Goal: Information Seeking & Learning: Learn about a topic

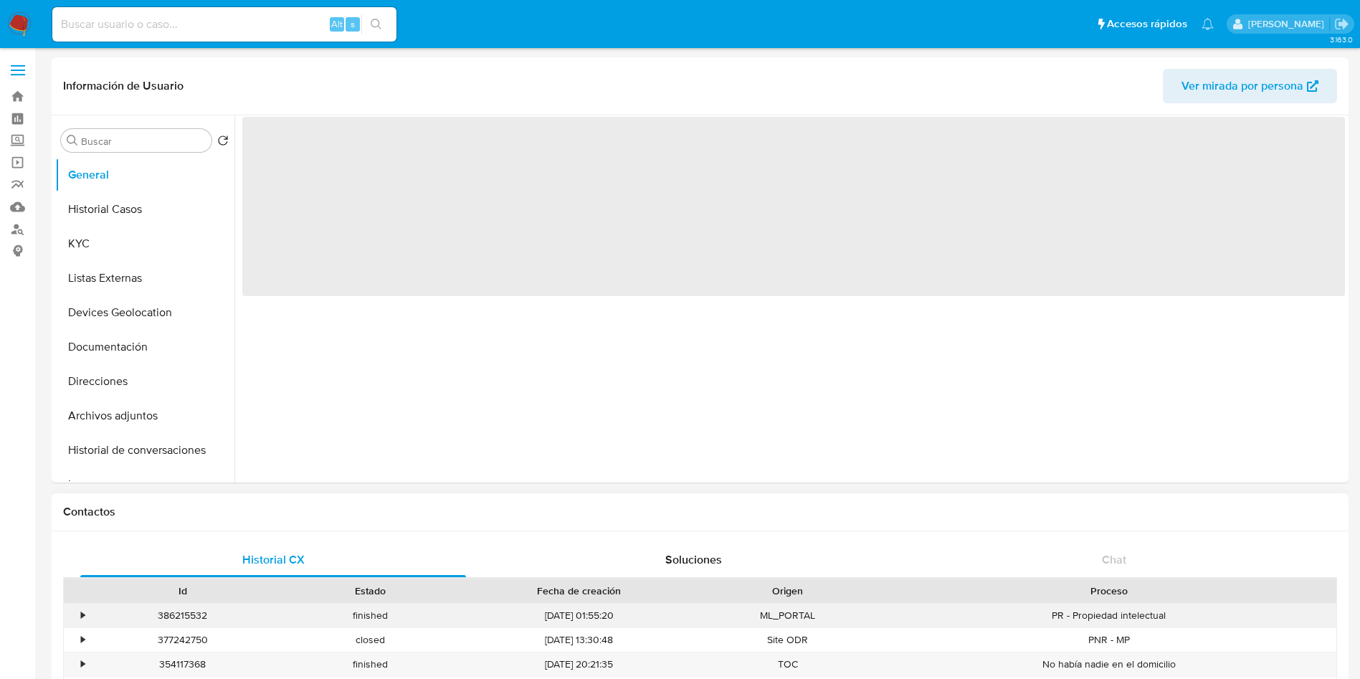
select select "10"
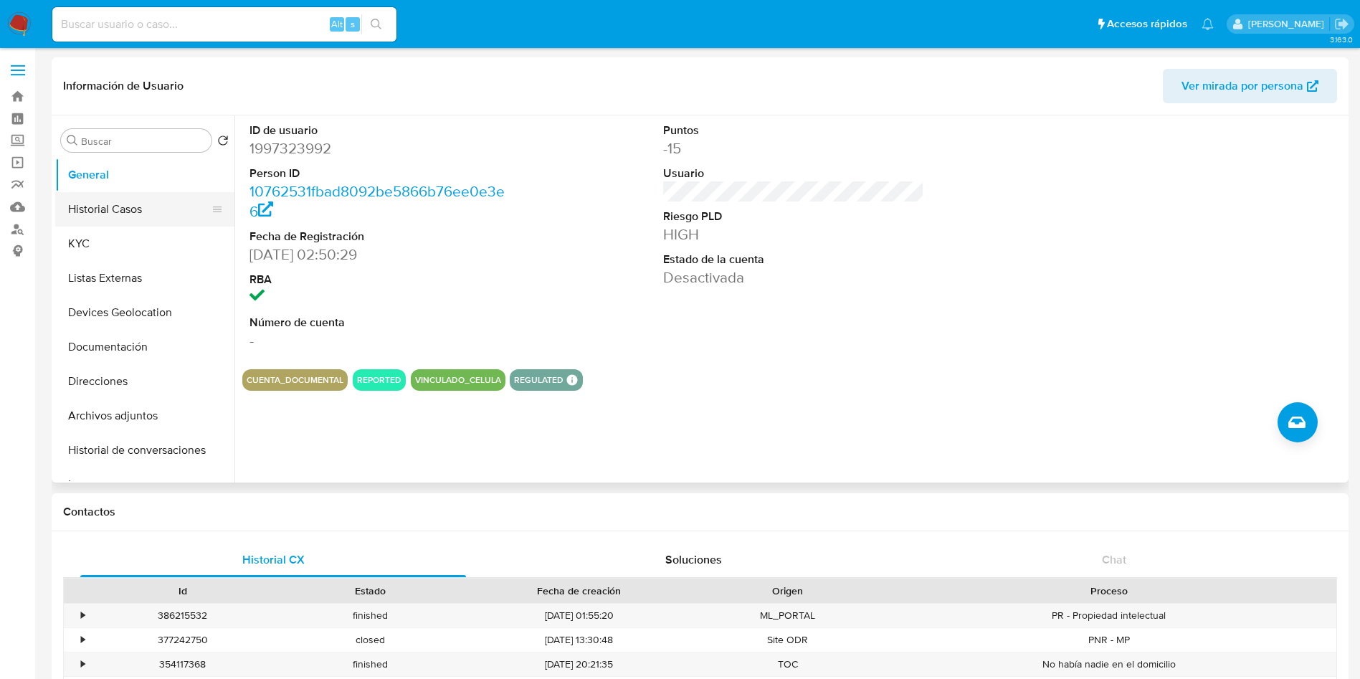
click at [118, 196] on button "Historial Casos" at bounding box center [139, 209] width 168 height 34
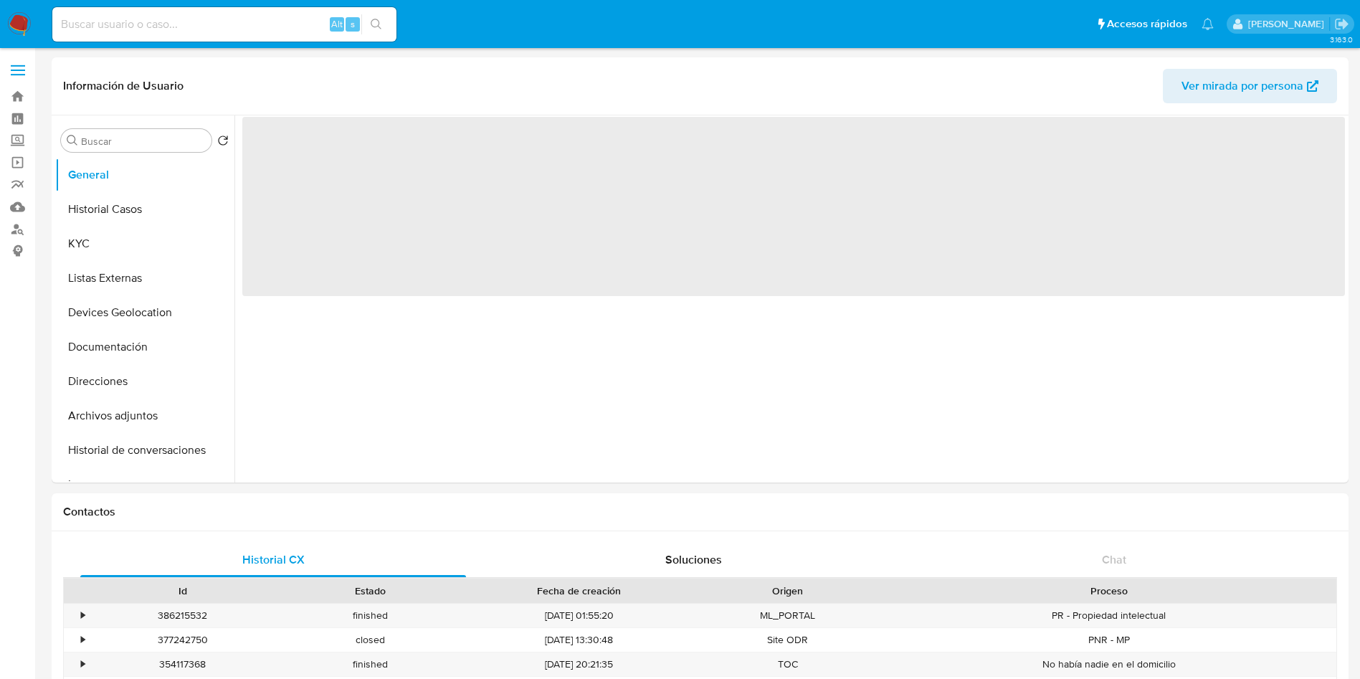
select select "10"
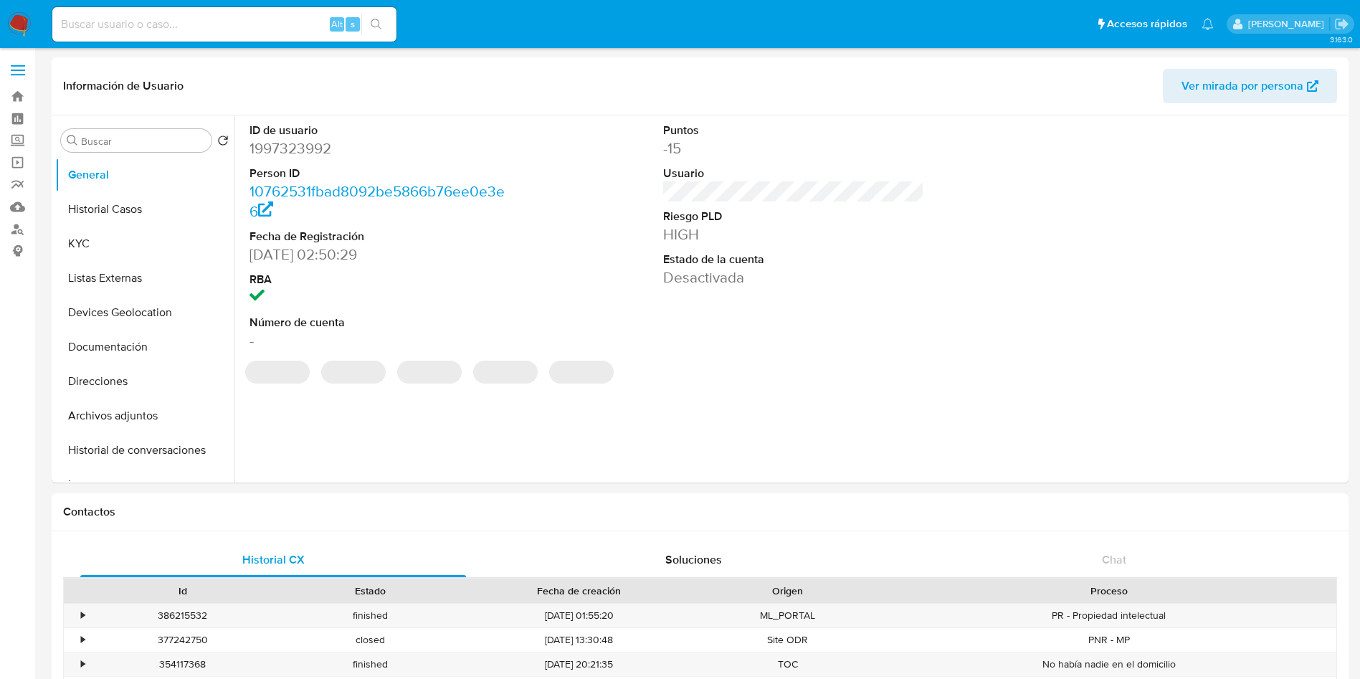
click at [215, 24] on input at bounding box center [224, 24] width 344 height 19
paste input "1978082307"
type input "1978082307"
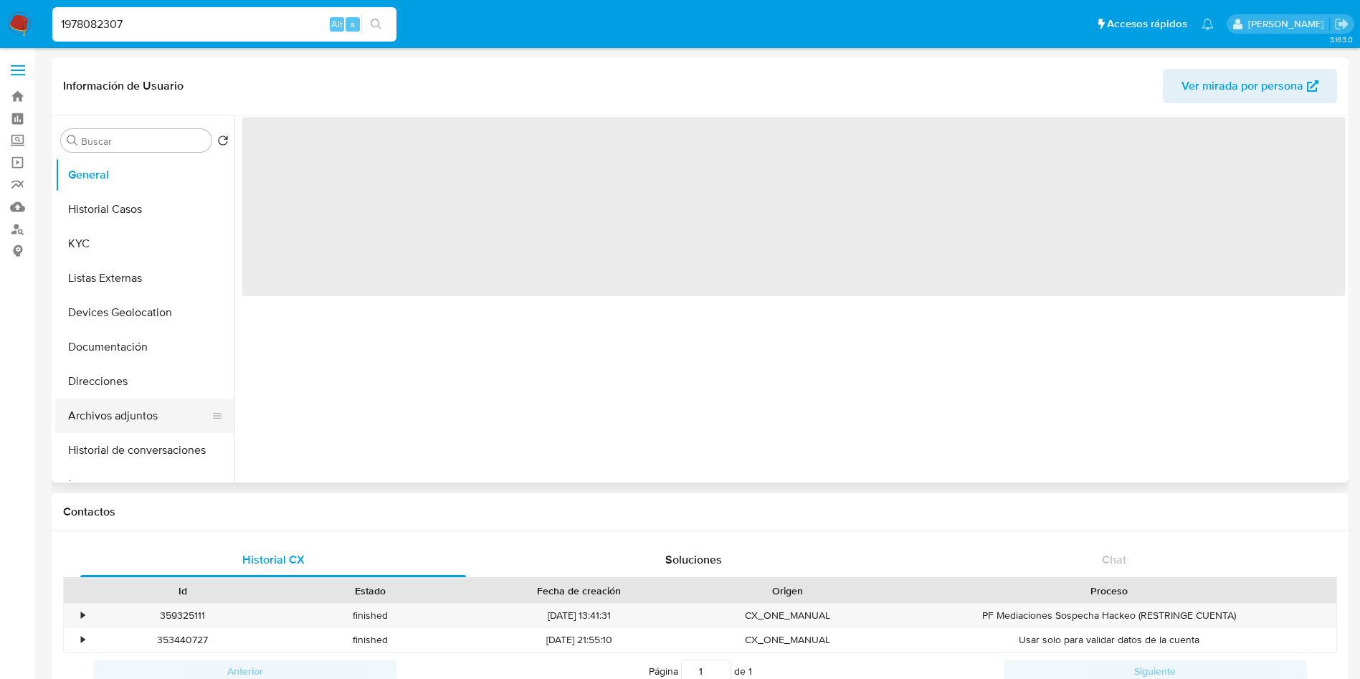
select select "10"
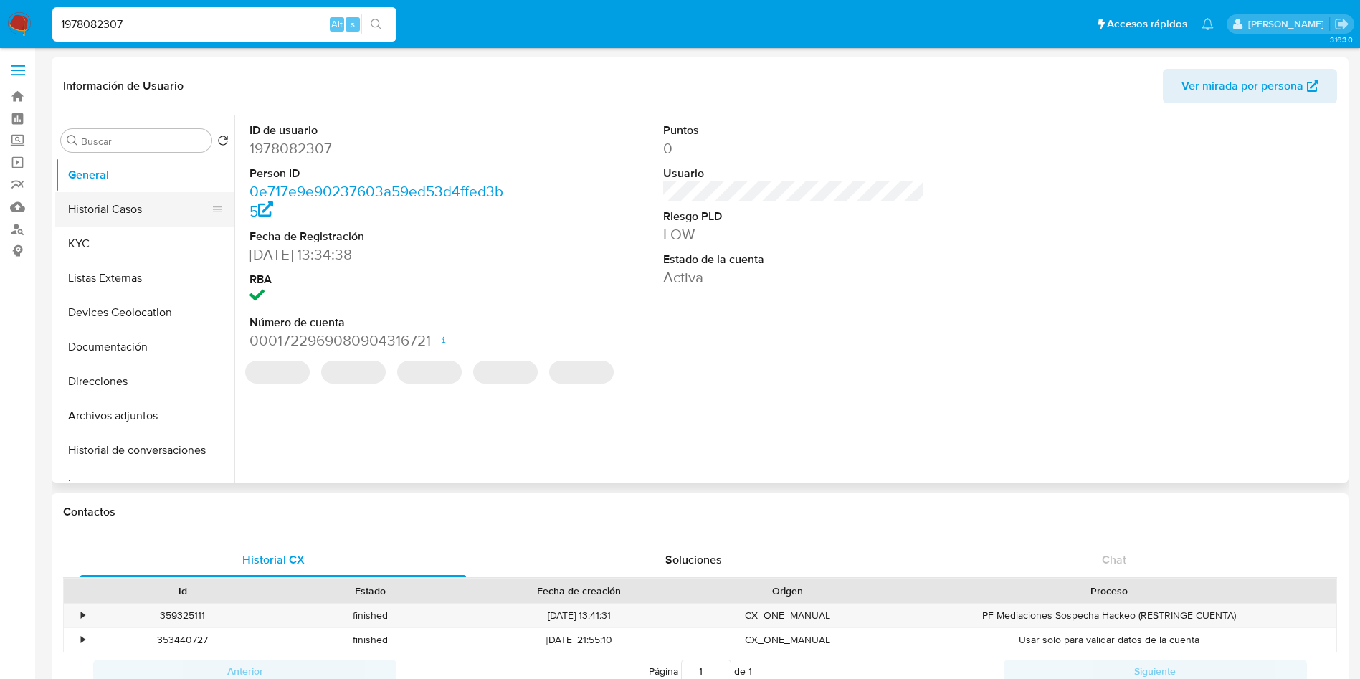
click at [143, 200] on button "Historial Casos" at bounding box center [139, 209] width 168 height 34
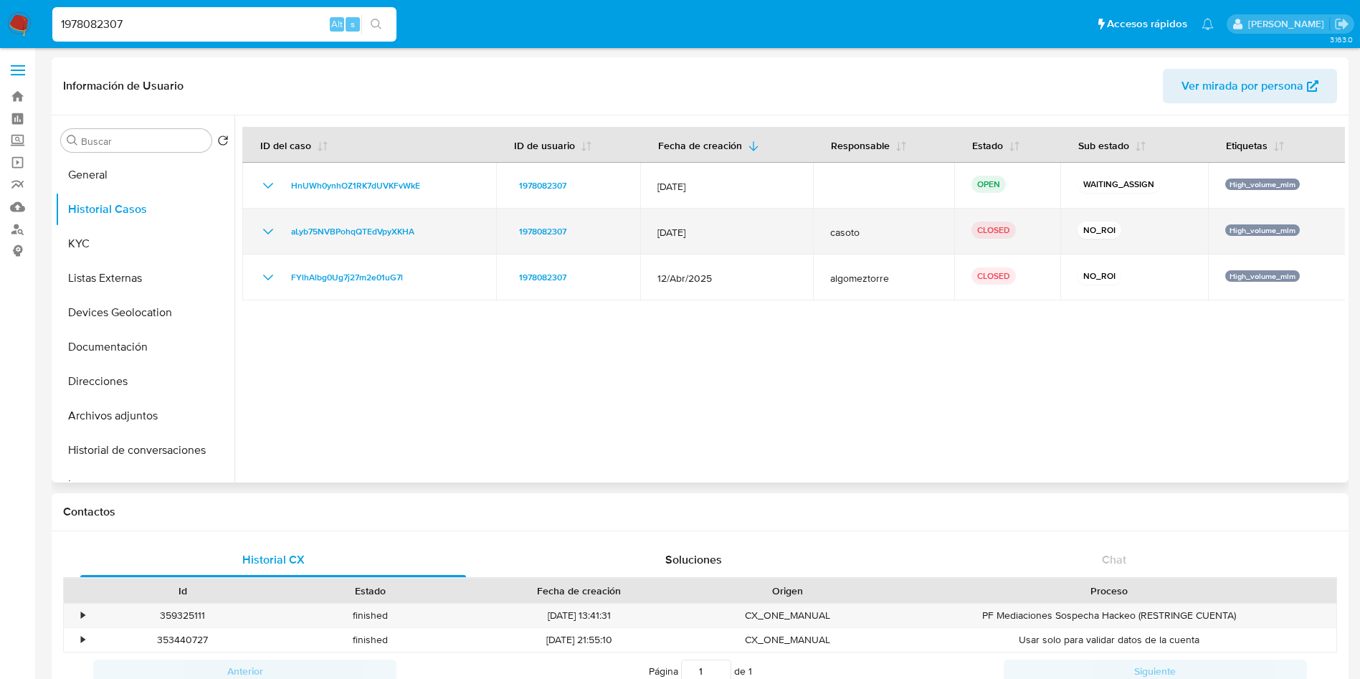
click at [269, 229] on icon "Mostrar/Ocultar" at bounding box center [267, 231] width 17 height 17
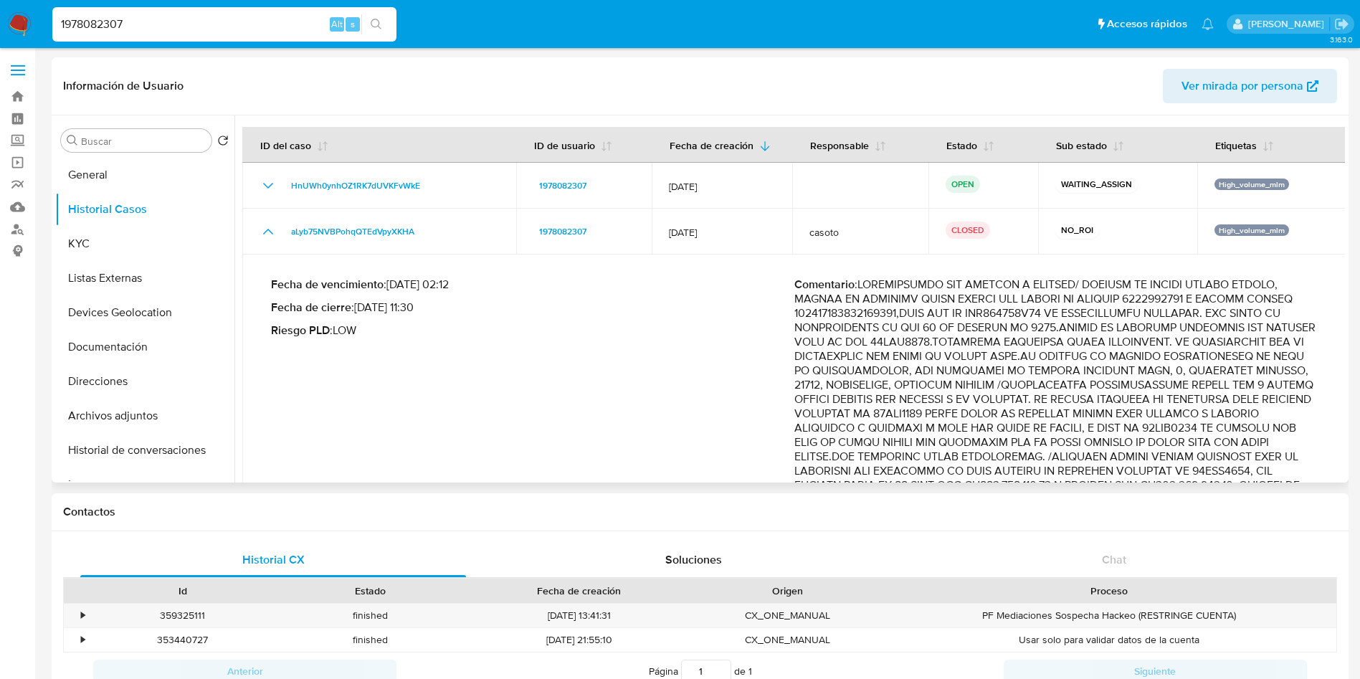
click at [925, 374] on p "Comentario :" at bounding box center [1055, 420] width 523 height 287
drag, startPoint x: 1086, startPoint y: 285, endPoint x: 1008, endPoint y: 383, distance: 125.5
click at [1008, 383] on p "Comentario :" at bounding box center [1055, 420] width 523 height 287
click at [1217, 417] on p "Comentario :" at bounding box center [1055, 420] width 523 height 287
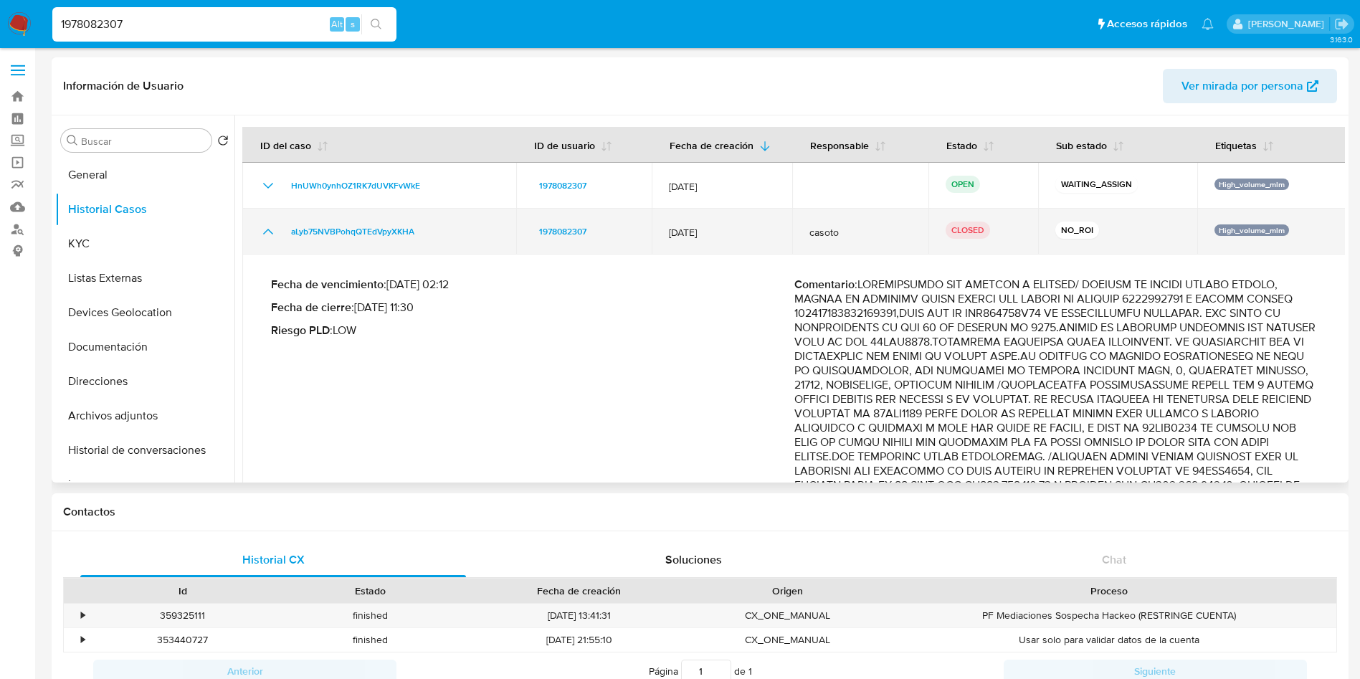
click at [264, 224] on icon "Mostrar/Ocultar" at bounding box center [267, 231] width 17 height 17
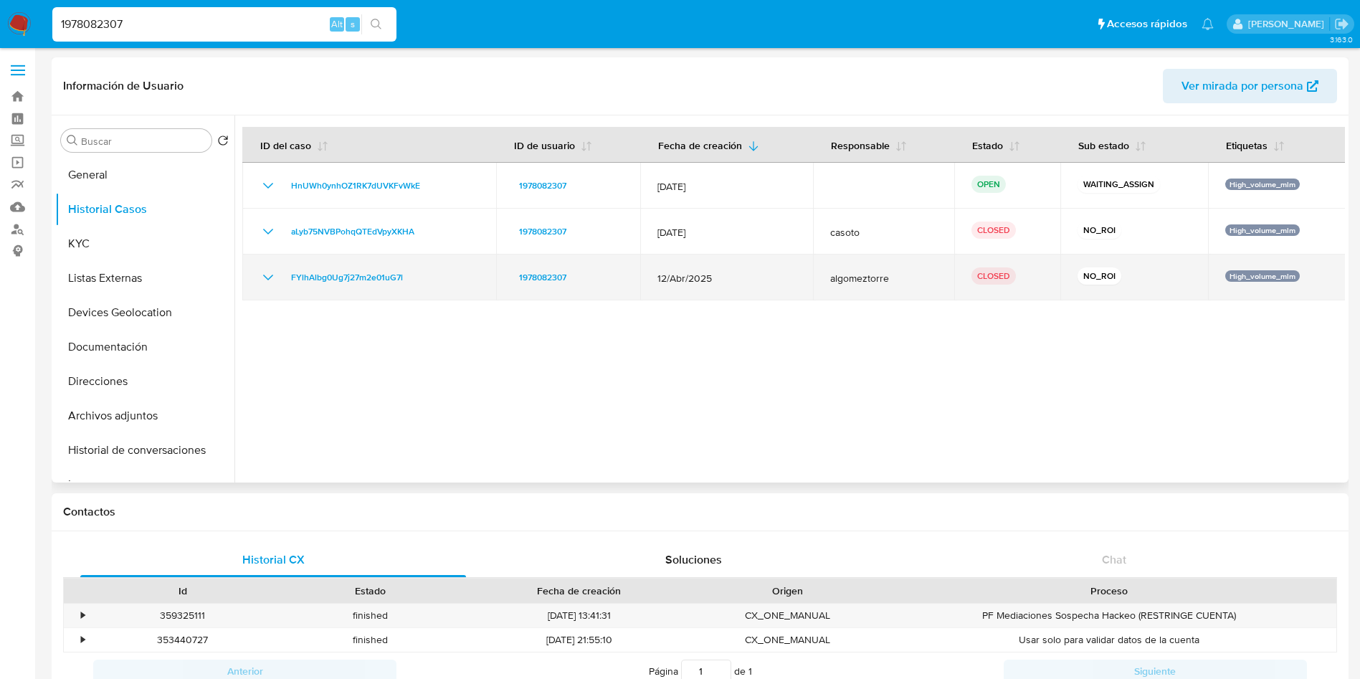
click at [263, 273] on icon "Mostrar/Ocultar" at bounding box center [267, 277] width 17 height 17
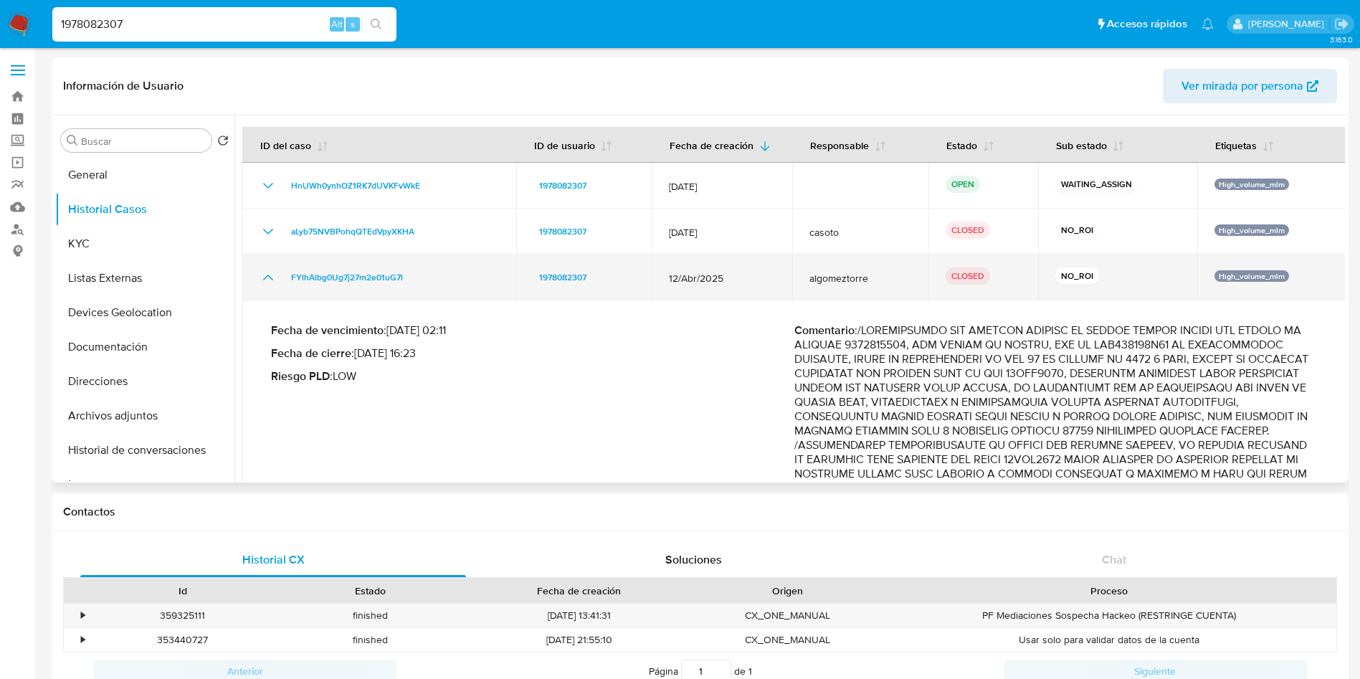
click at [272, 274] on icon "Mostrar/Ocultar" at bounding box center [267, 277] width 17 height 17
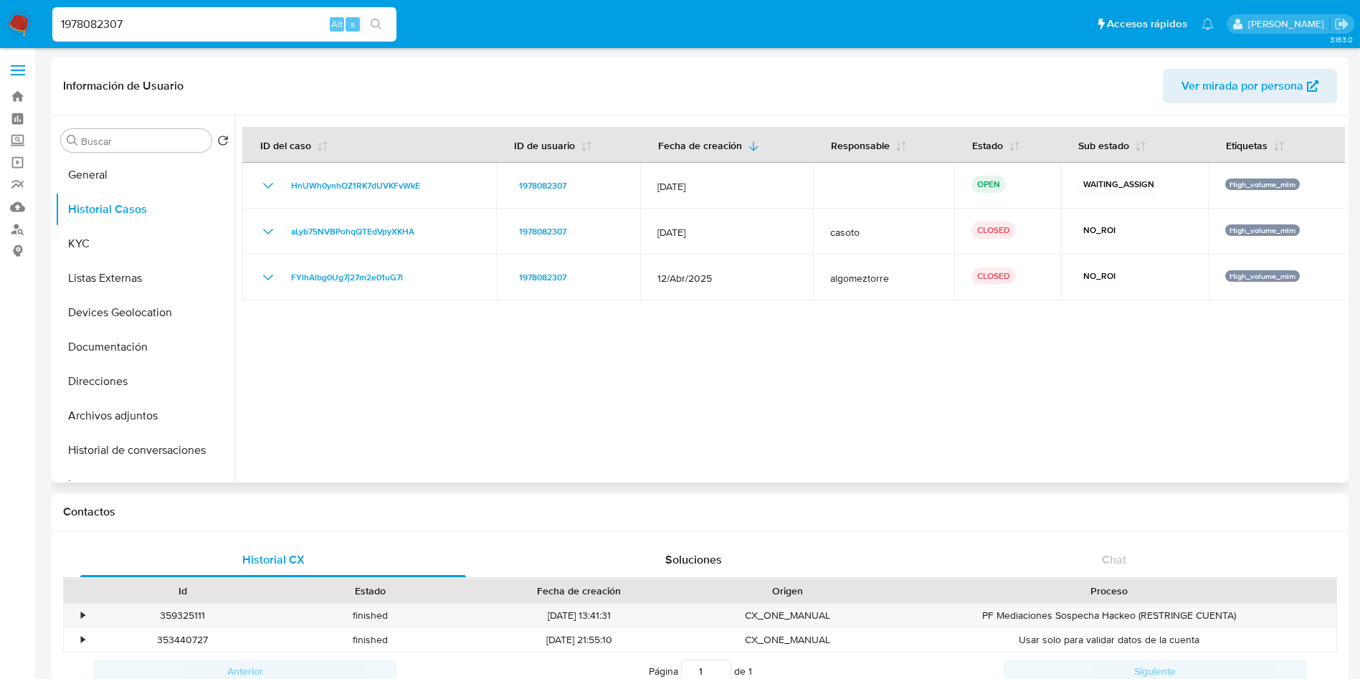
click at [590, 431] on div at bounding box center [789, 298] width 1110 height 367
click at [158, 160] on button "General" at bounding box center [139, 175] width 168 height 34
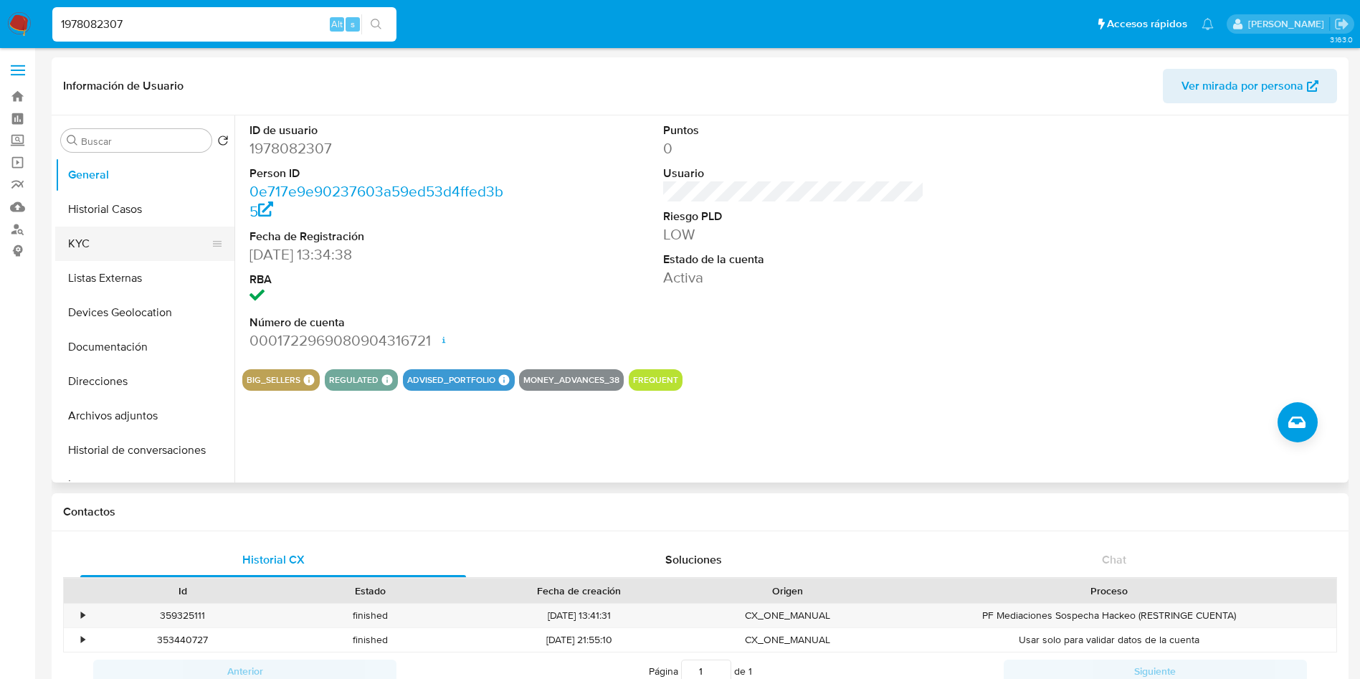
click at [125, 226] on button "KYC" at bounding box center [139, 243] width 168 height 34
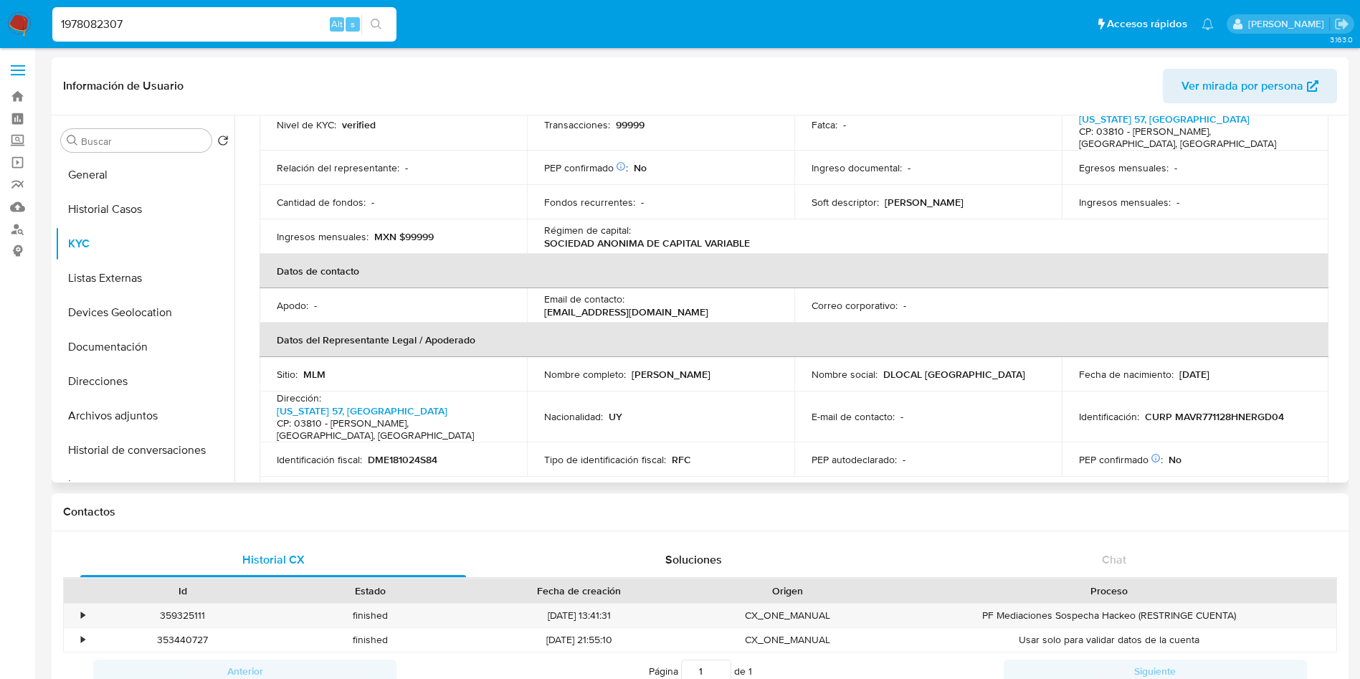
scroll to position [323, 0]
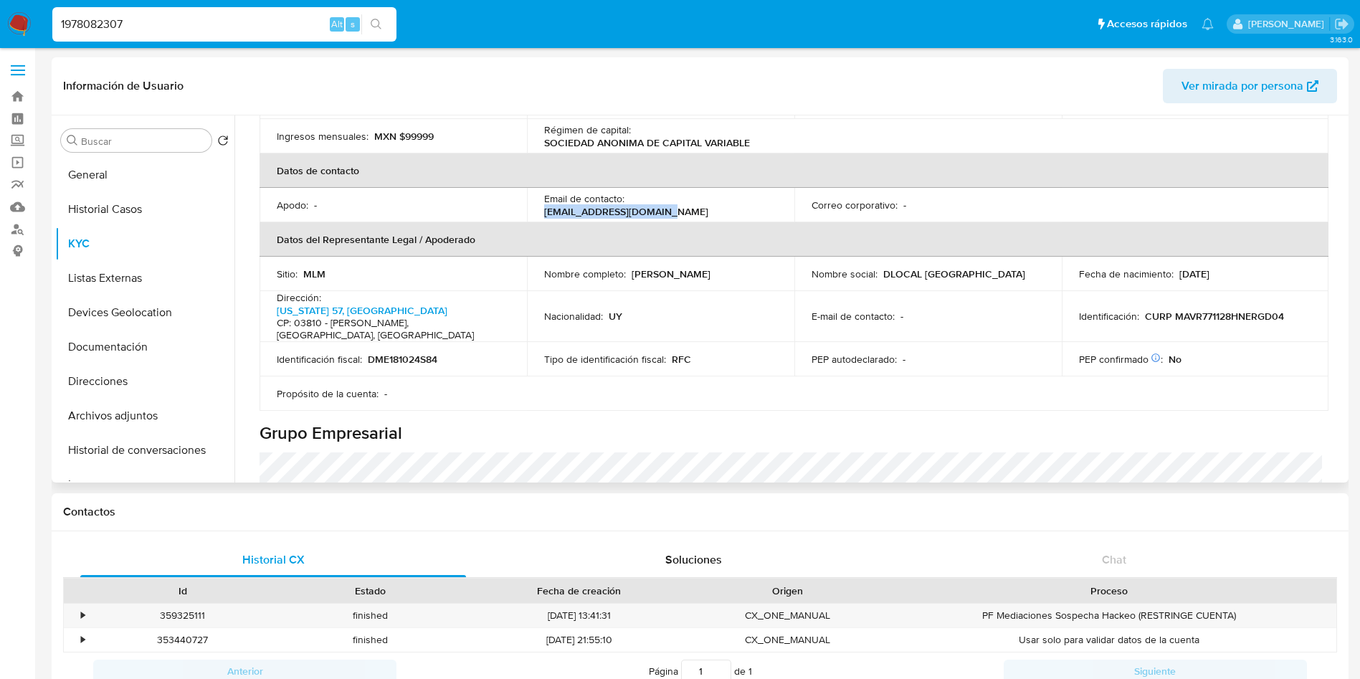
drag, startPoint x: 766, startPoint y: 186, endPoint x: 629, endPoint y: 190, distance: 136.9
click at [629, 192] on div "Email de contacto : shein_mx@dlocalmail.com" at bounding box center [660, 205] width 233 height 26
copy p "shein_mx@dlocalmail.com"
click at [396, 342] on td "Identificación fiscal : DME181024S84" at bounding box center [392, 359] width 267 height 34
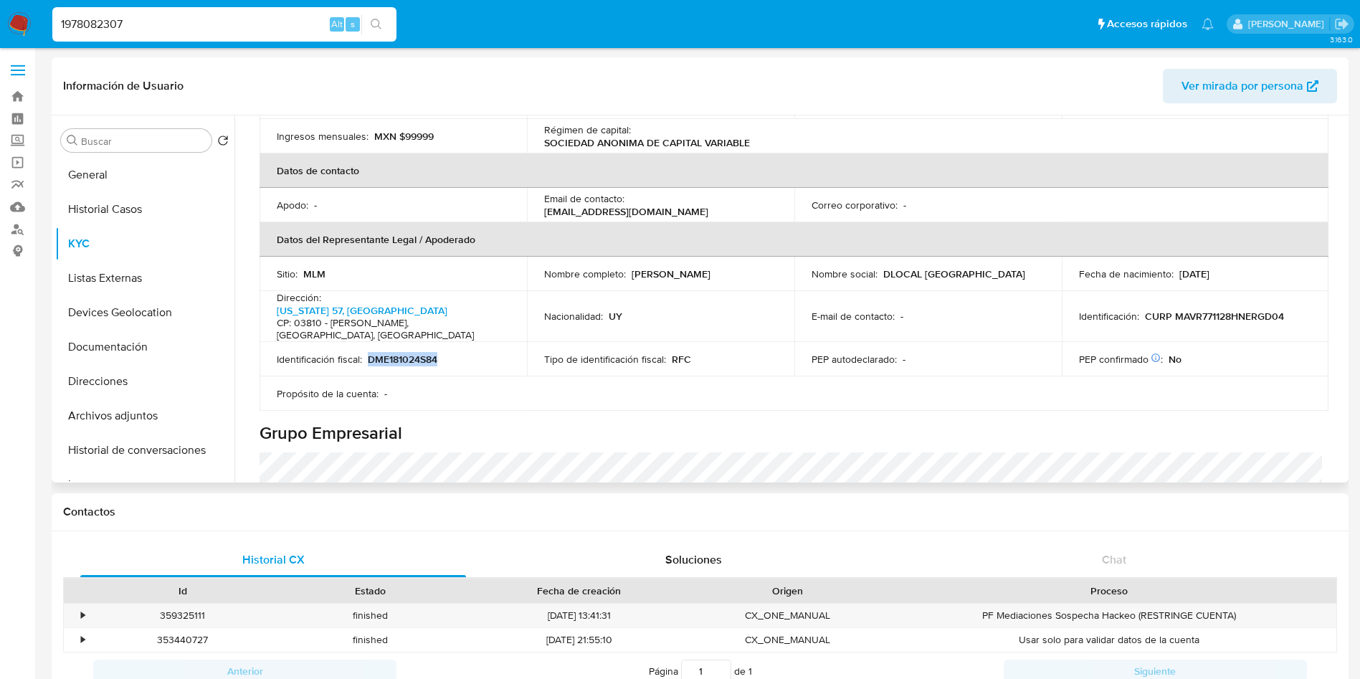
copy p "DME181024S84"
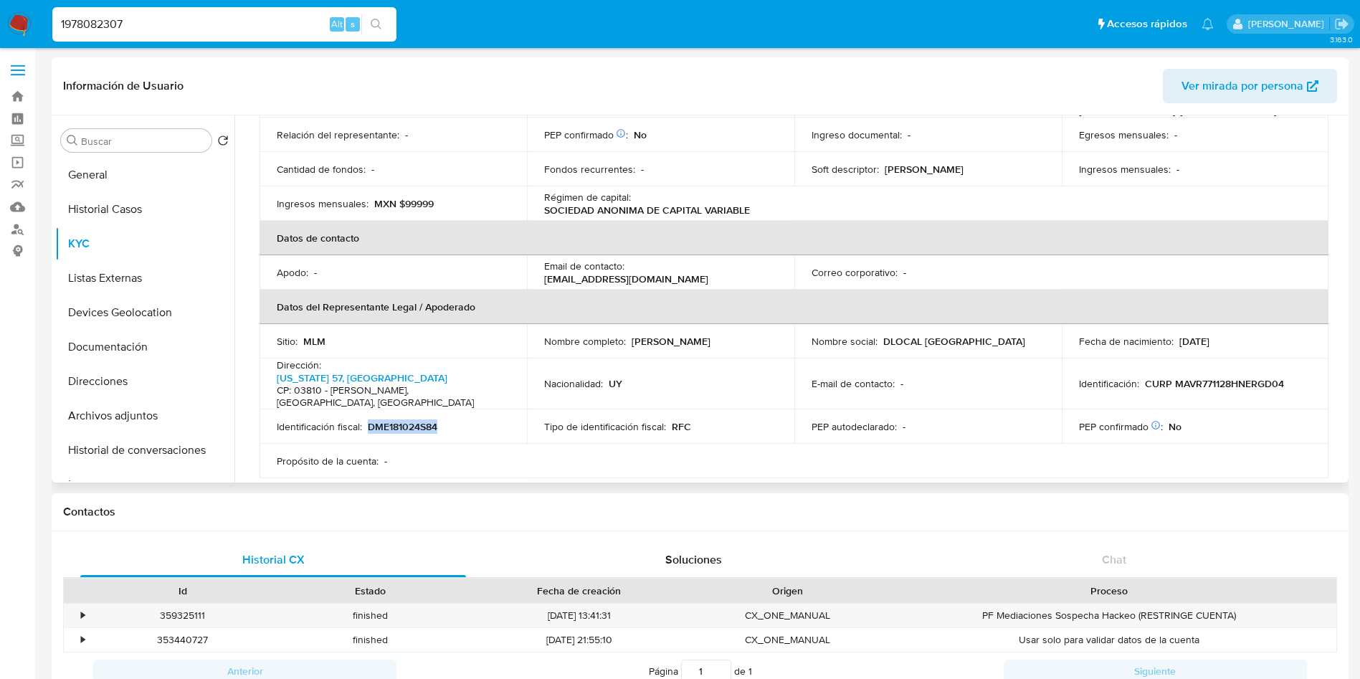
scroll to position [0, 0]
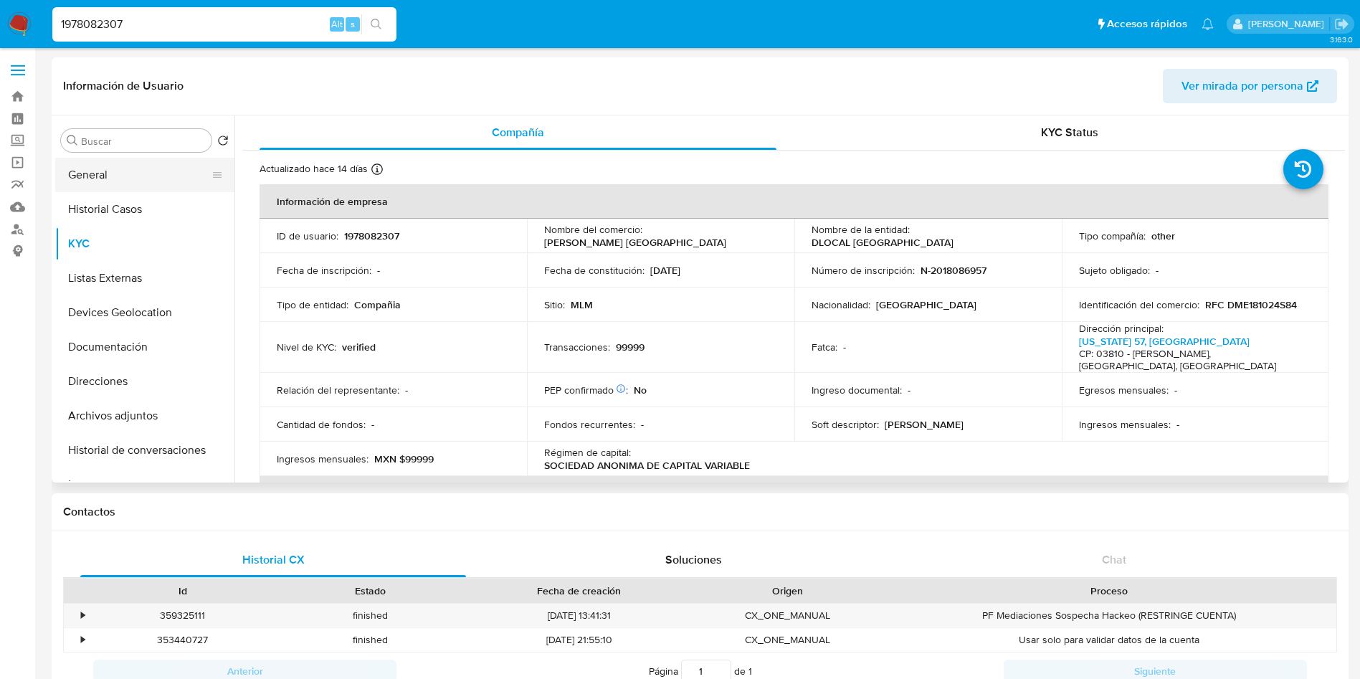
click at [96, 173] on button "General" at bounding box center [139, 175] width 168 height 34
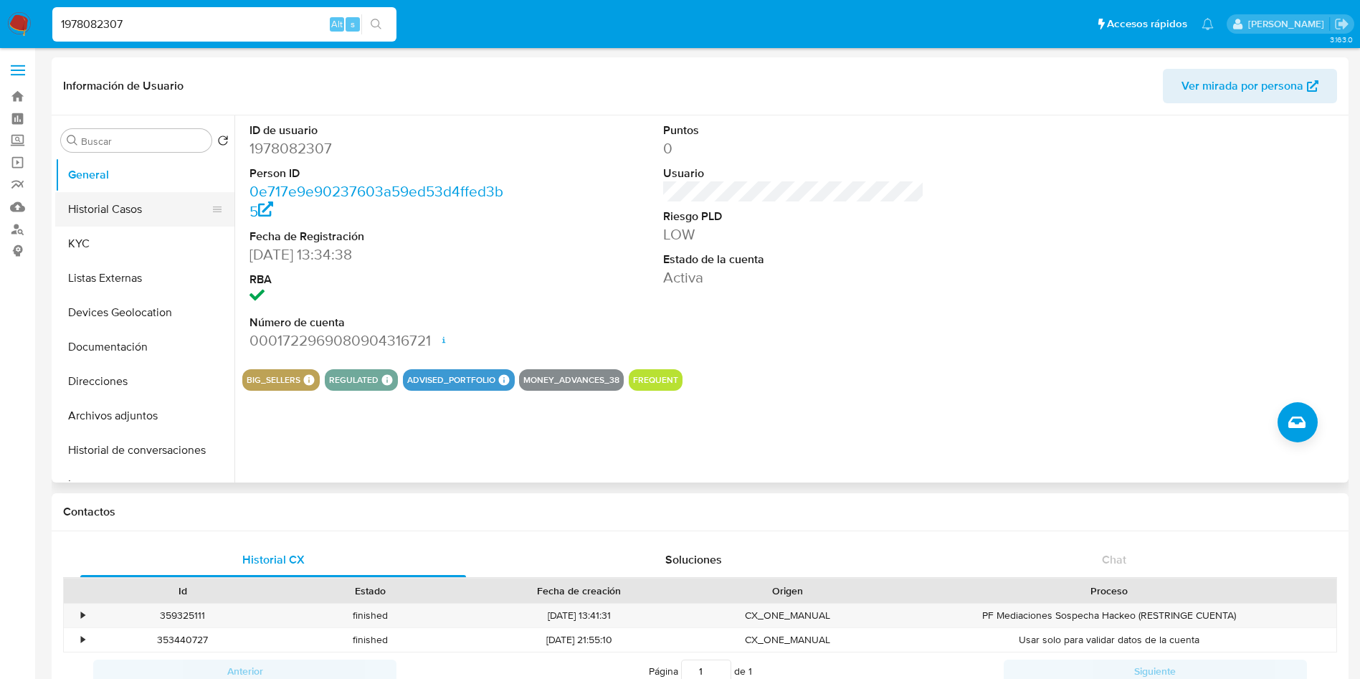
click at [109, 209] on button "Historial Casos" at bounding box center [139, 209] width 168 height 34
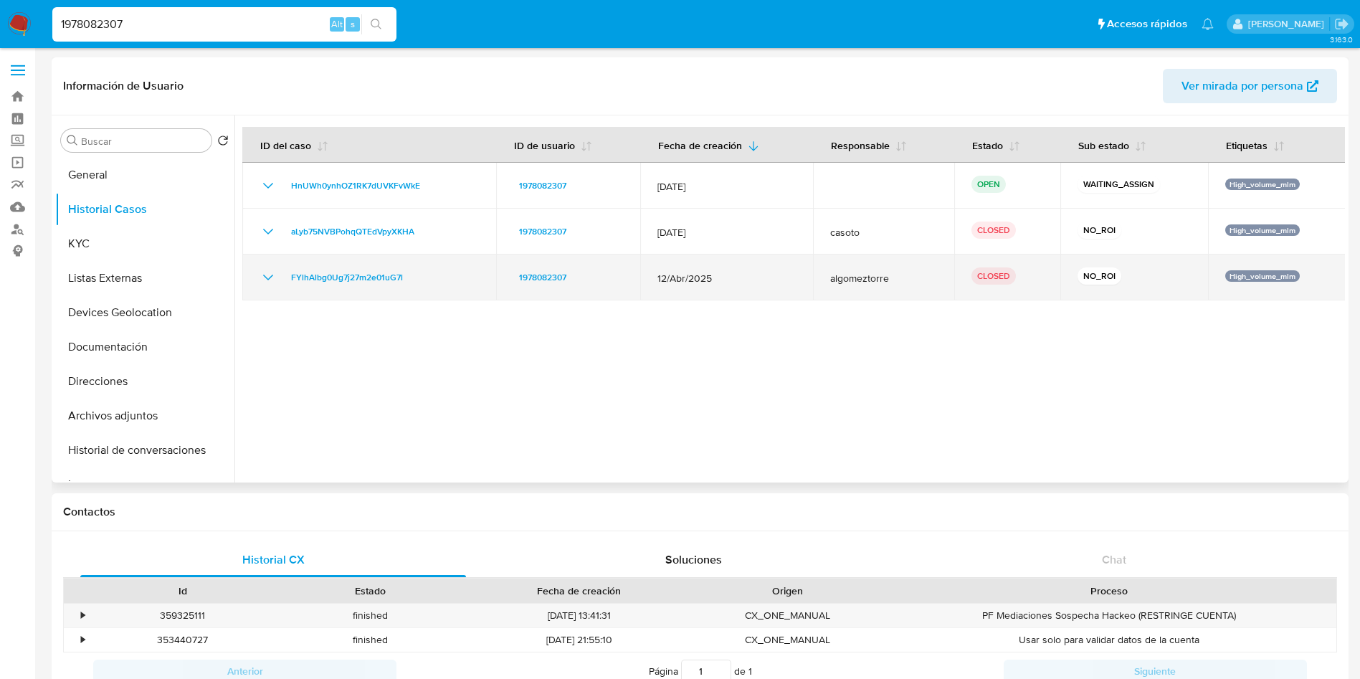
drag, startPoint x: 725, startPoint y: 281, endPoint x: 647, endPoint y: 280, distance: 77.4
click at [647, 280] on td "12/Abr/2025" at bounding box center [726, 277] width 173 height 46
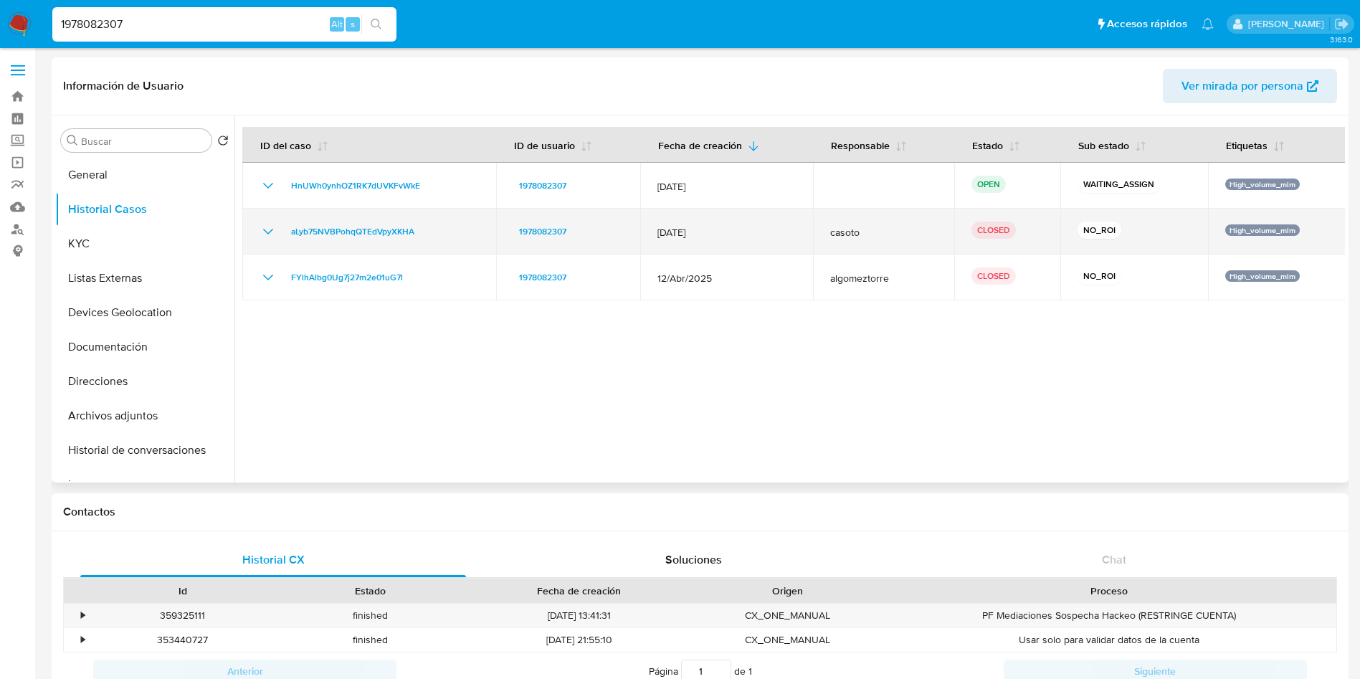
drag, startPoint x: 728, startPoint y: 232, endPoint x: 649, endPoint y: 231, distance: 78.8
click at [649, 231] on td "12/May/2025" at bounding box center [726, 232] width 173 height 46
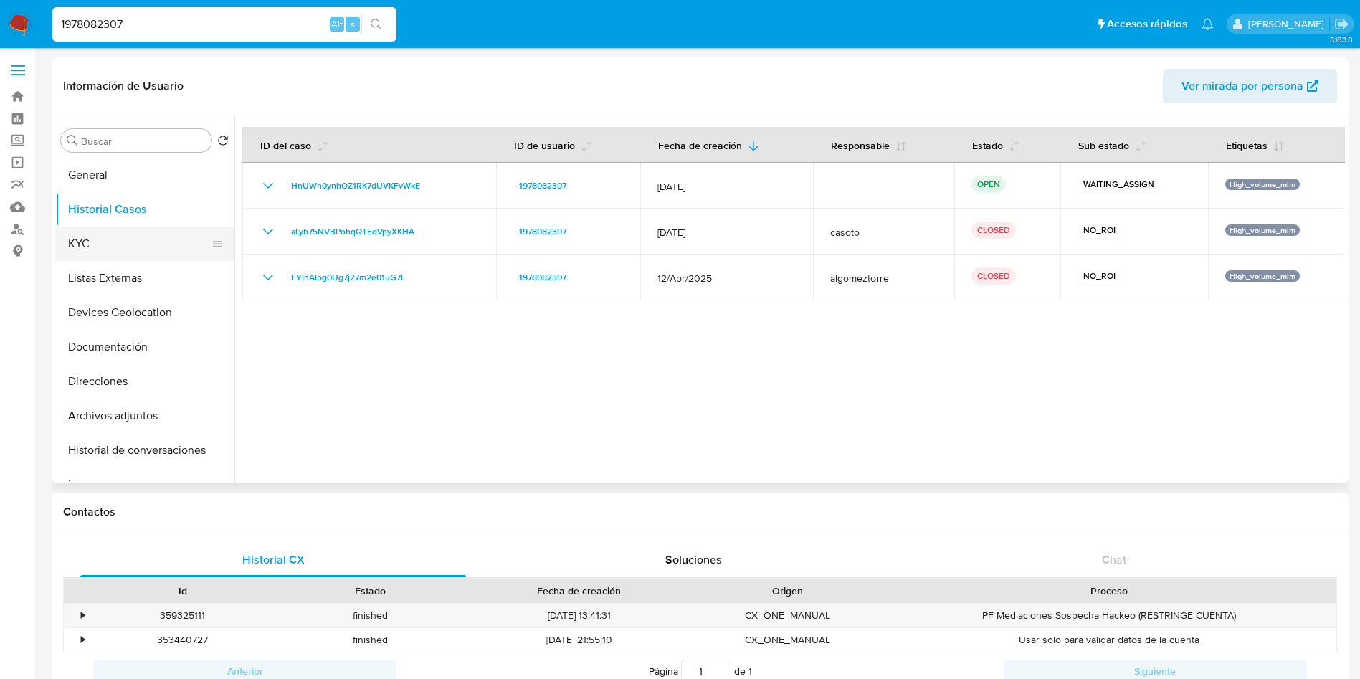
click at [105, 250] on button "KYC" at bounding box center [139, 243] width 168 height 34
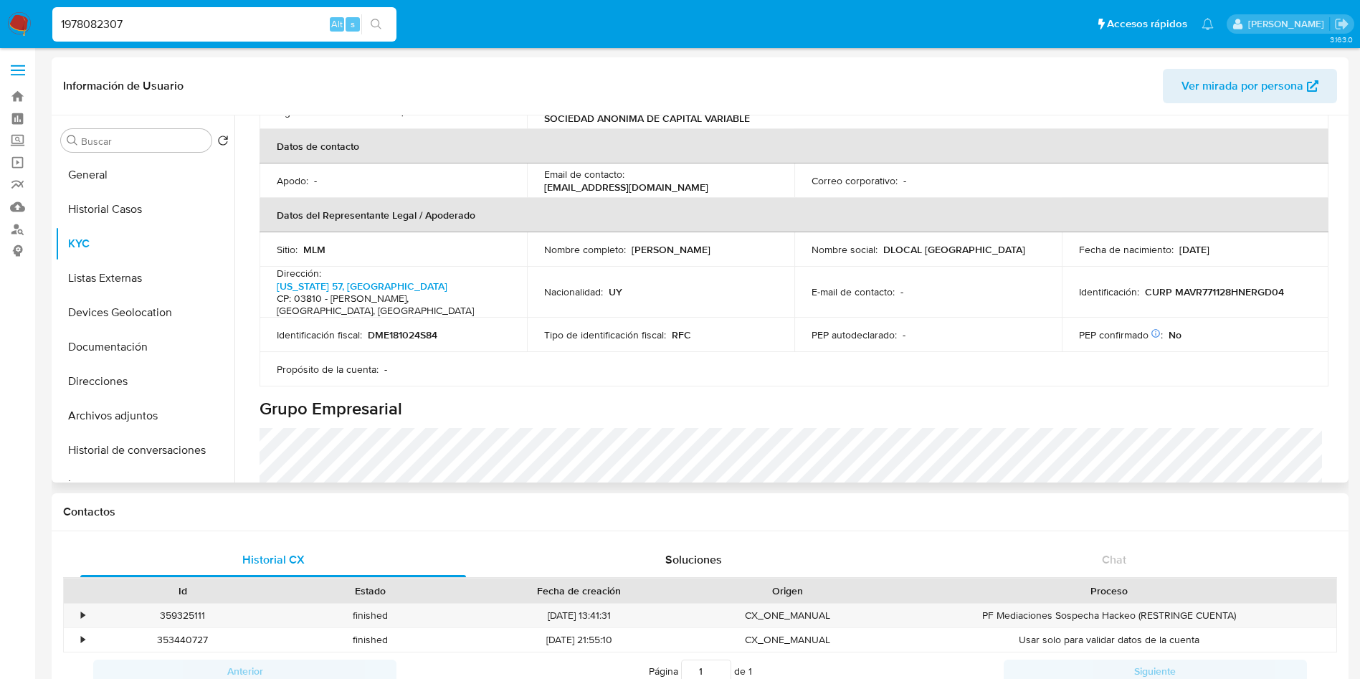
scroll to position [360, 0]
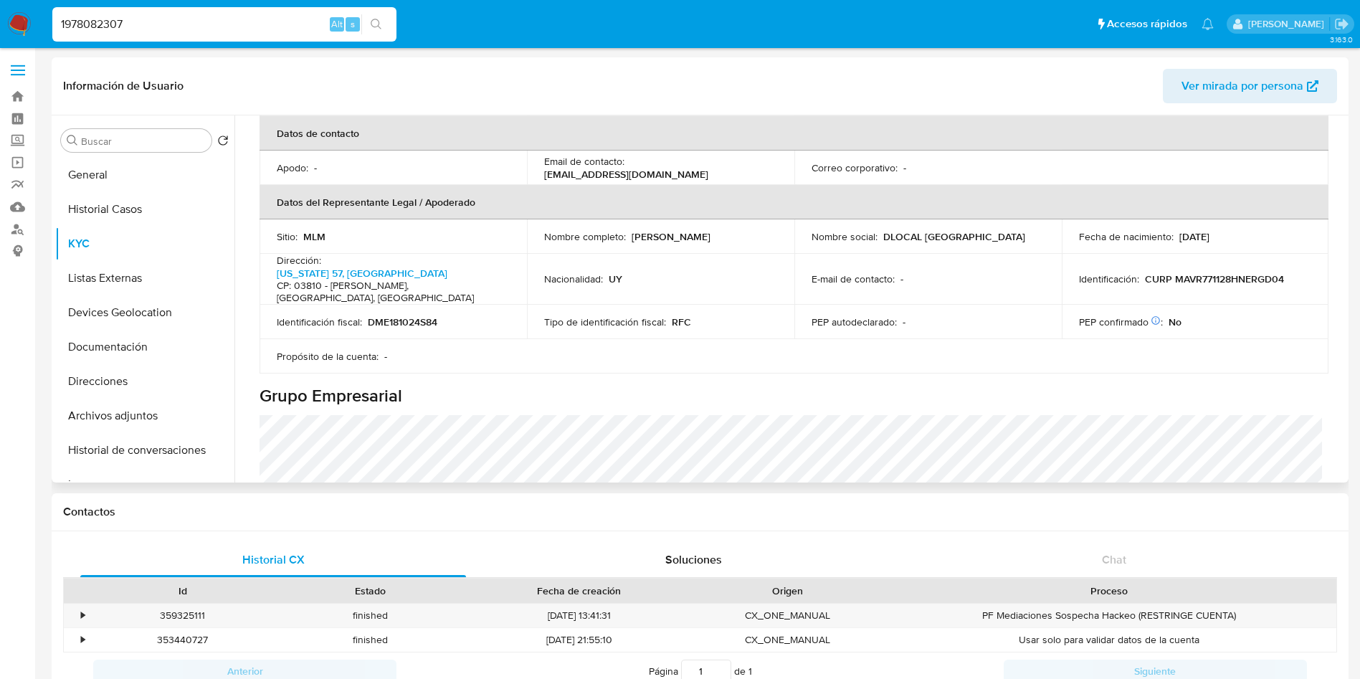
drag, startPoint x: 633, startPoint y: 221, endPoint x: 773, endPoint y: 220, distance: 140.5
click at [773, 230] on div "Nombre completo : Rodrigo Martinez Vogelbacher" at bounding box center [660, 236] width 233 height 13
copy p "Rodrigo Martinez Vogelbacher"
click at [1241, 272] on p "CURP MAVR771128HNERGD04" at bounding box center [1214, 278] width 139 height 13
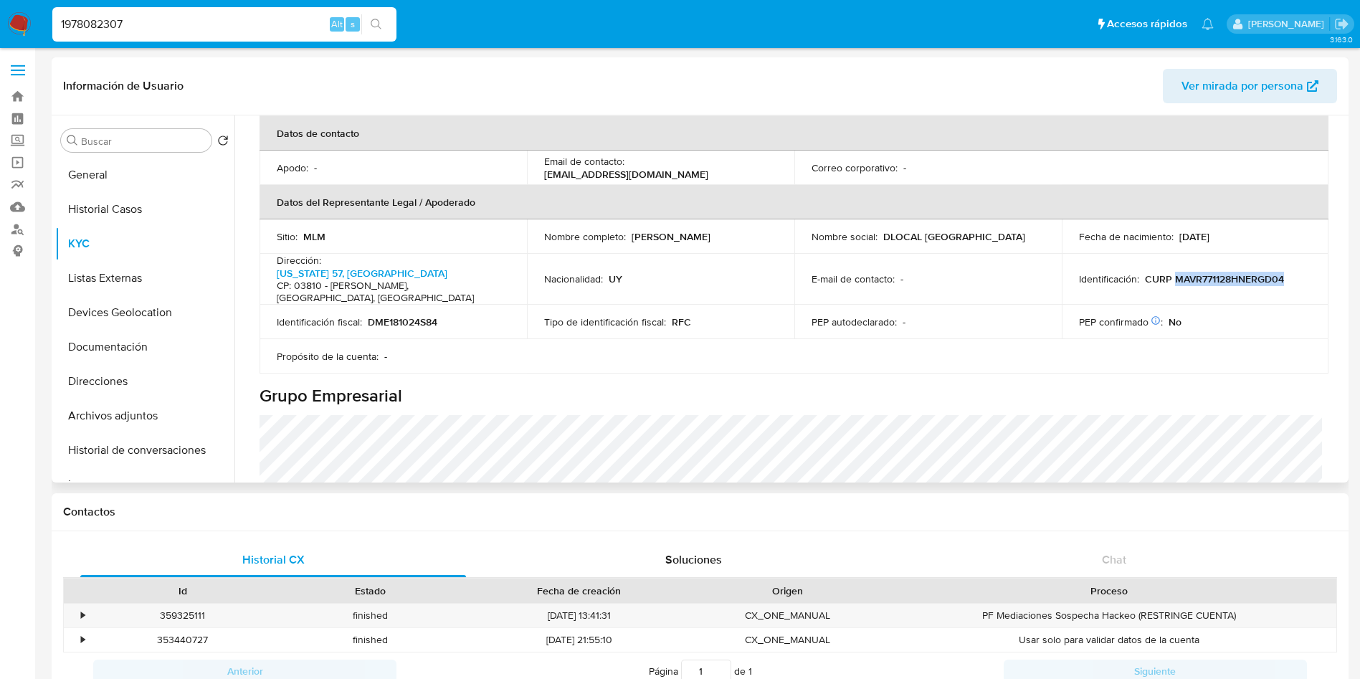
copy p "MAVR771128HNERGD04"
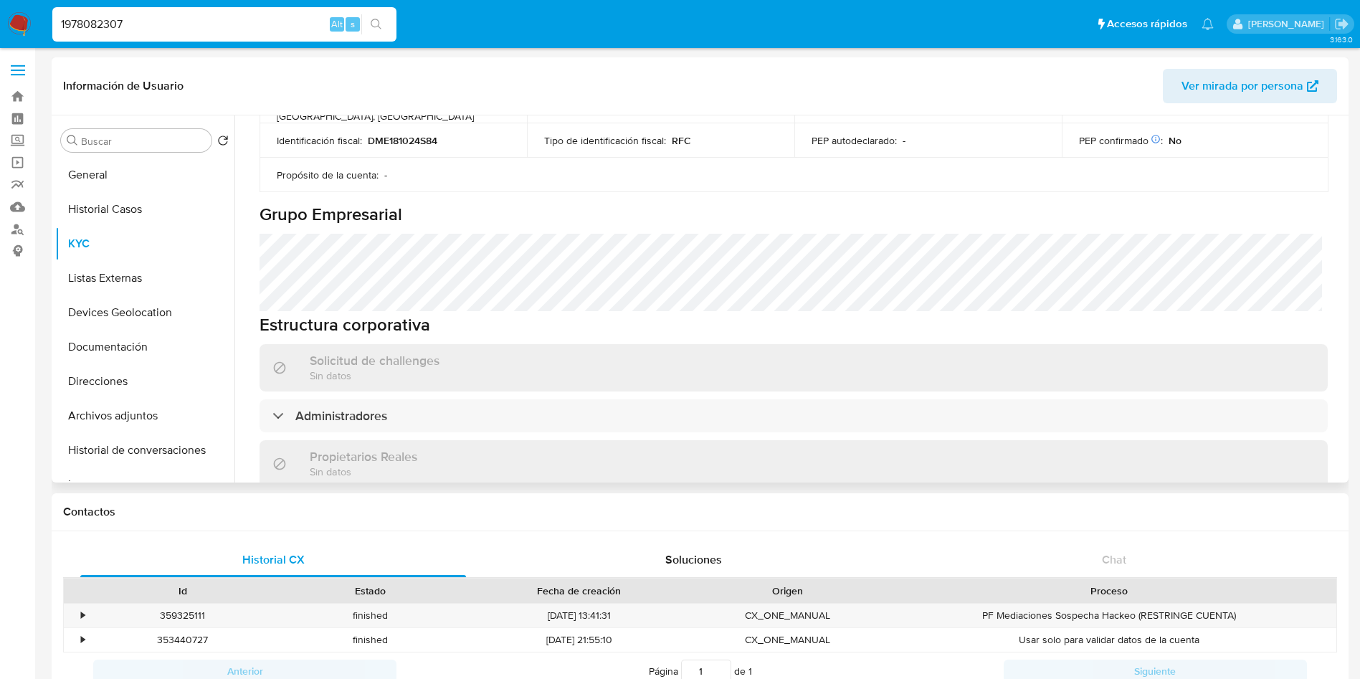
scroll to position [575, 0]
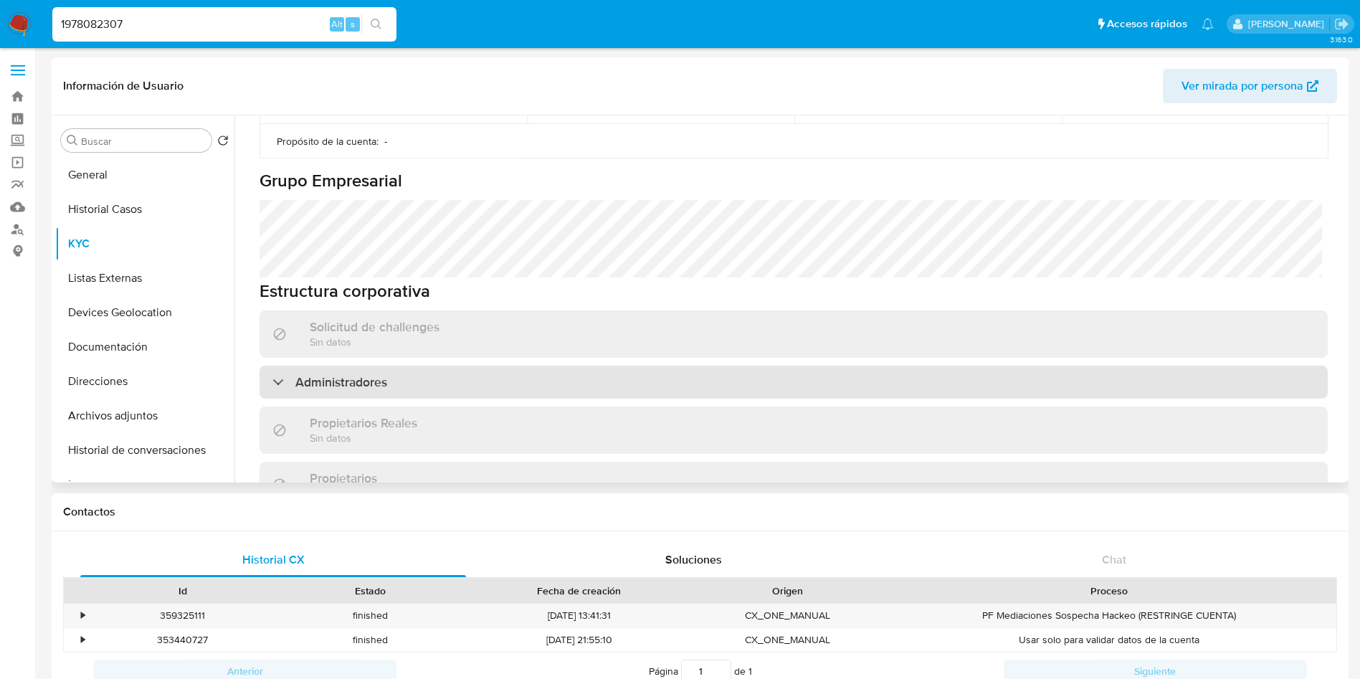
click at [675, 366] on div "Administradores" at bounding box center [793, 382] width 1068 height 33
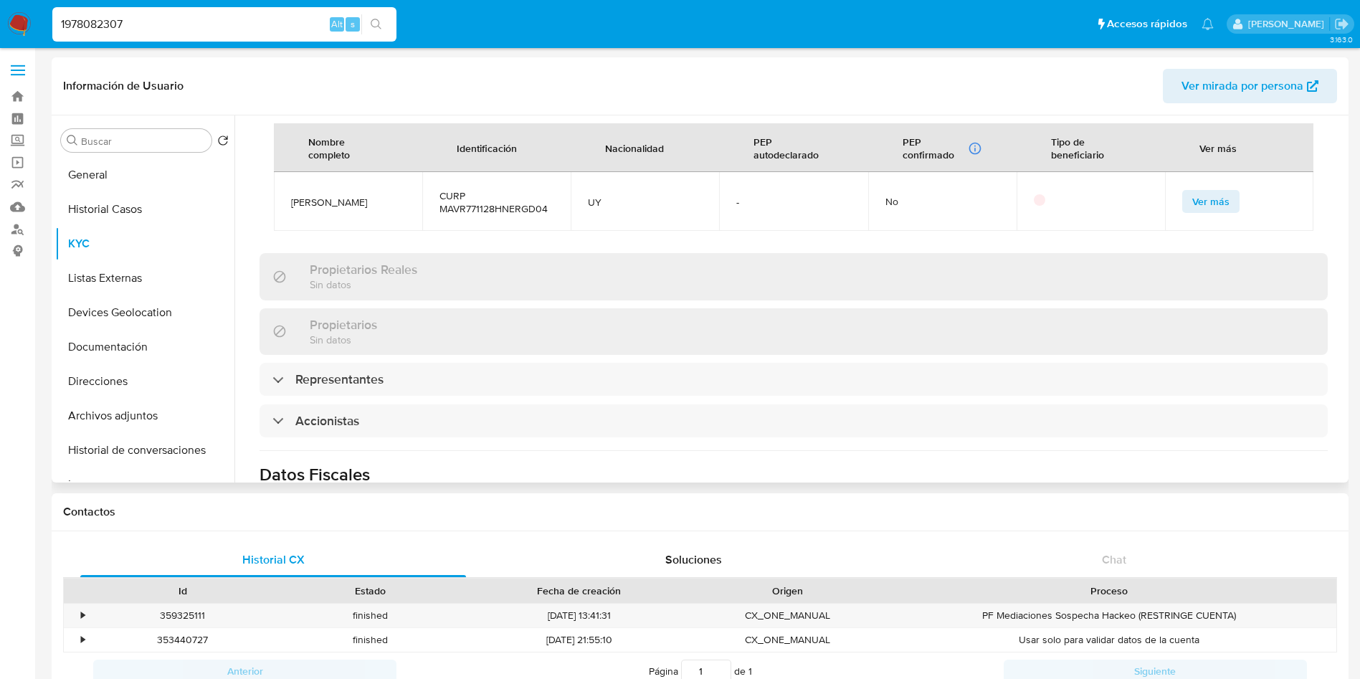
scroll to position [897, 0]
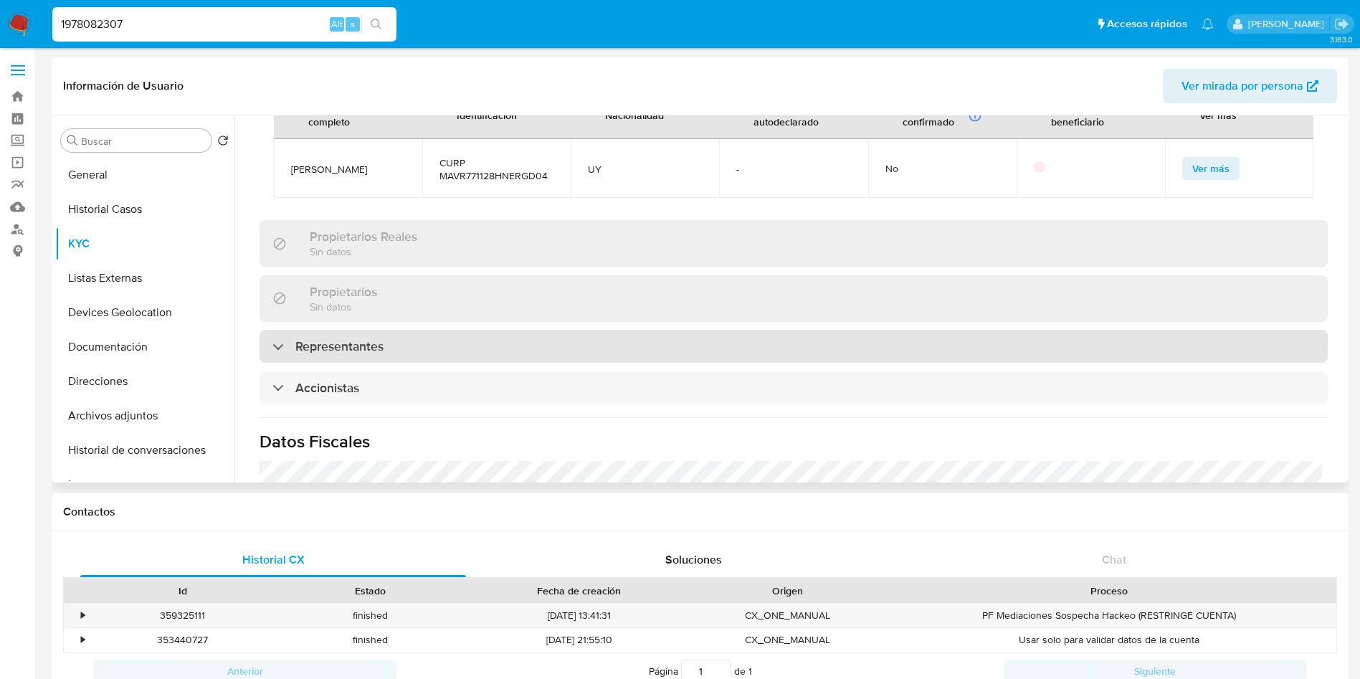
click at [422, 330] on div "Representantes" at bounding box center [793, 346] width 1068 height 33
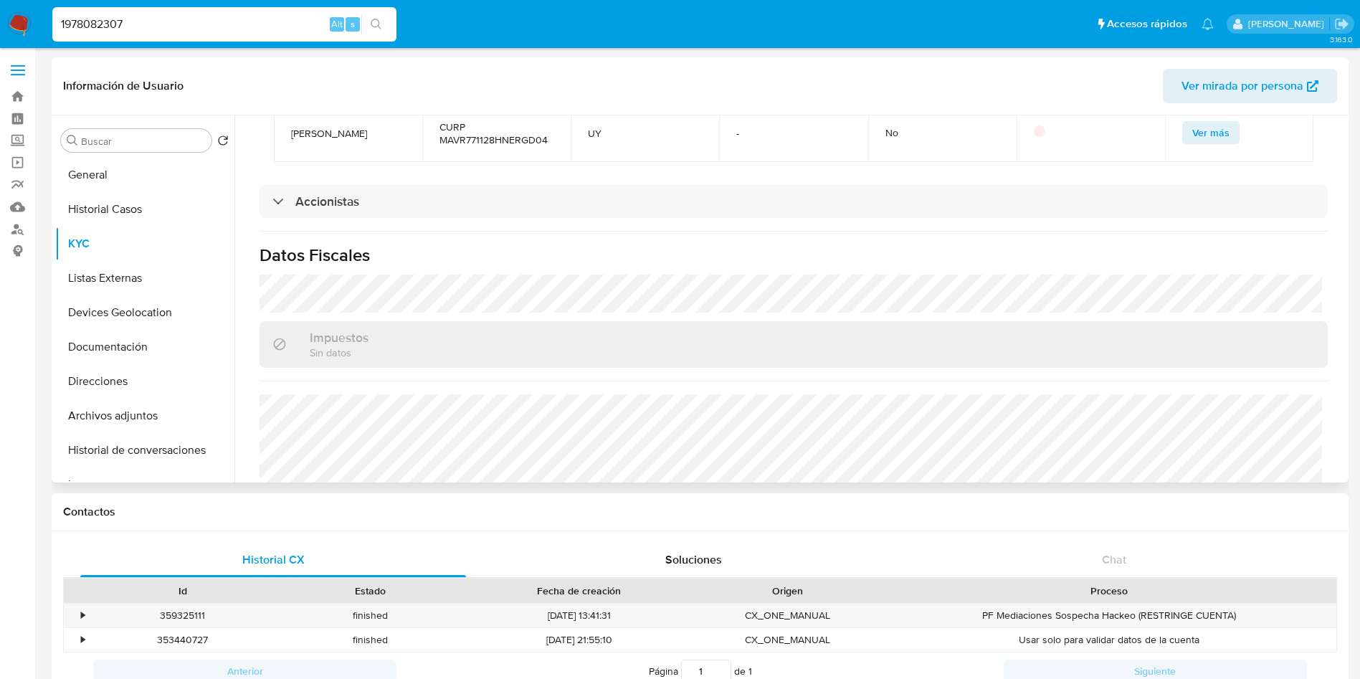
scroll to position [1280, 0]
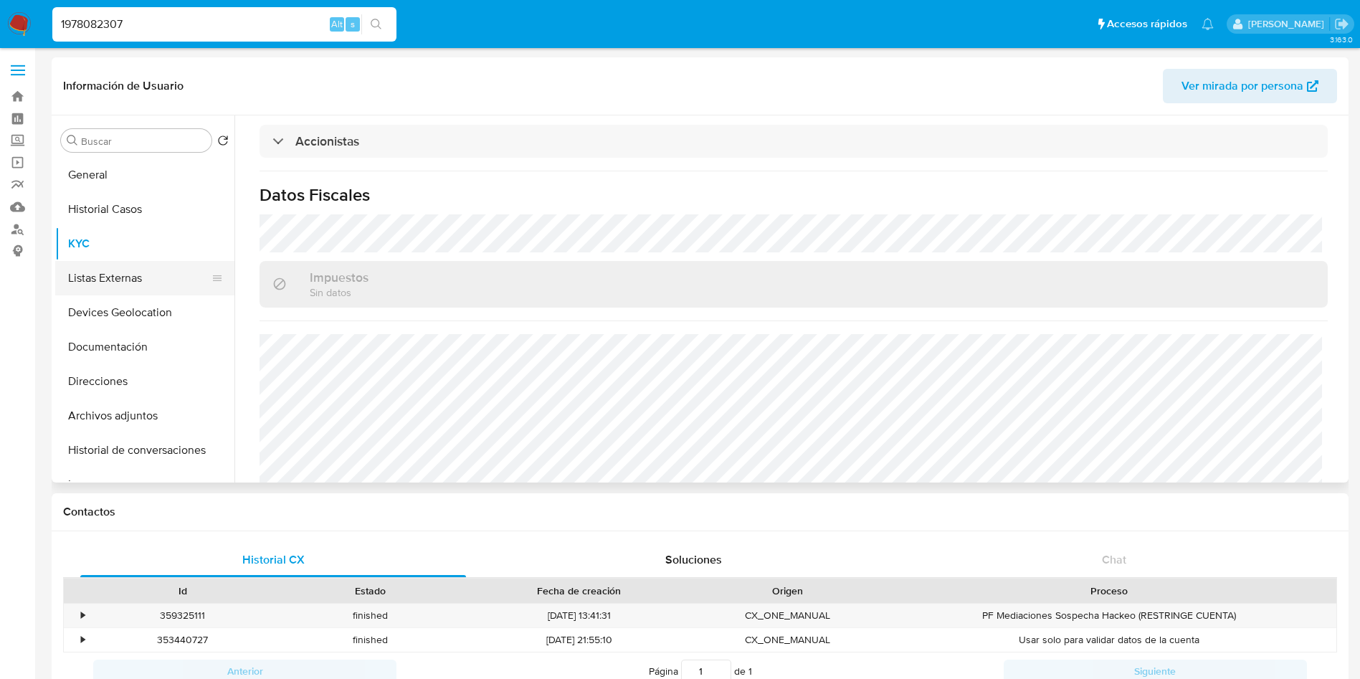
click at [116, 267] on button "Listas Externas" at bounding box center [139, 278] width 168 height 34
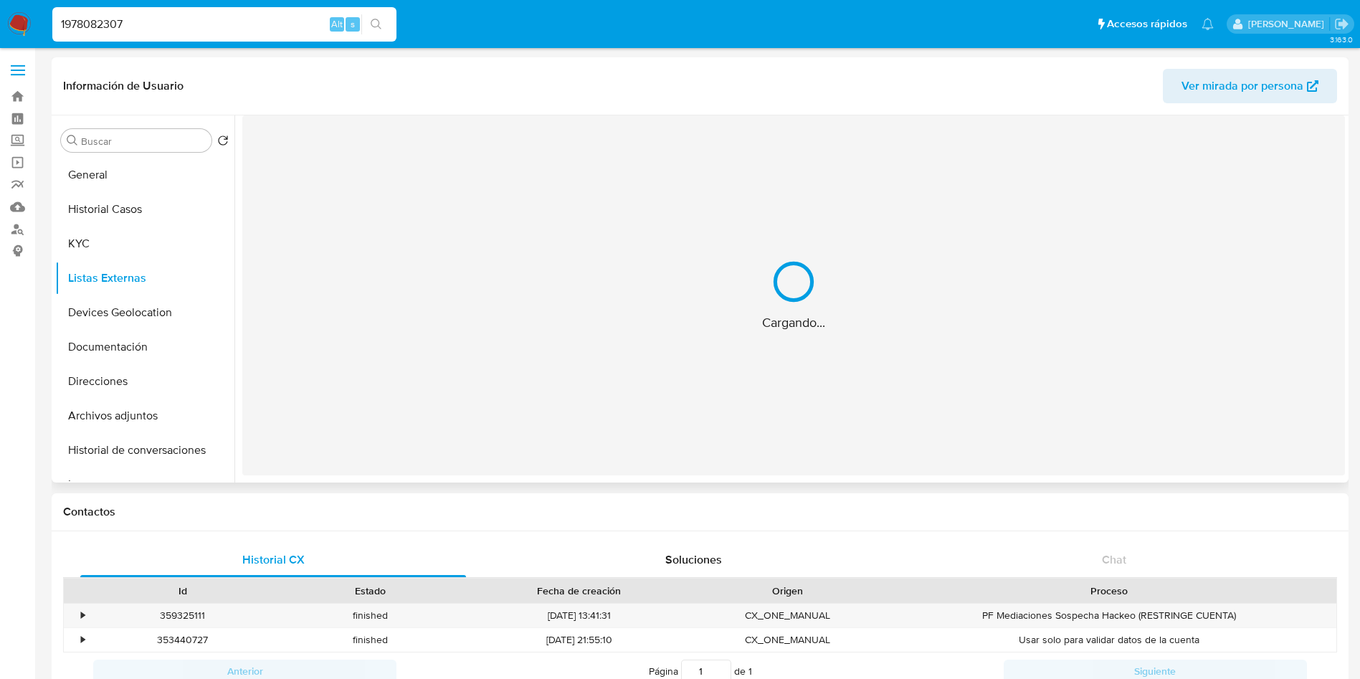
scroll to position [0, 0]
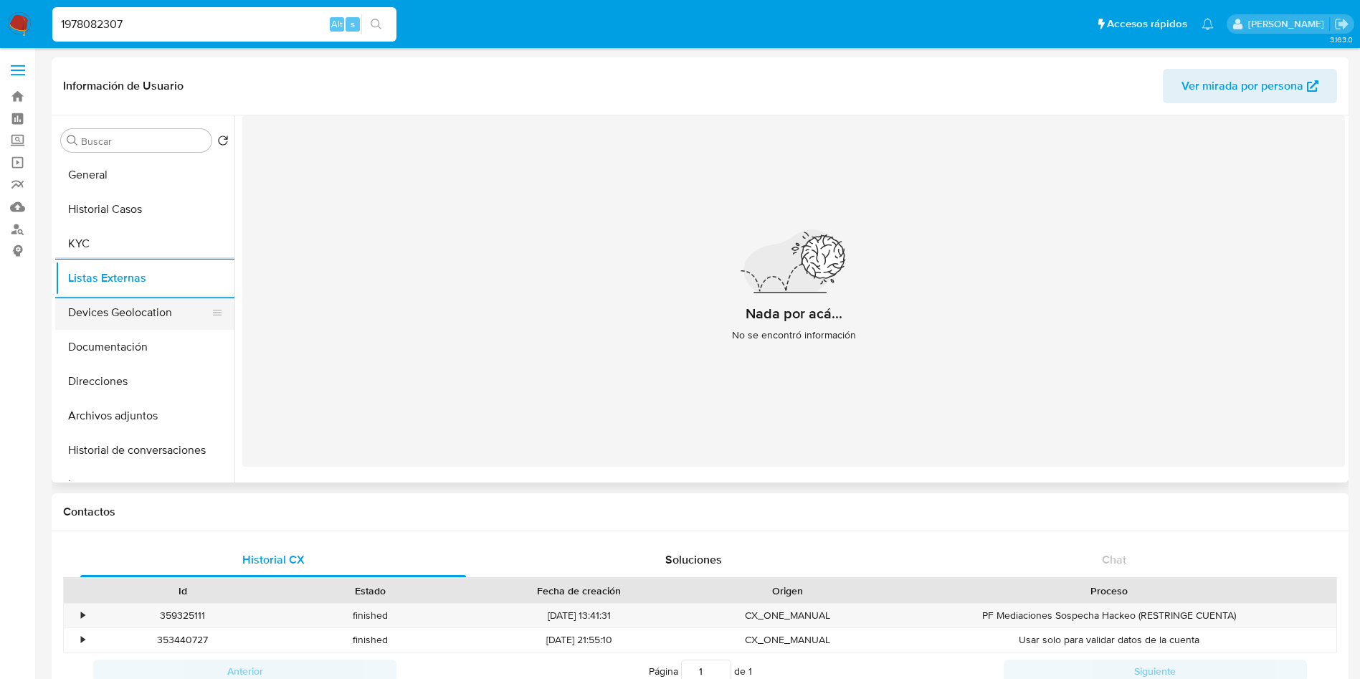
click at [113, 309] on button "Devices Geolocation" at bounding box center [139, 312] width 168 height 34
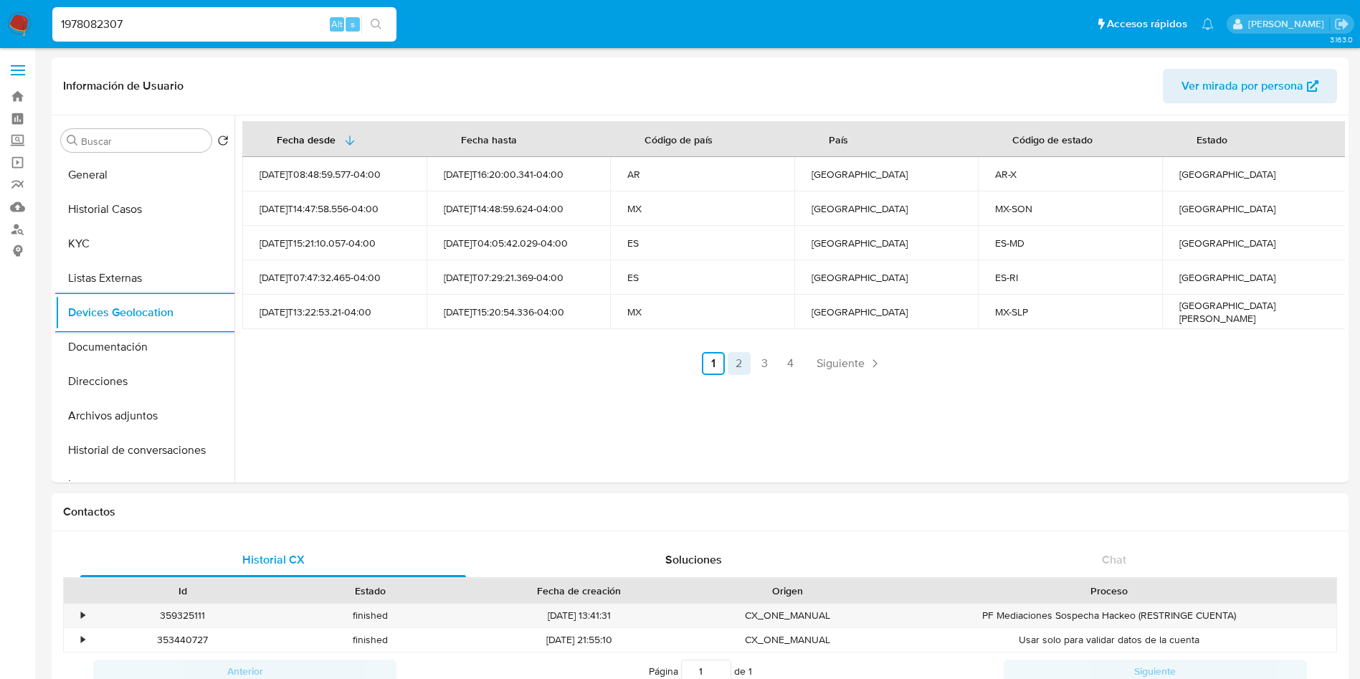
click at [743, 357] on link "2" at bounding box center [738, 363] width 23 height 23
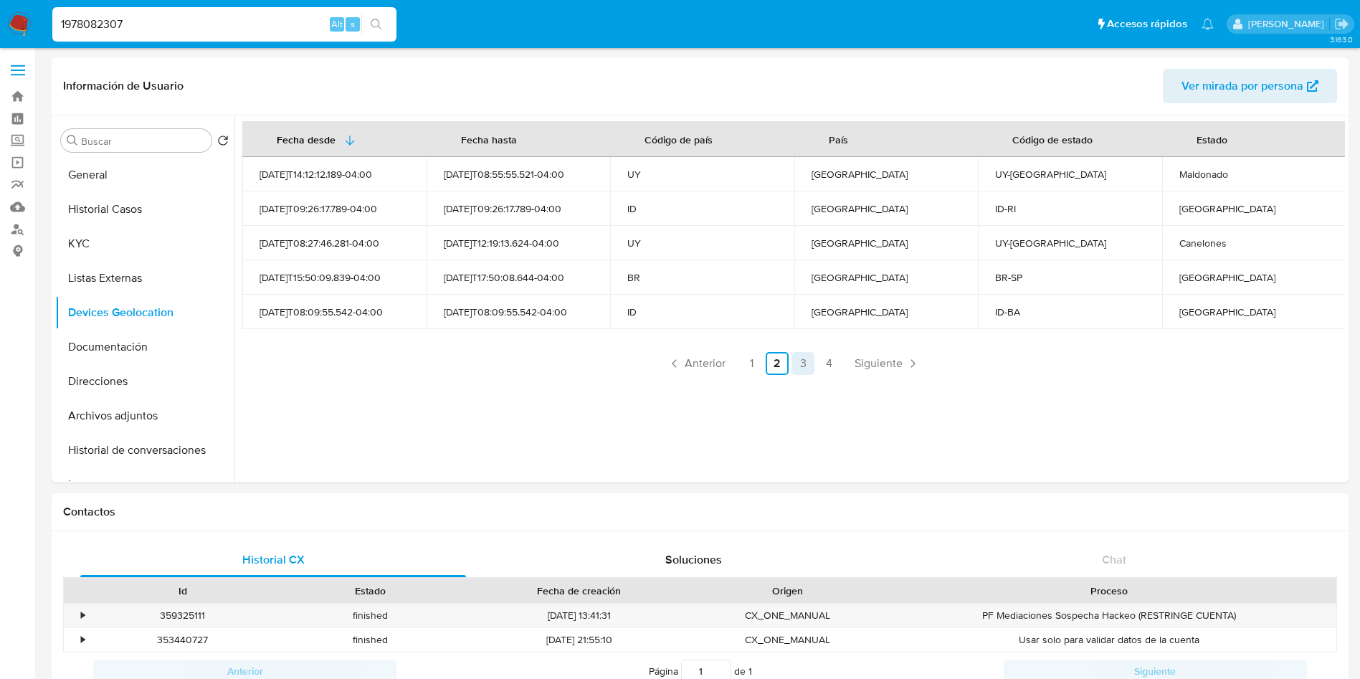
click at [799, 360] on link "3" at bounding box center [802, 363] width 23 height 23
click at [823, 358] on link "4" at bounding box center [828, 363] width 23 height 23
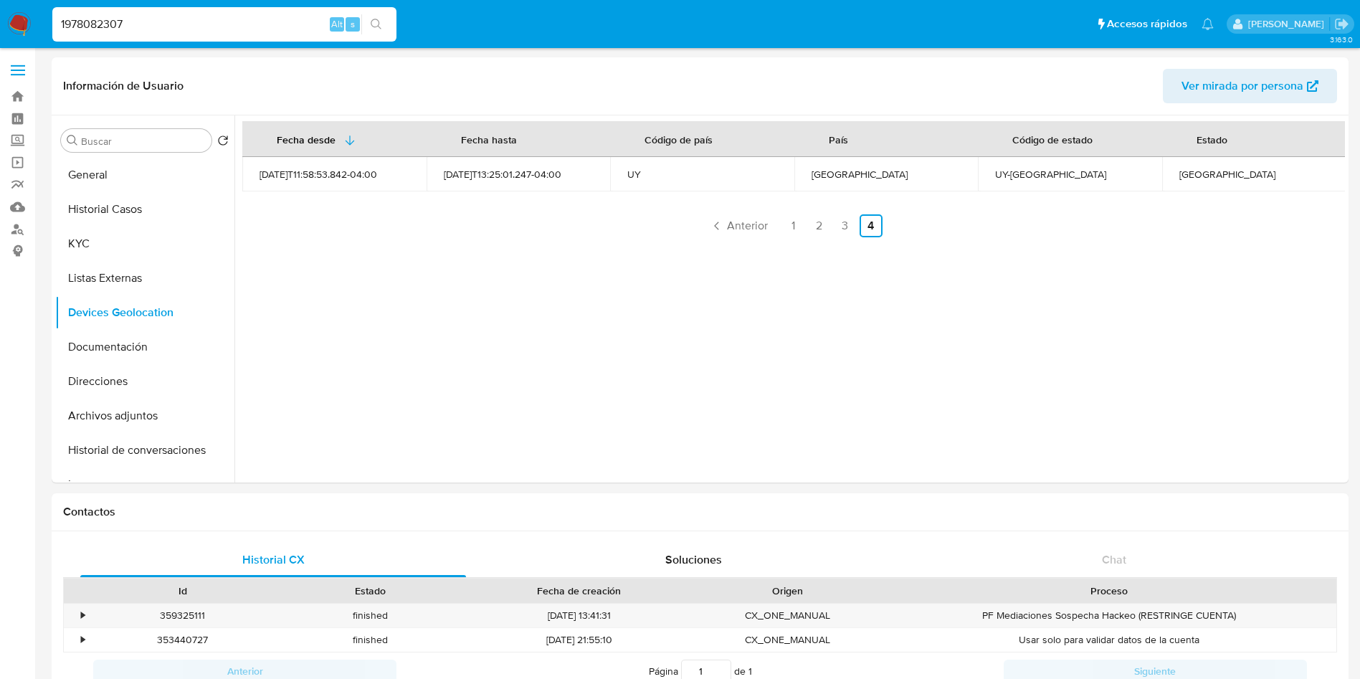
click at [829, 165] on td "Uruguay" at bounding box center [886, 174] width 184 height 34
copy div "Uruguay"
click at [849, 219] on link "3" at bounding box center [844, 225] width 23 height 23
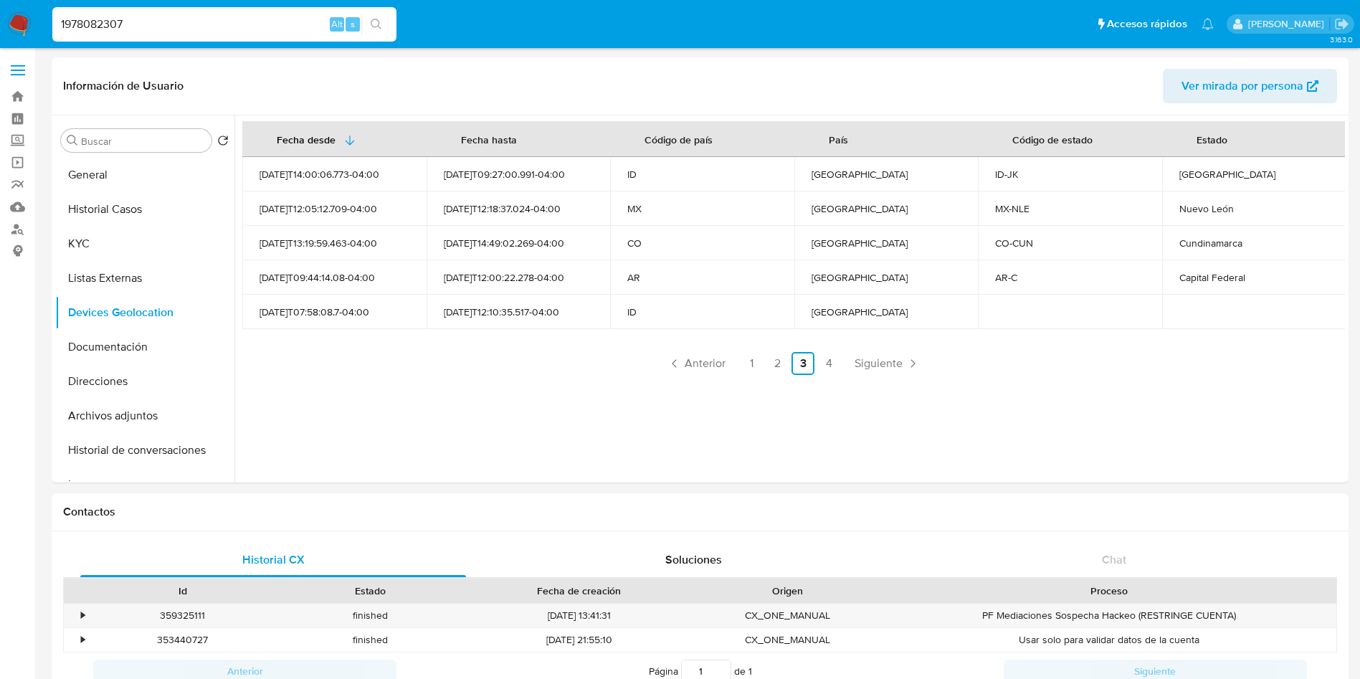
click at [839, 313] on div "Indonesia" at bounding box center [886, 311] width 150 height 13
copy div "Indonesia"
click at [829, 276] on div "Argentina" at bounding box center [886, 277] width 150 height 13
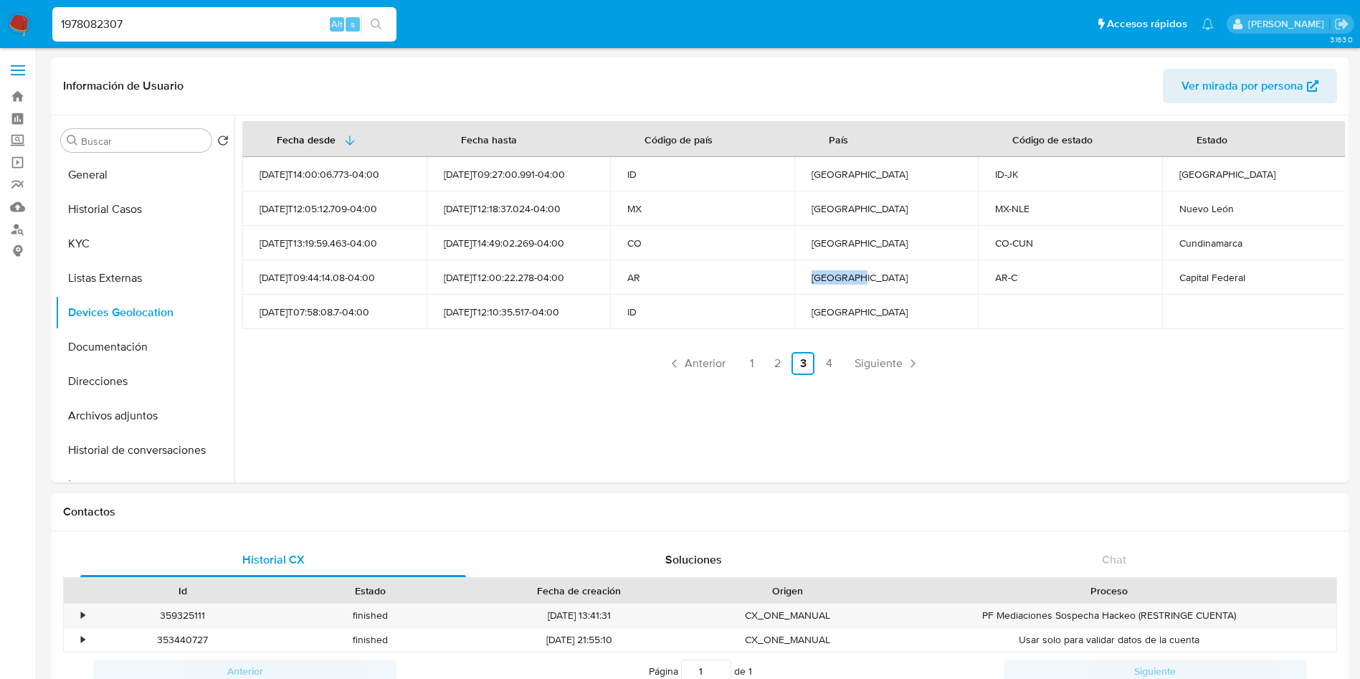
copy div "Argentina"
click at [836, 232] on td "Colombia" at bounding box center [886, 243] width 184 height 34
click at [836, 241] on div "Colombia" at bounding box center [886, 243] width 150 height 13
copy div "Colombia"
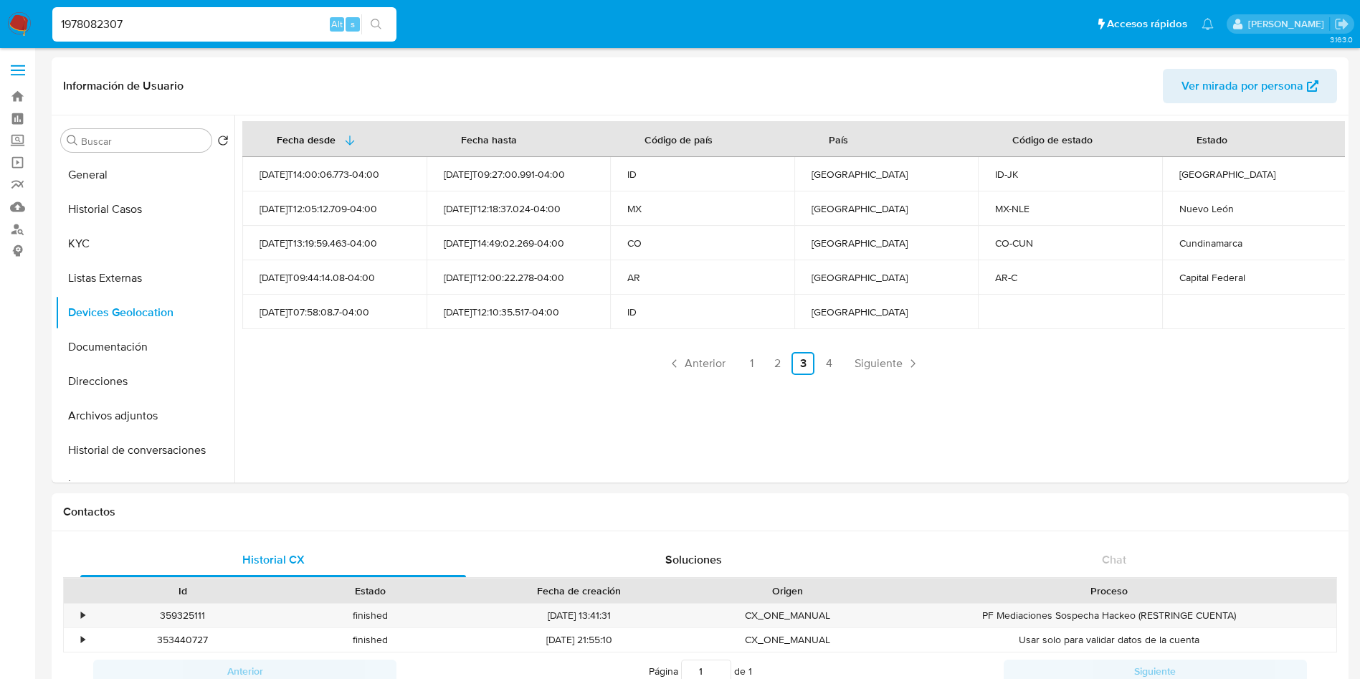
click at [828, 209] on div "México" at bounding box center [886, 208] width 150 height 13
copy div "México"
click at [767, 365] on link "2" at bounding box center [776, 363] width 23 height 23
click at [830, 272] on div "Brasil" at bounding box center [886, 277] width 150 height 13
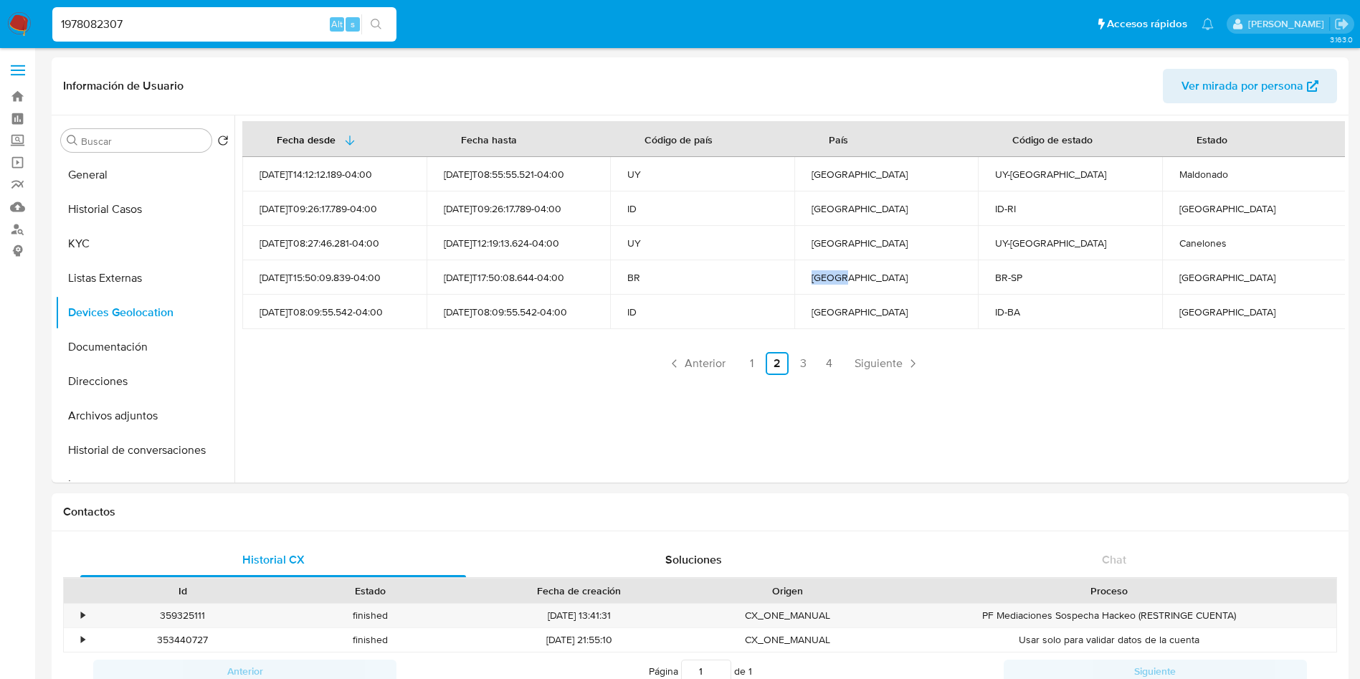
click at [830, 272] on div "Brasil" at bounding box center [886, 277] width 150 height 13
copy div "Brasil"
click at [750, 370] on link "1" at bounding box center [751, 363] width 23 height 23
click at [824, 282] on div "España" at bounding box center [886, 277] width 150 height 13
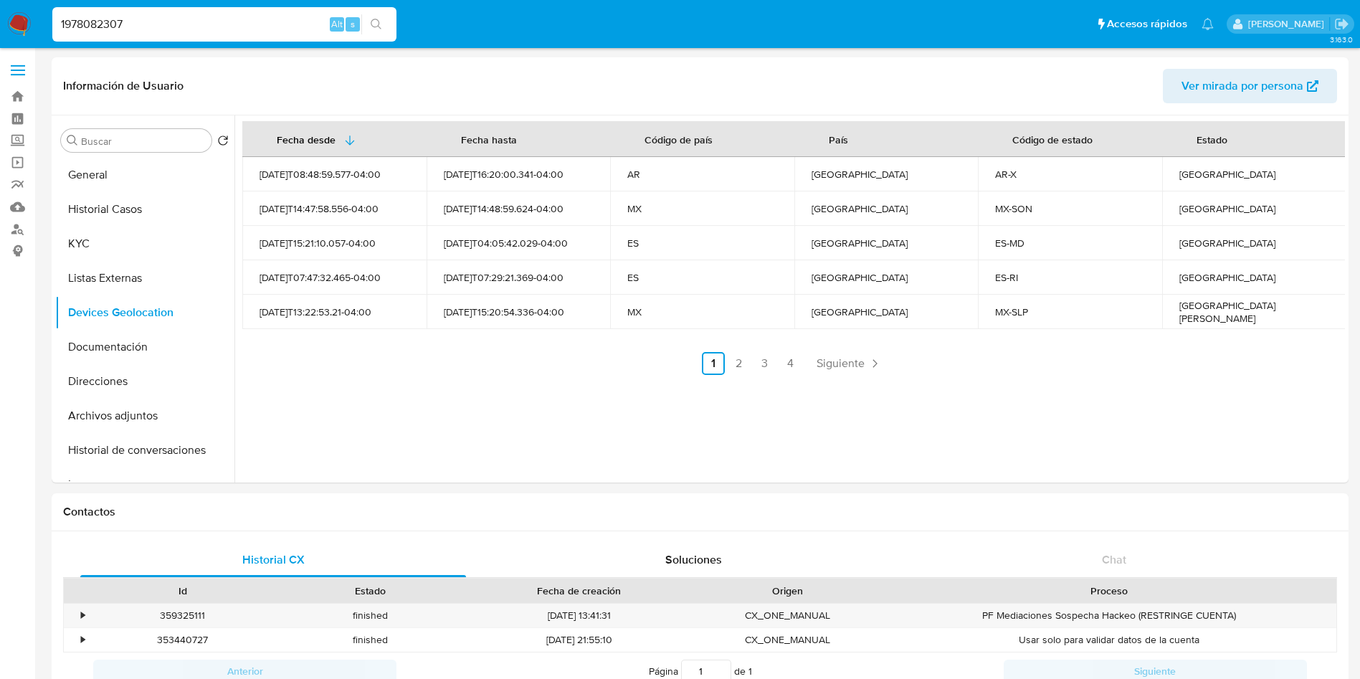
click at [818, 181] on div "Argentina" at bounding box center [886, 174] width 150 height 13
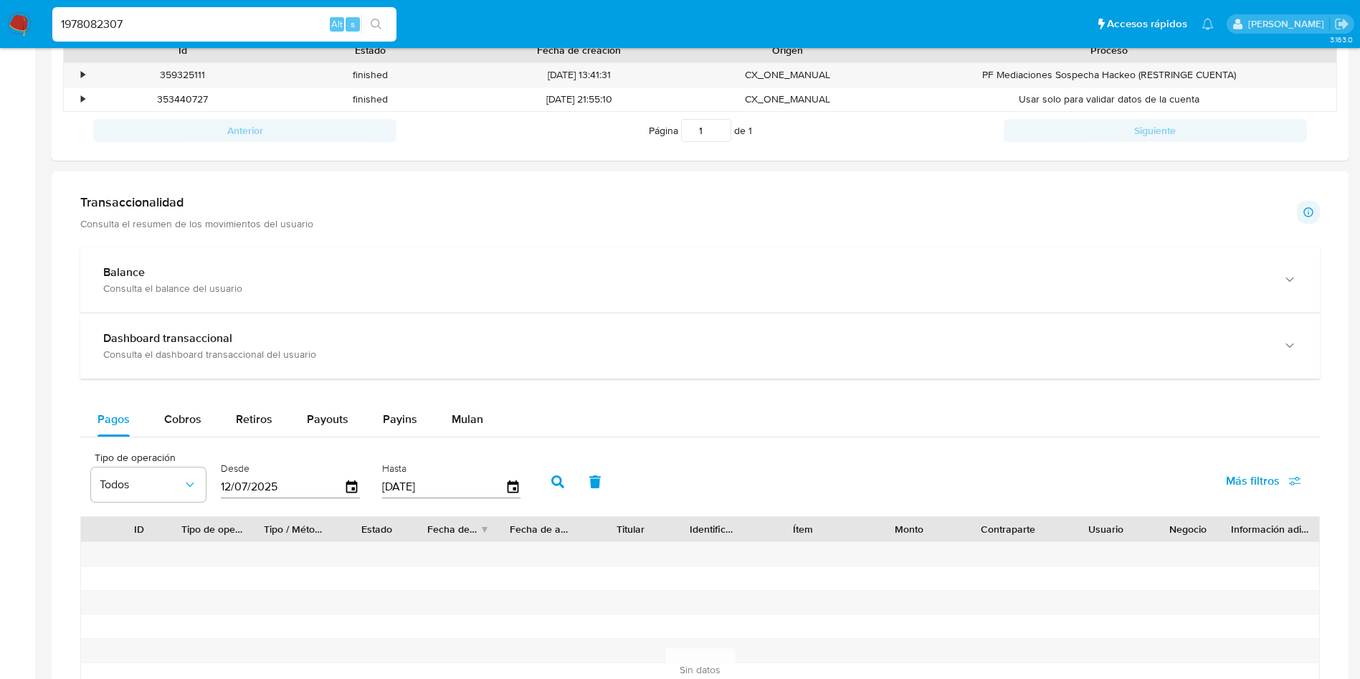
scroll to position [538, 0]
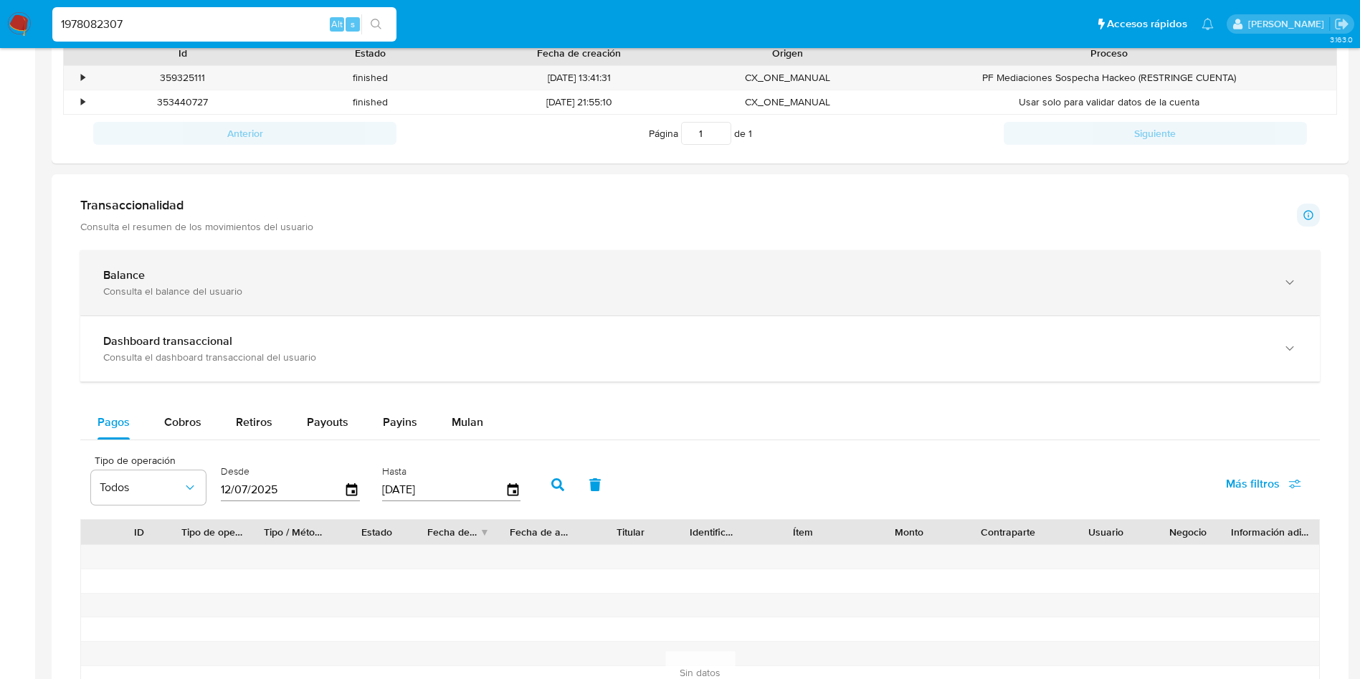
click at [310, 299] on div "Balance Consulta el balance del usuario" at bounding box center [699, 282] width 1239 height 65
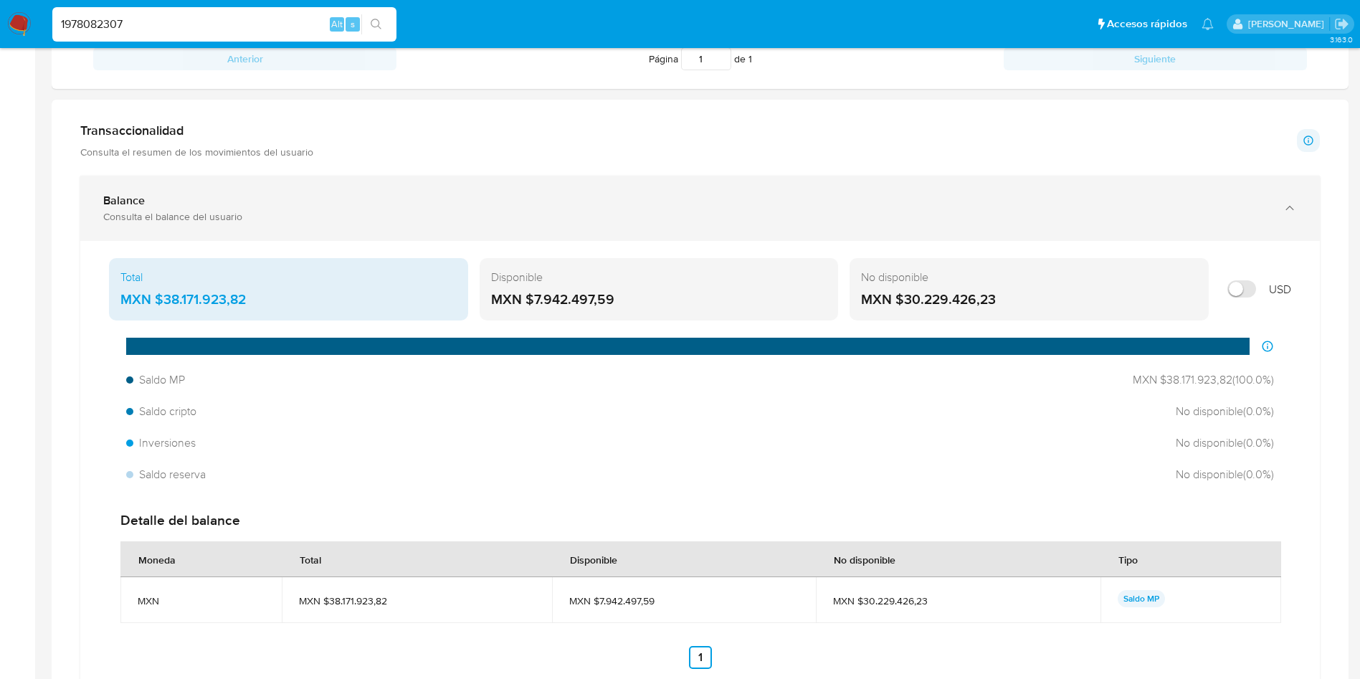
scroll to position [645, 0]
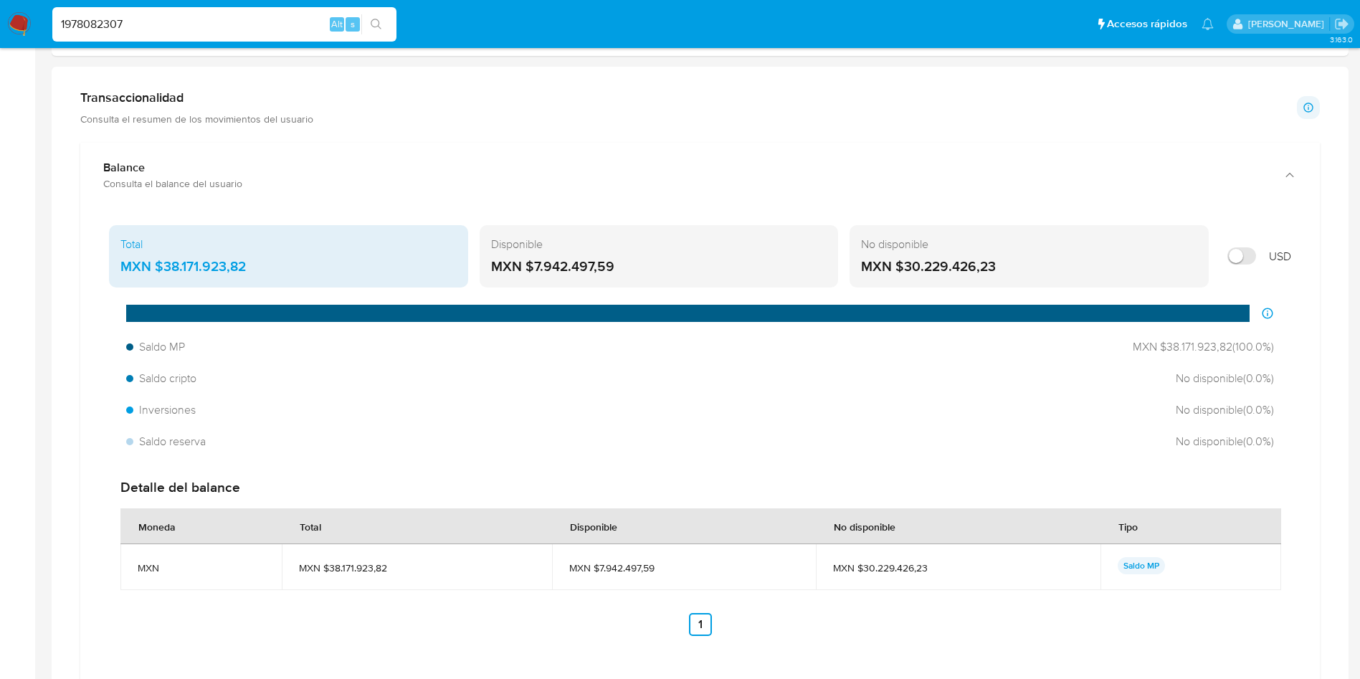
drag, startPoint x: 165, startPoint y: 262, endPoint x: 269, endPoint y: 267, distance: 104.8
click at [269, 267] on div "MXN $38.171.923,82" at bounding box center [288, 266] width 336 height 19
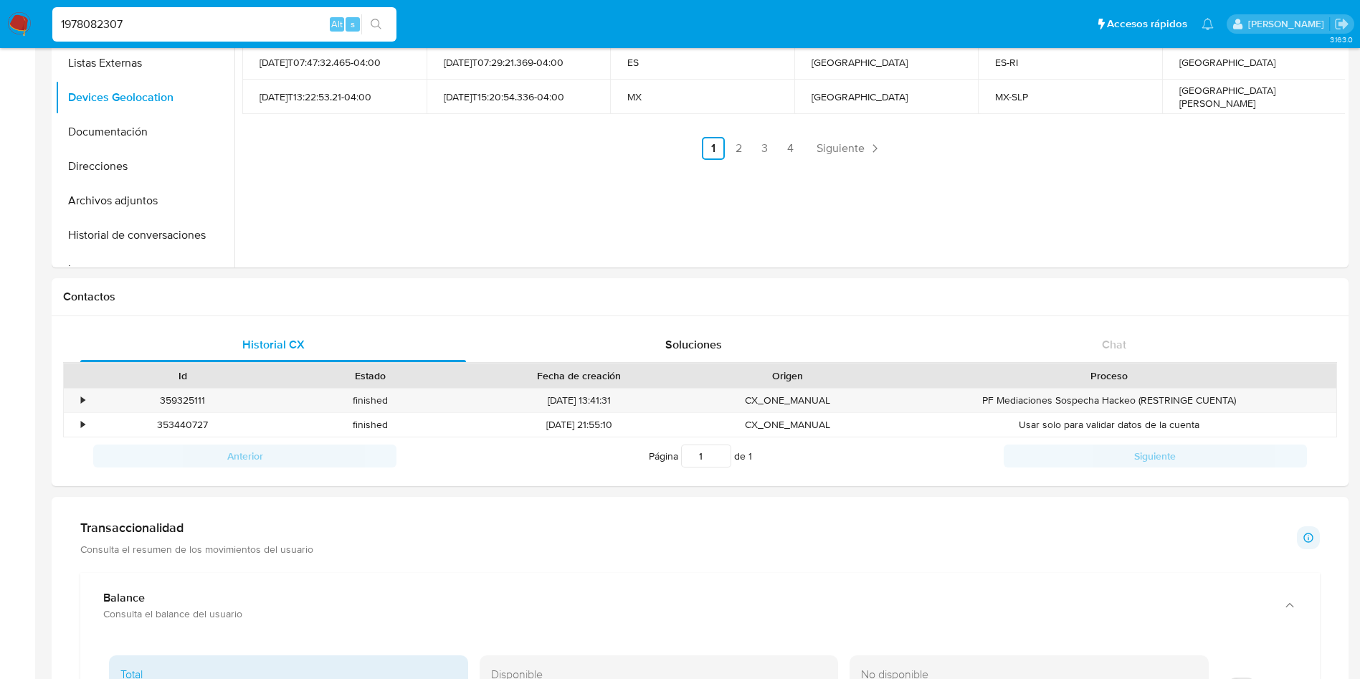
scroll to position [0, 0]
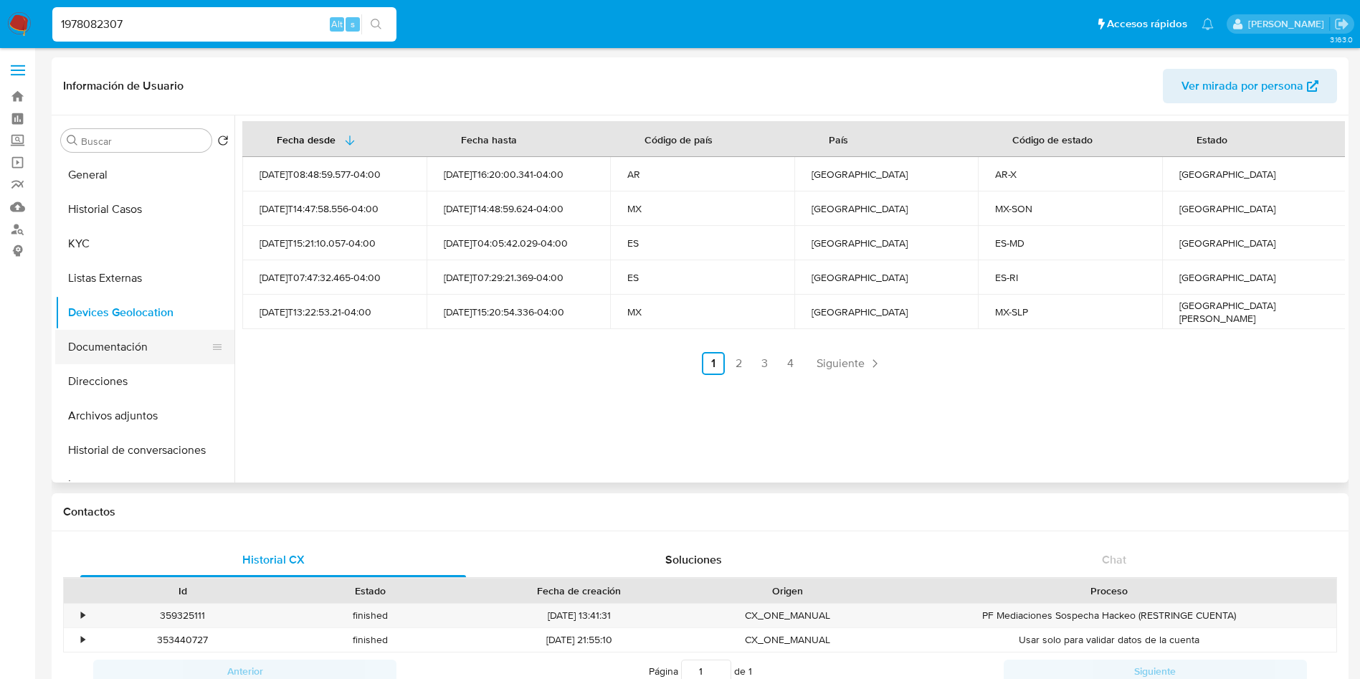
click at [95, 351] on button "Documentación" at bounding box center [139, 347] width 168 height 34
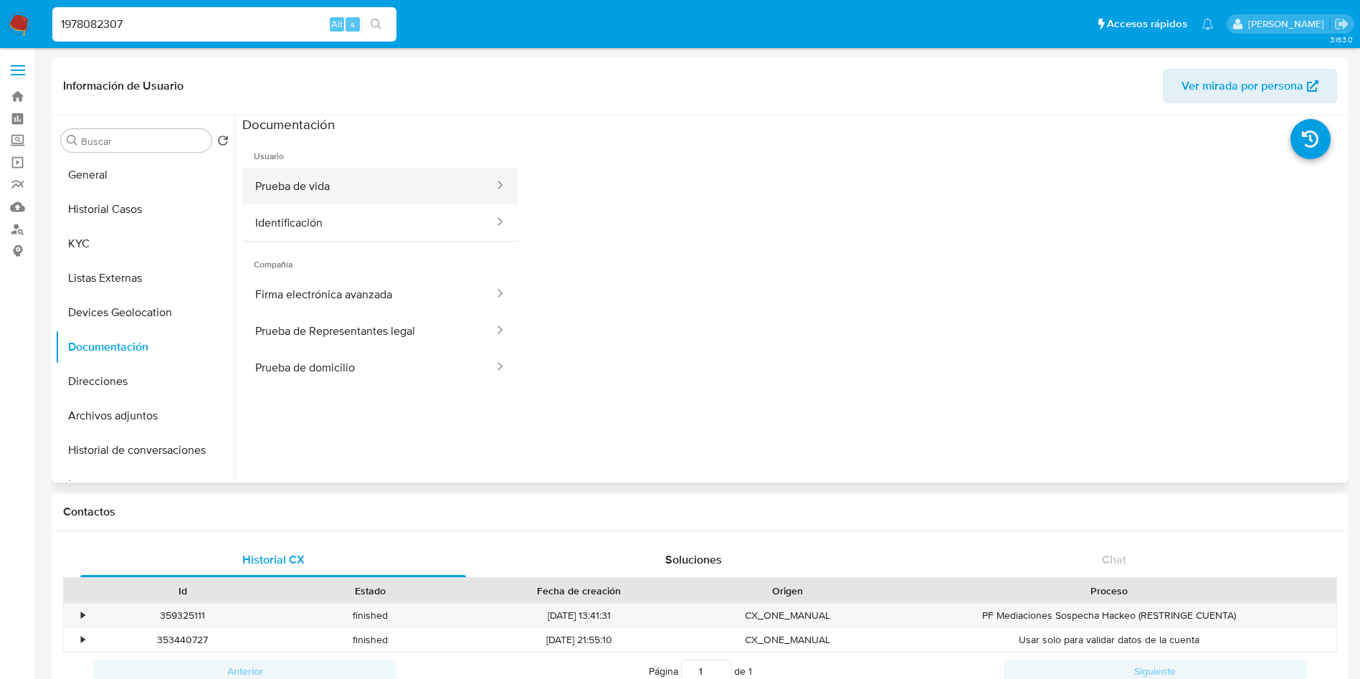
click at [325, 178] on button "Prueba de vida" at bounding box center [368, 186] width 253 height 37
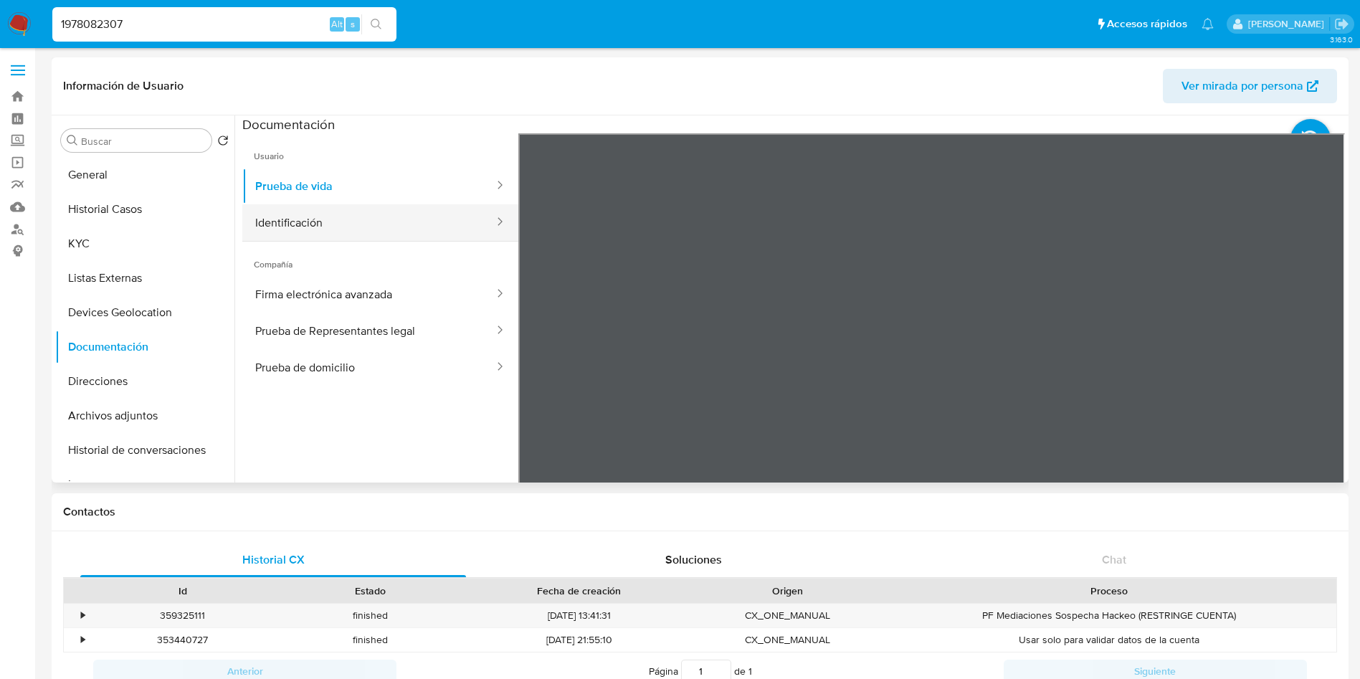
click at [367, 221] on button "Identificación" at bounding box center [368, 222] width 253 height 37
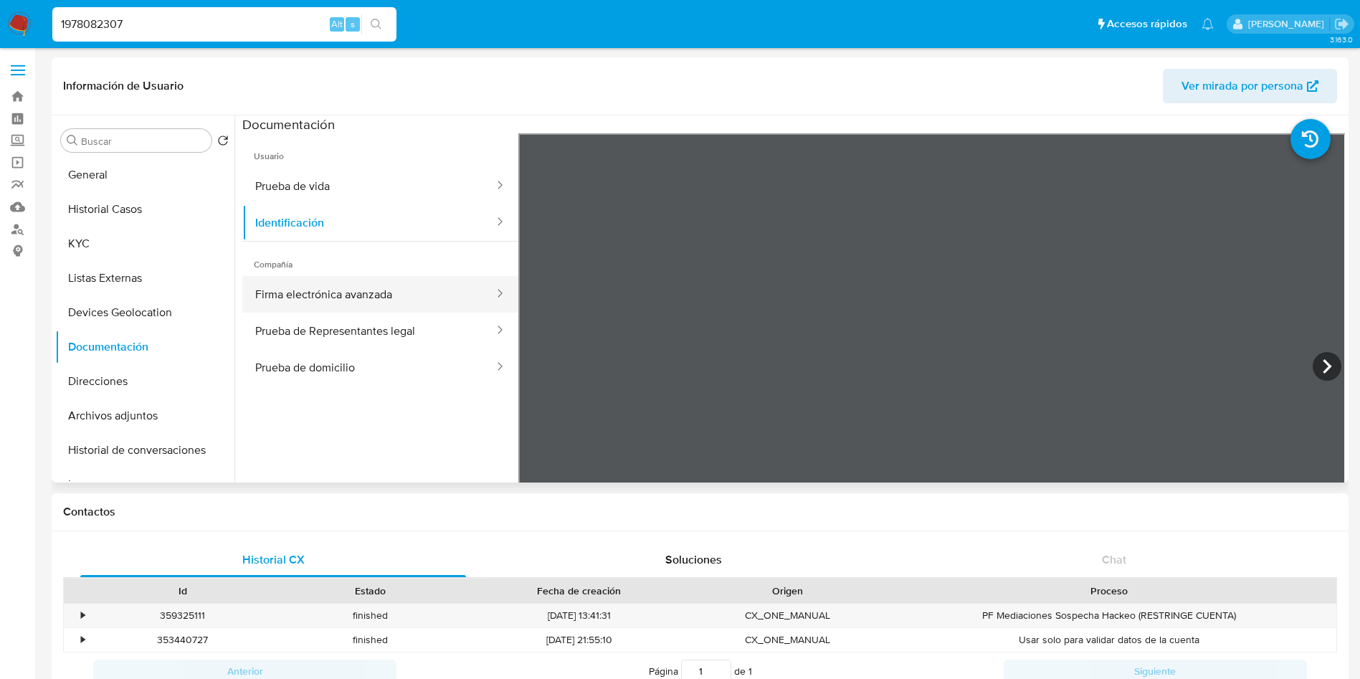
click at [333, 287] on button "Firma electrónica avanzada" at bounding box center [368, 294] width 253 height 37
click at [1098, 338] on div at bounding box center [931, 368] width 827 height 470
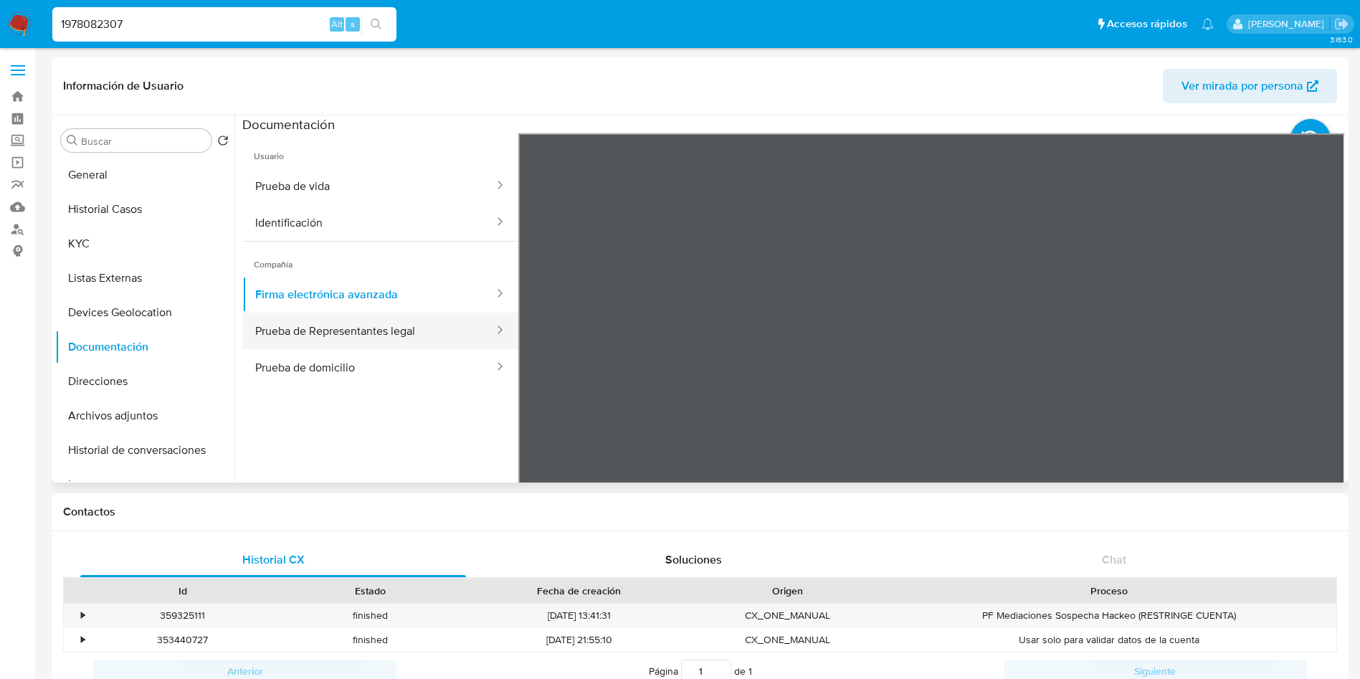
click at [364, 335] on button "Prueba de Representantes legal" at bounding box center [368, 330] width 253 height 37
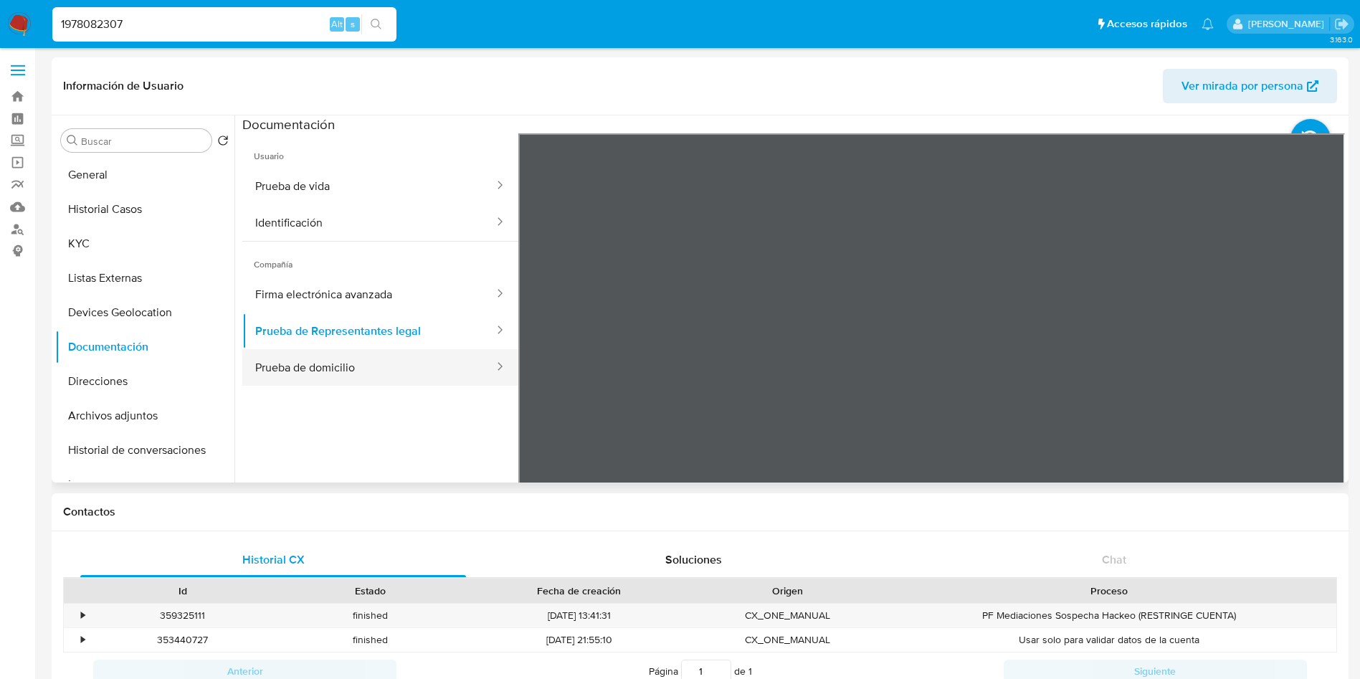
click at [337, 361] on button "Prueba de domicilio" at bounding box center [368, 367] width 253 height 37
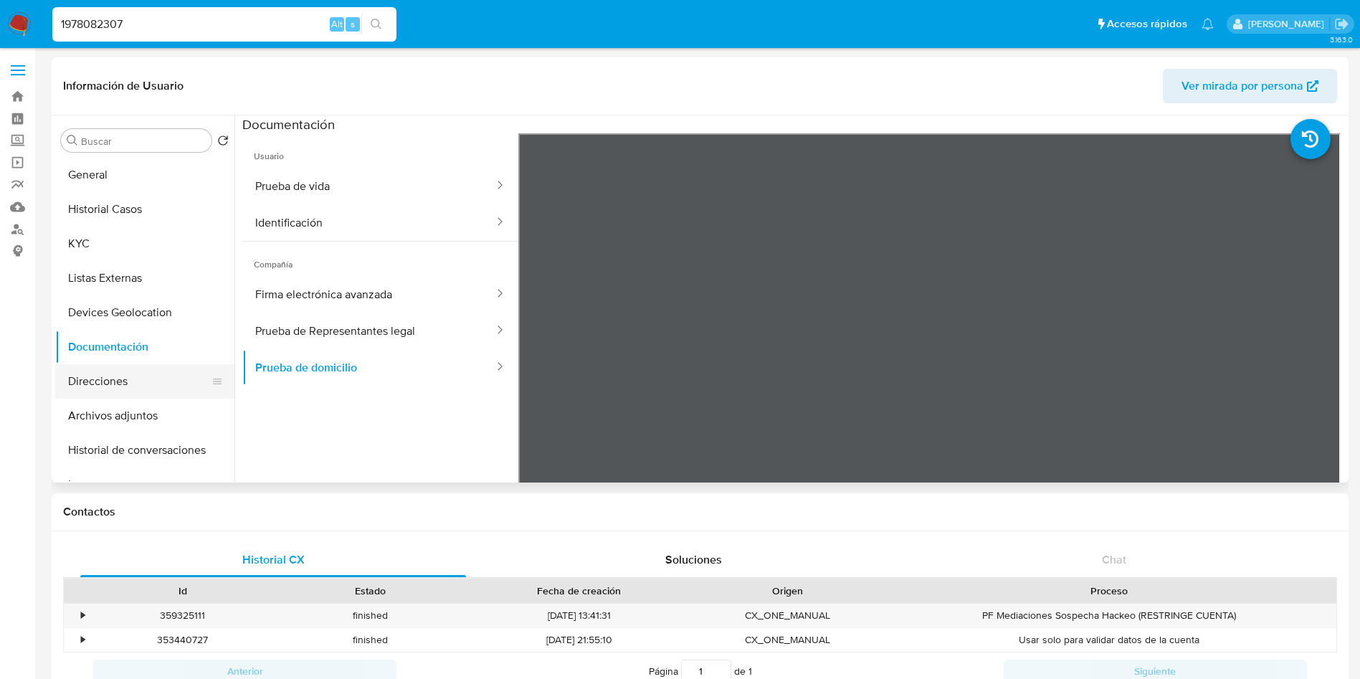
click at [102, 376] on button "Direcciones" at bounding box center [139, 381] width 168 height 34
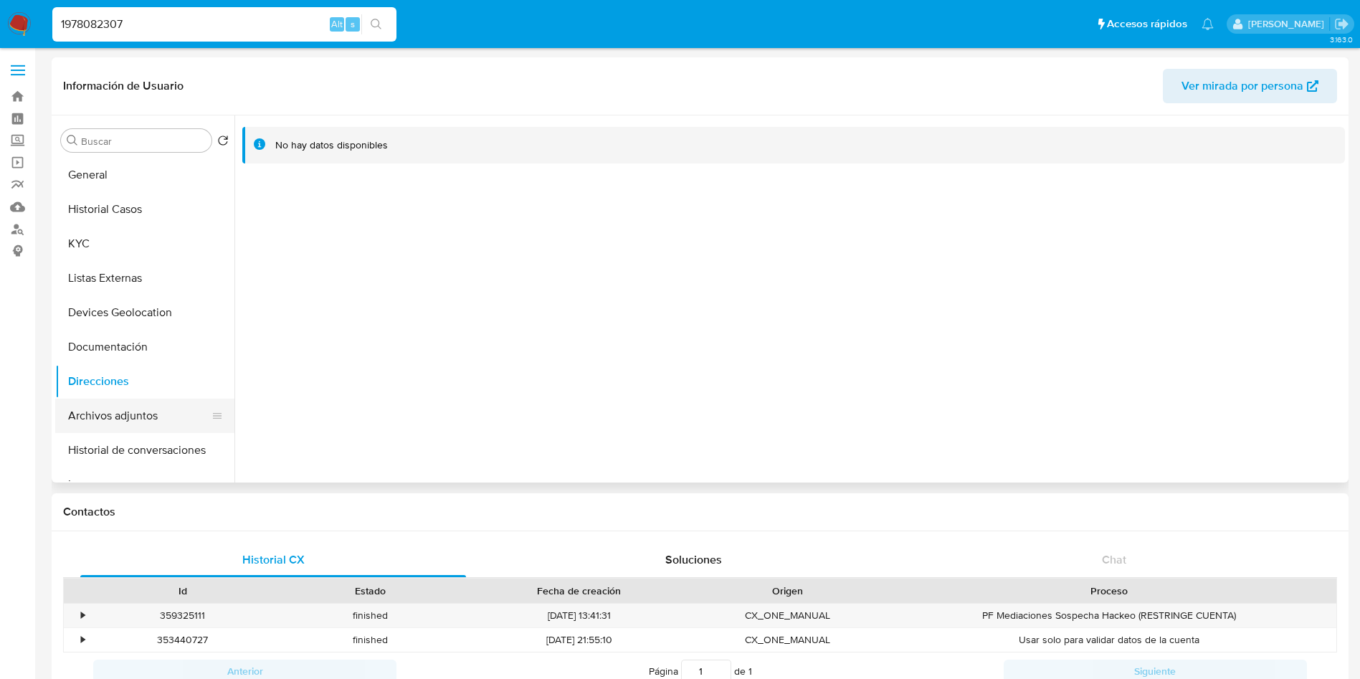
click at [105, 427] on button "Archivos adjuntos" at bounding box center [139, 415] width 168 height 34
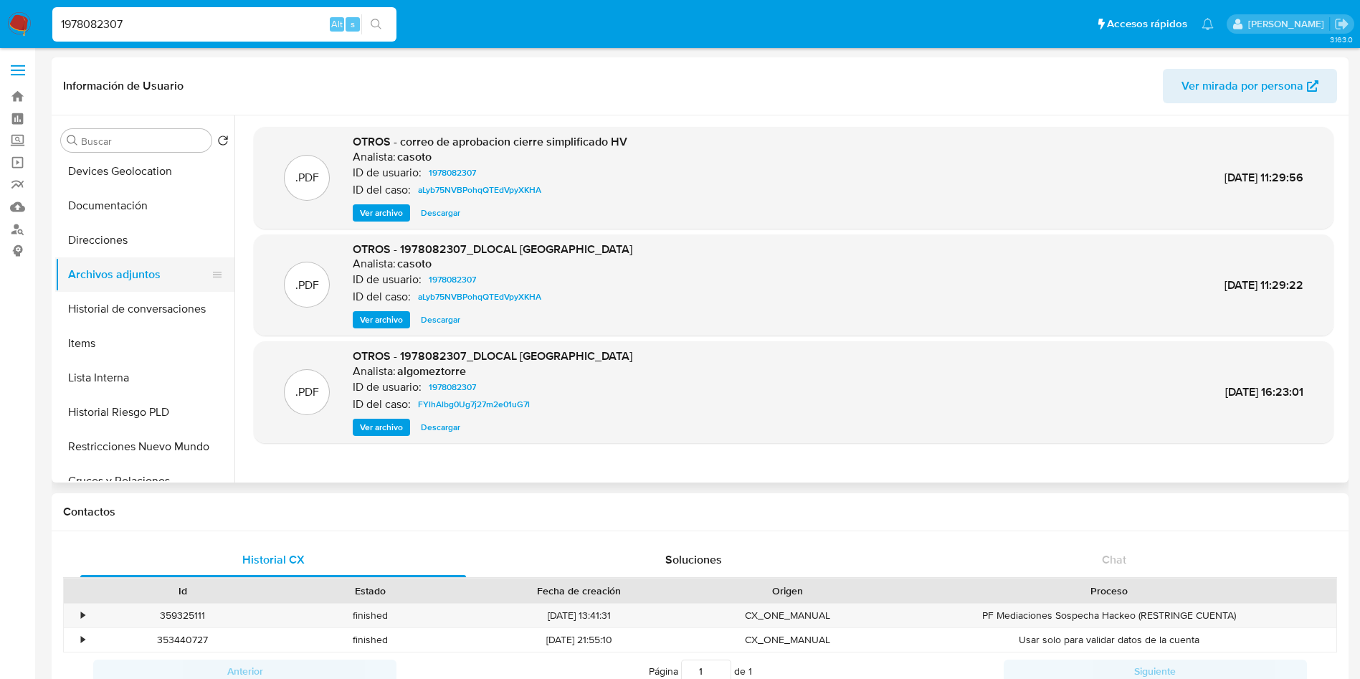
scroll to position [108, 0]
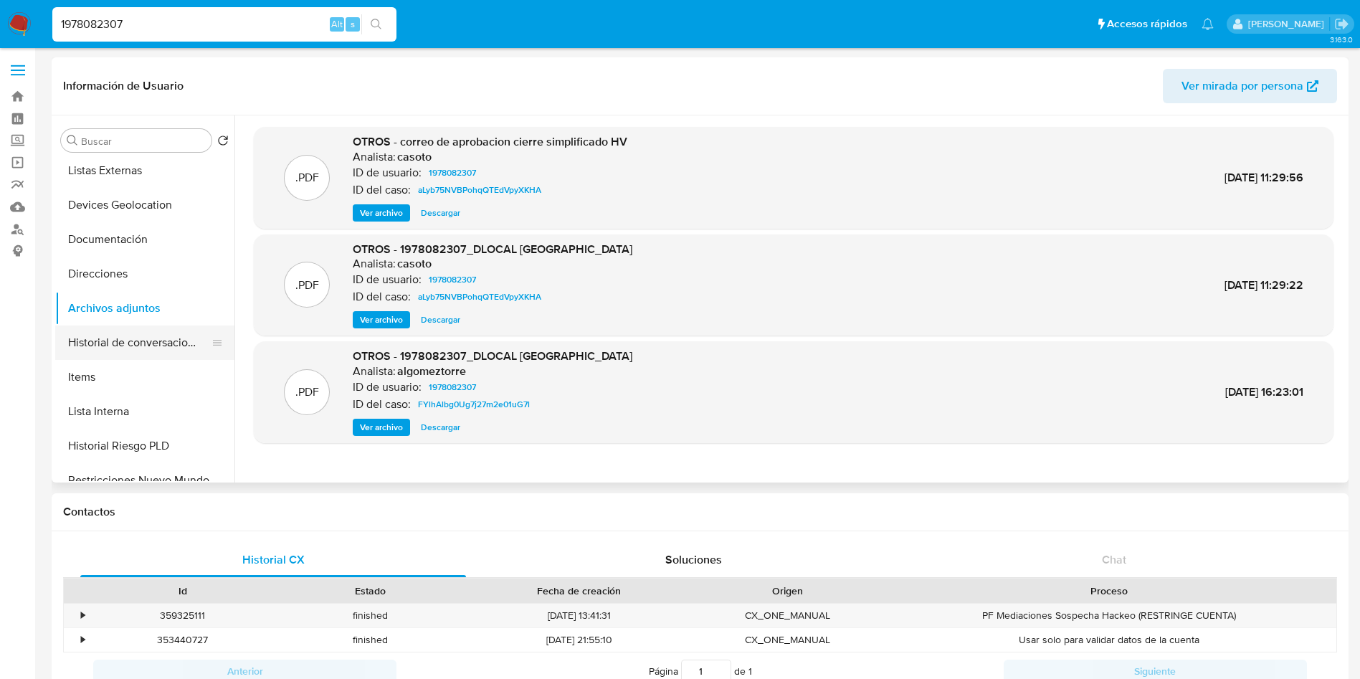
click at [154, 332] on button "Historial de conversaciones" at bounding box center [139, 342] width 168 height 34
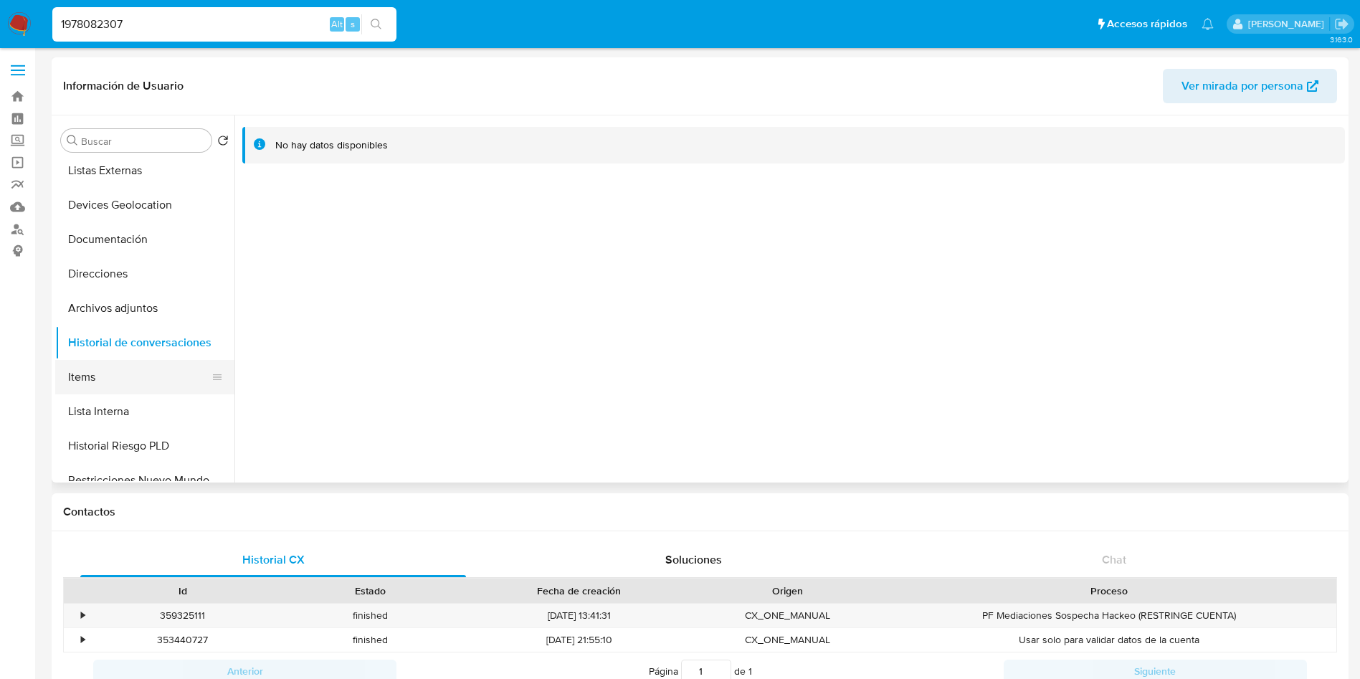
click at [77, 365] on button "Items" at bounding box center [139, 377] width 168 height 34
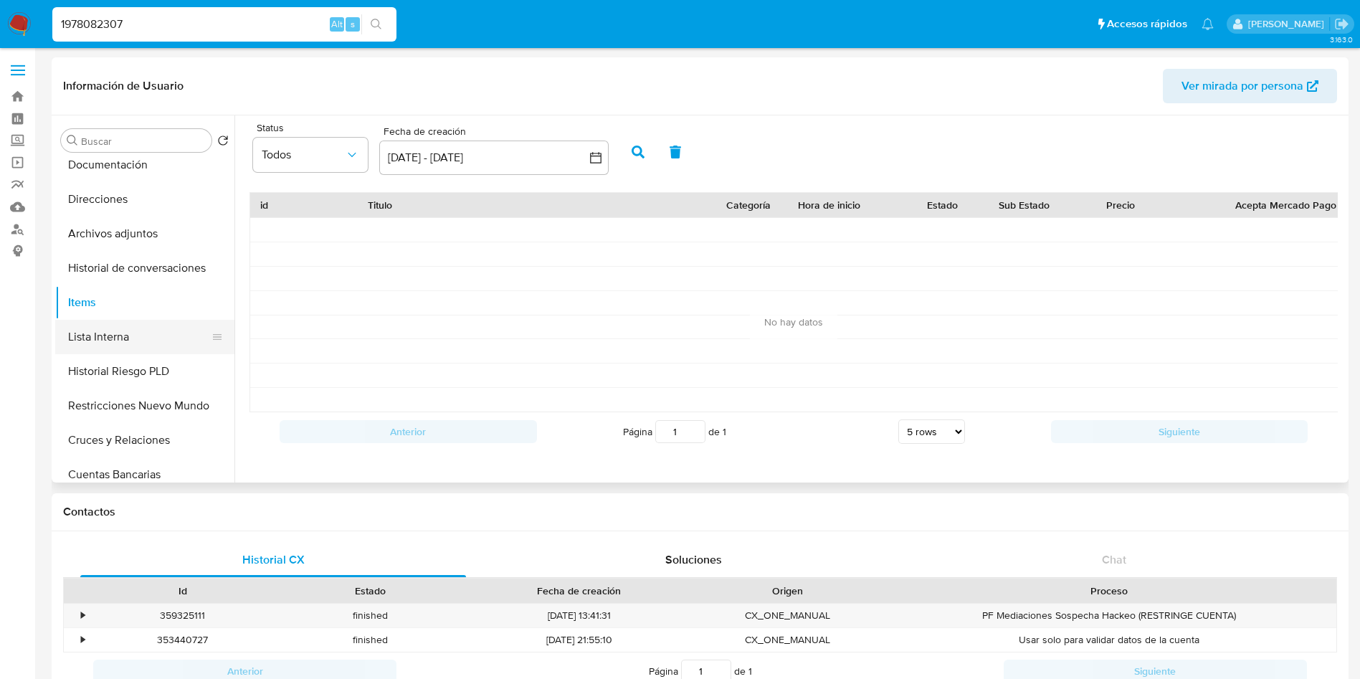
scroll to position [215, 0]
click at [120, 372] on button "Restricciones Nuevo Mundo" at bounding box center [139, 372] width 168 height 34
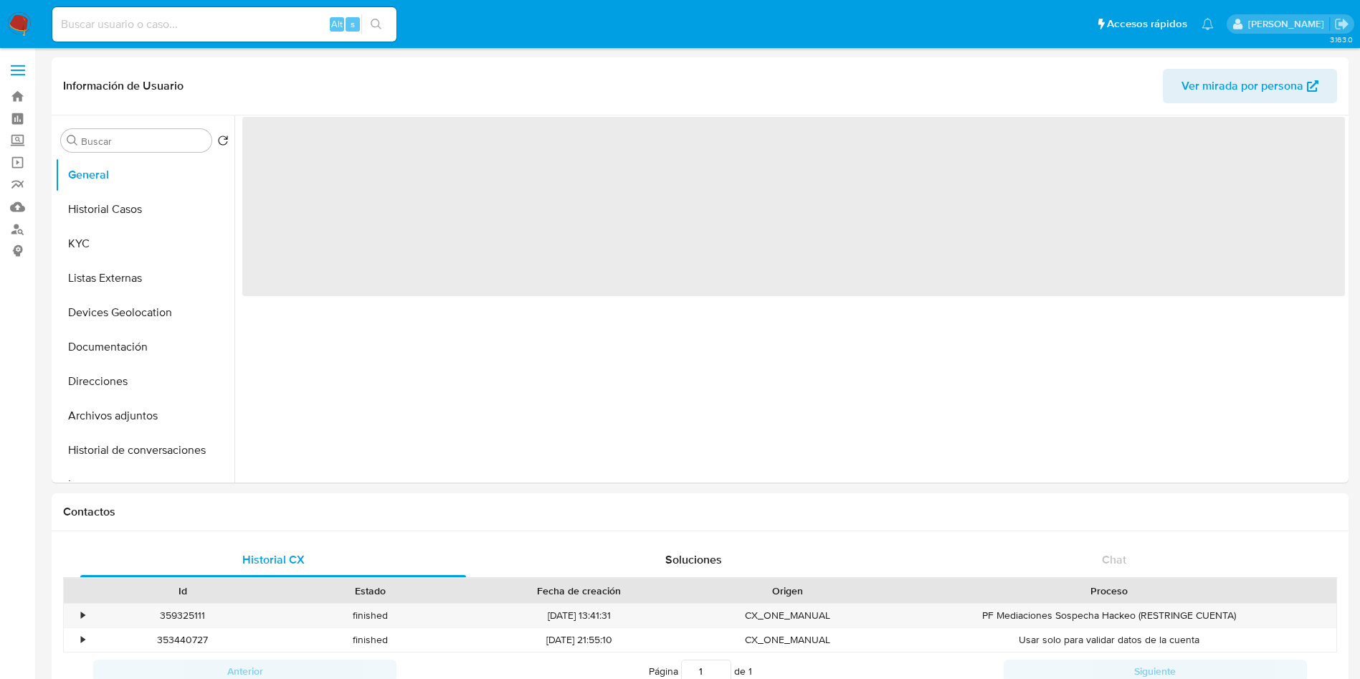
select select "10"
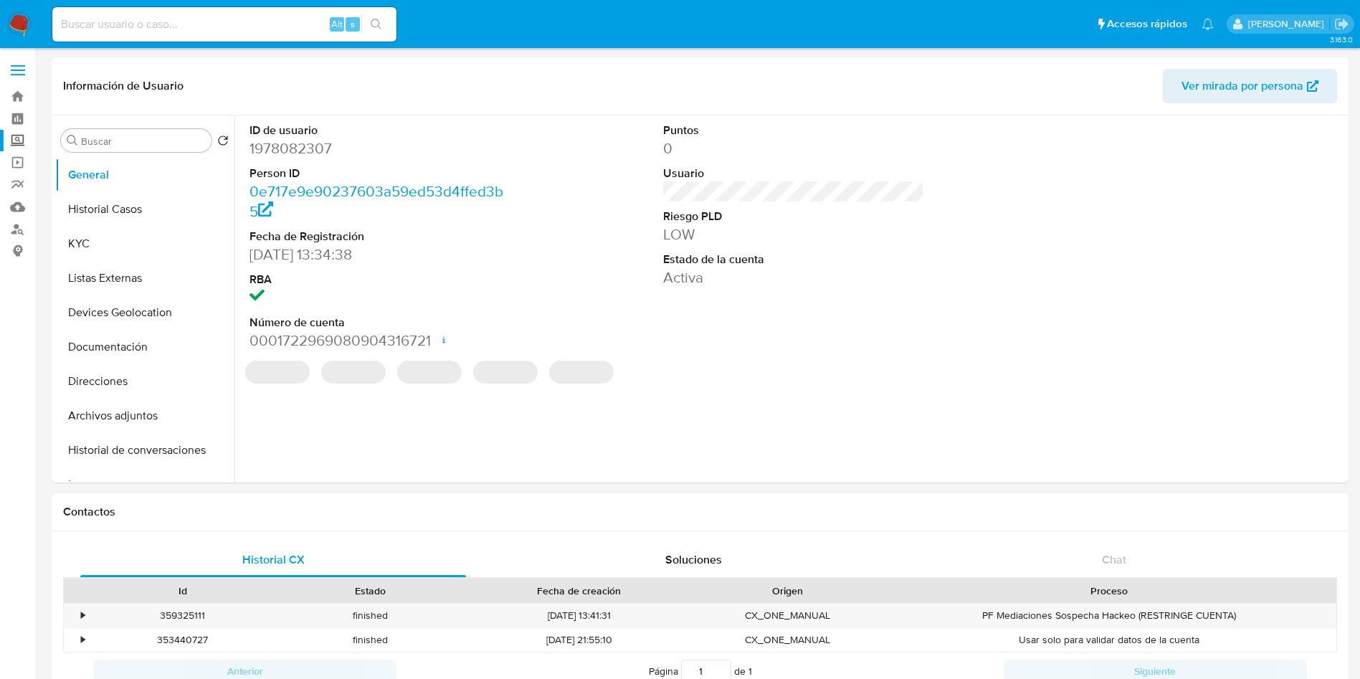
click at [20, 138] on label "Screening" at bounding box center [85, 141] width 171 height 22
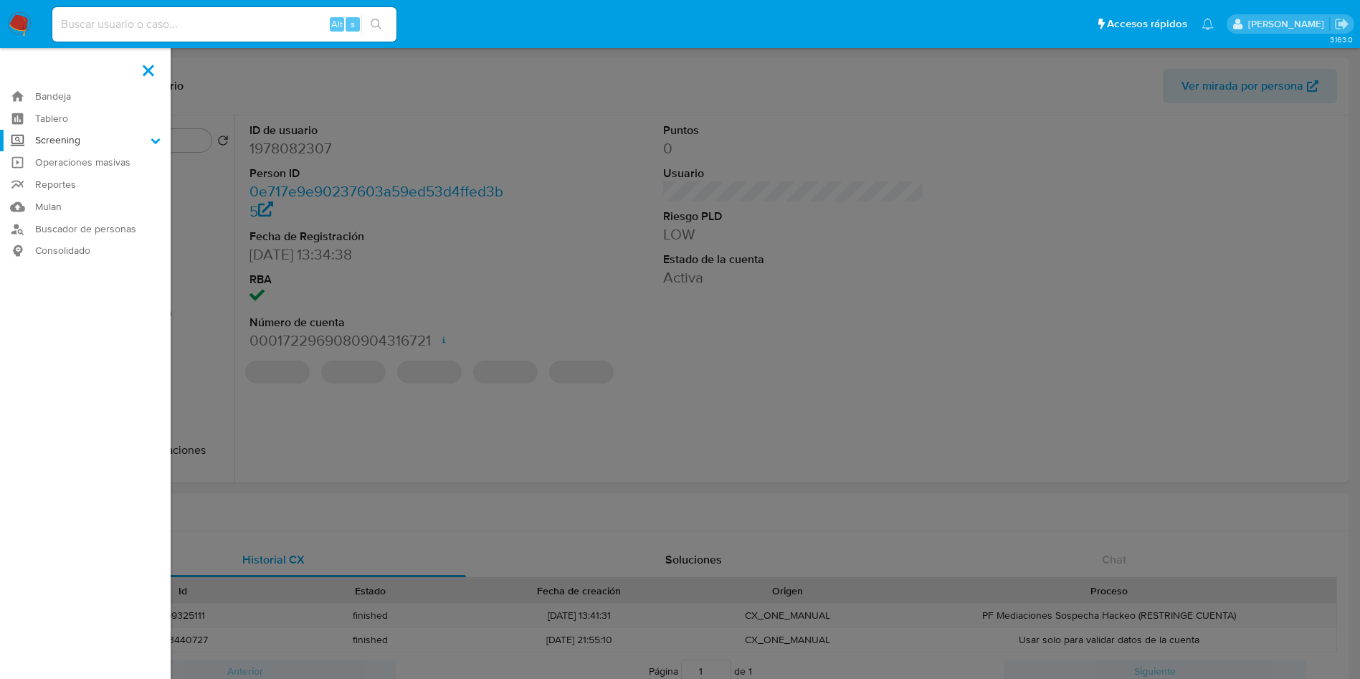
click at [0, 0] on input "Screening" at bounding box center [0, 0] width 0 height 0
click at [70, 199] on link "Herramientas" at bounding box center [85, 197] width 171 height 18
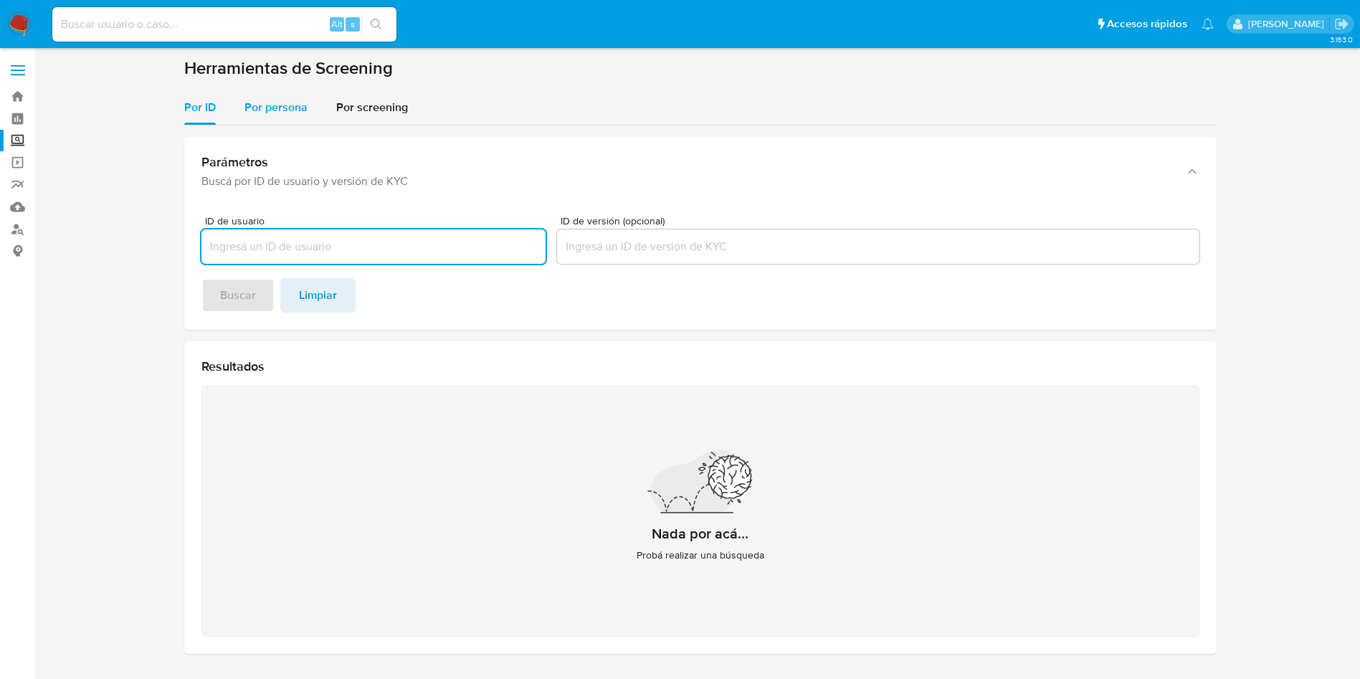
click at [290, 106] on span "Por persona" at bounding box center [275, 107] width 63 height 16
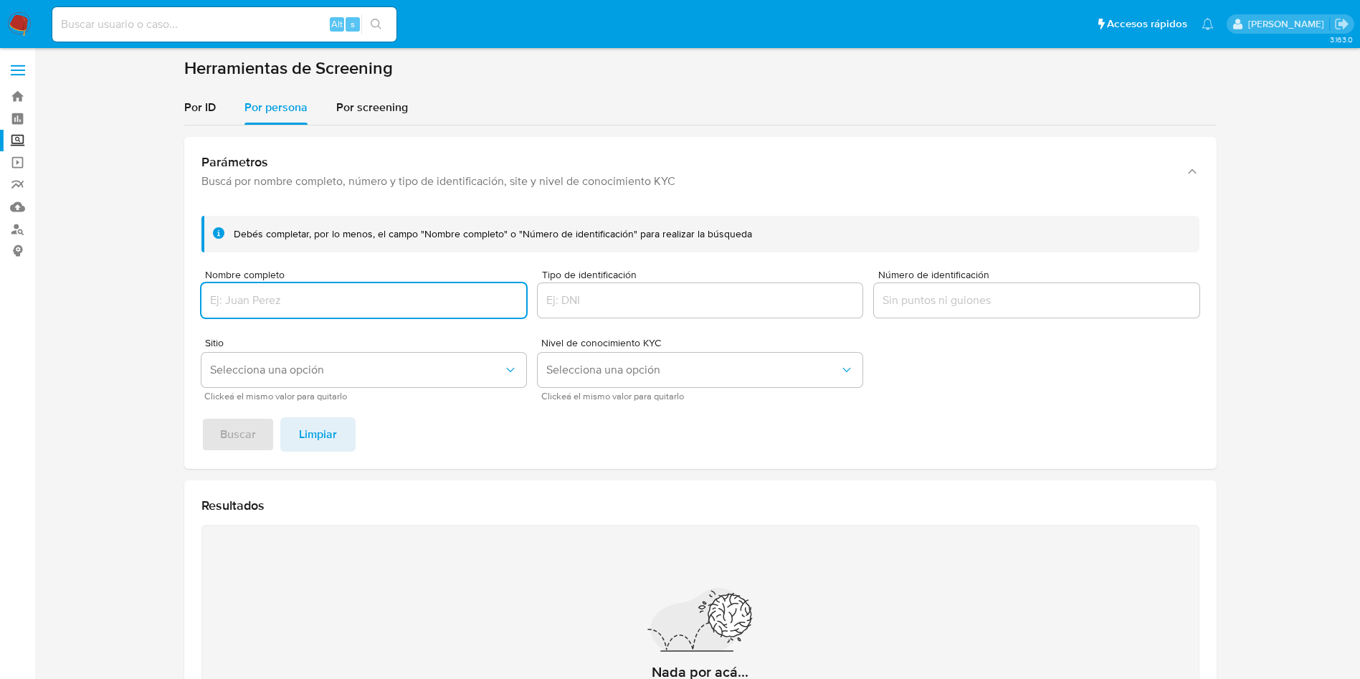
click at [318, 307] on input "Nombre completo" at bounding box center [363, 300] width 325 height 19
type input "[PERSON_NAME]"
click at [256, 443] on button "Buscar" at bounding box center [237, 434] width 73 height 34
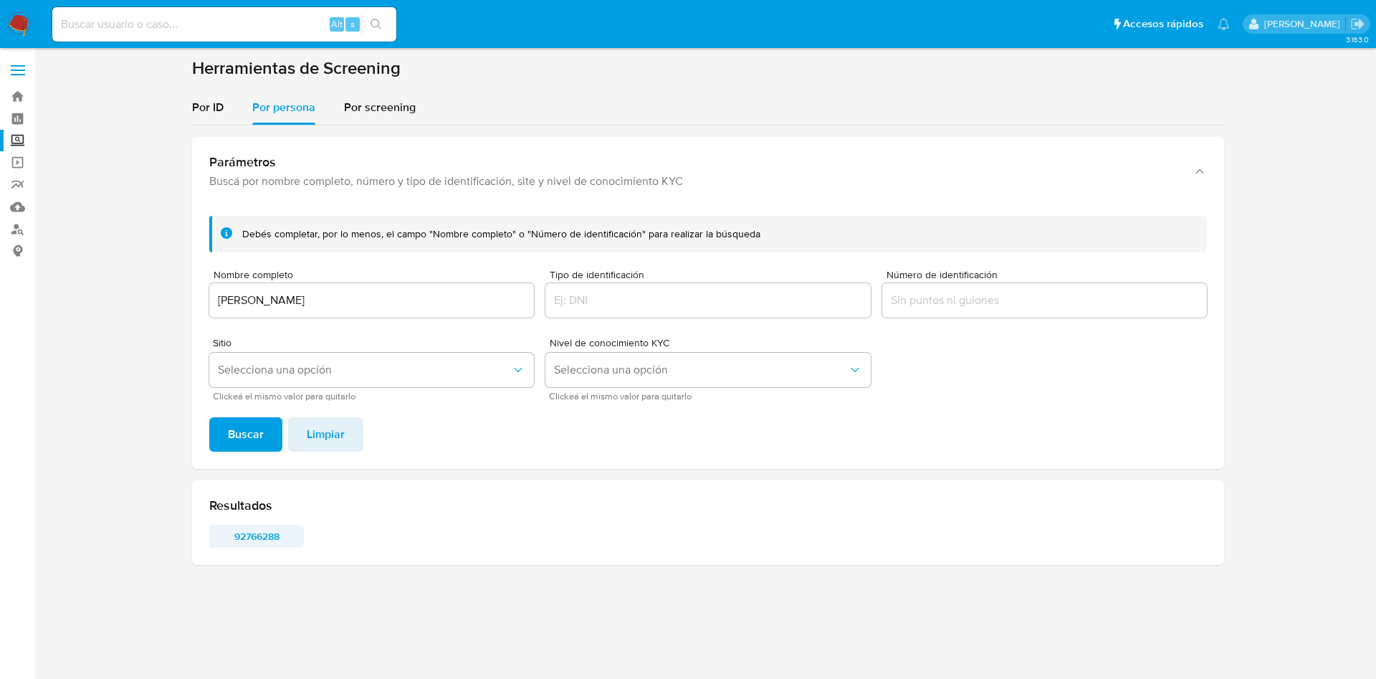
click at [264, 537] on span "92766288" at bounding box center [256, 536] width 75 height 20
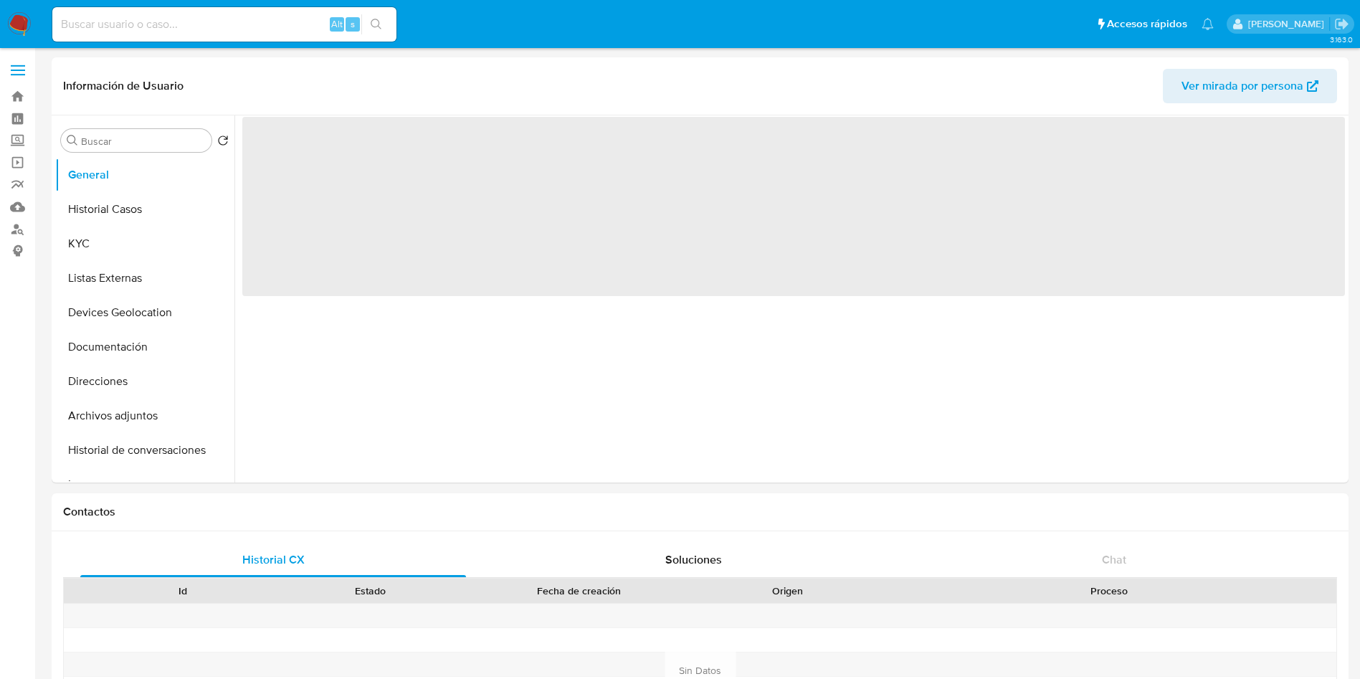
select select "10"
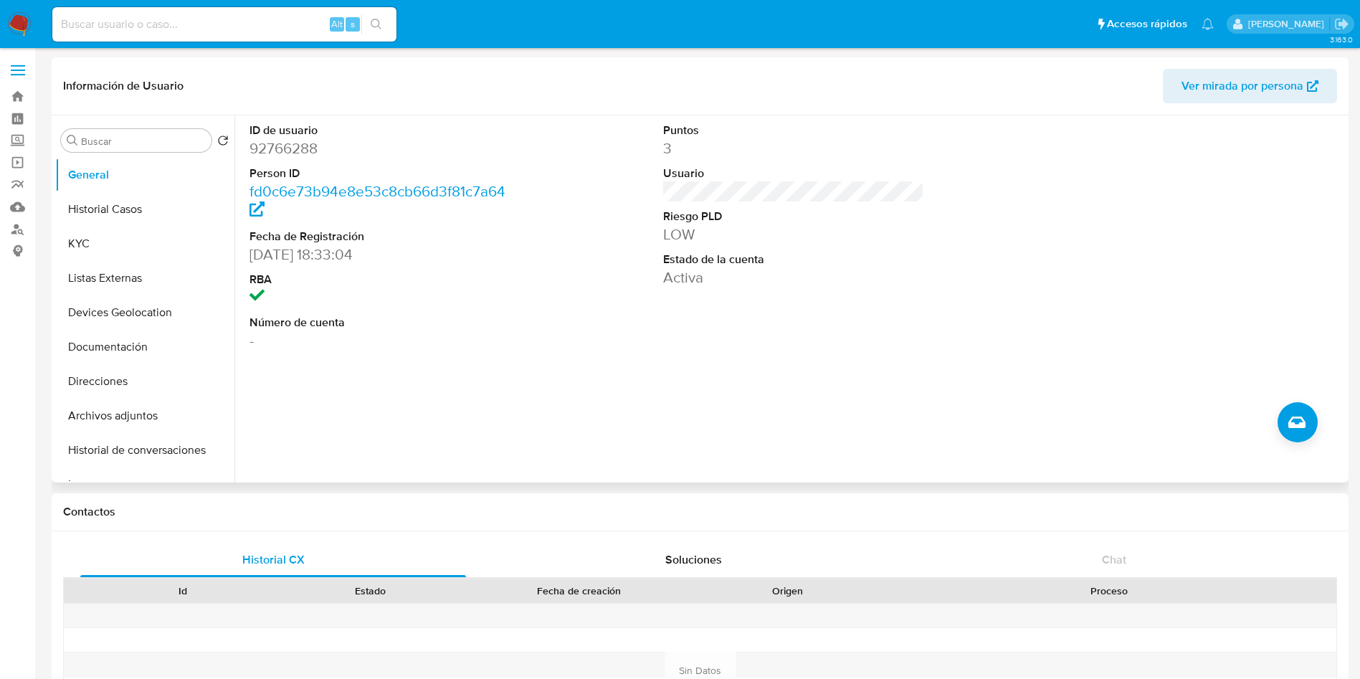
click at [682, 460] on div "ID de usuario 92766288 Person ID fd0c6e73b94e8e53c8cb66d3f81c7a64 Fecha de Regi…" at bounding box center [789, 298] width 1110 height 367
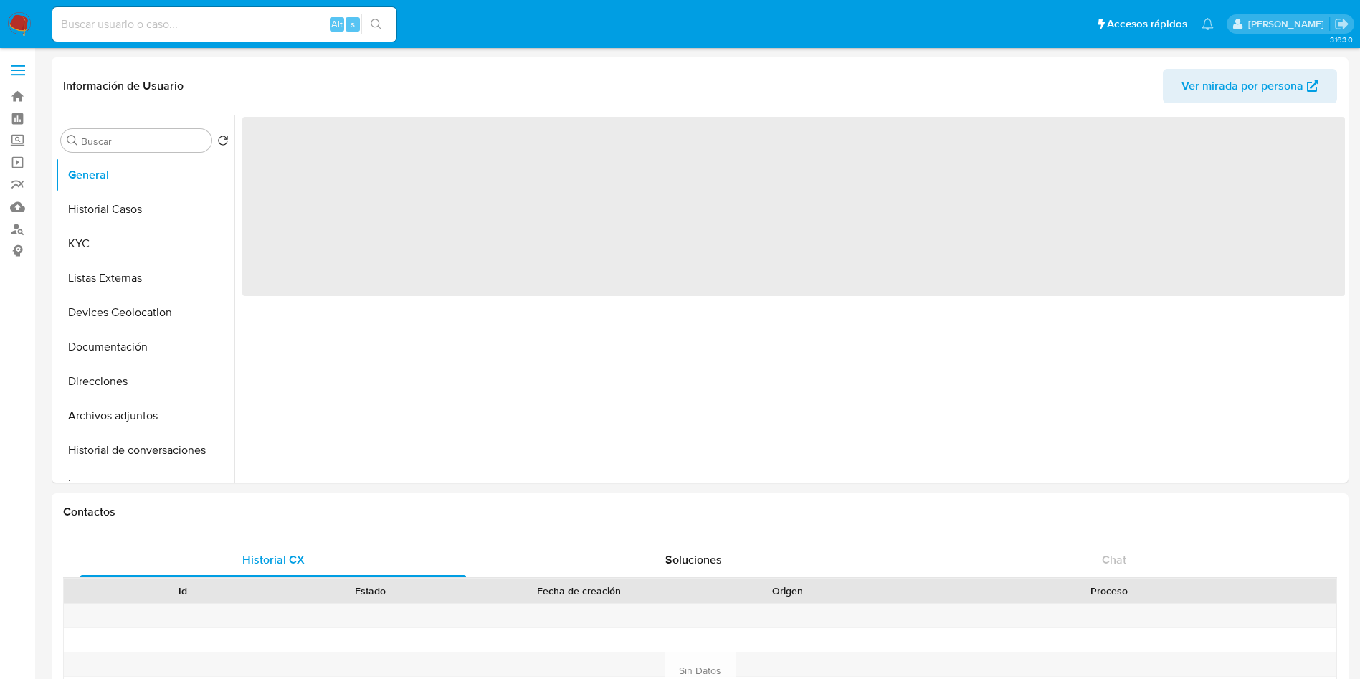
select select "10"
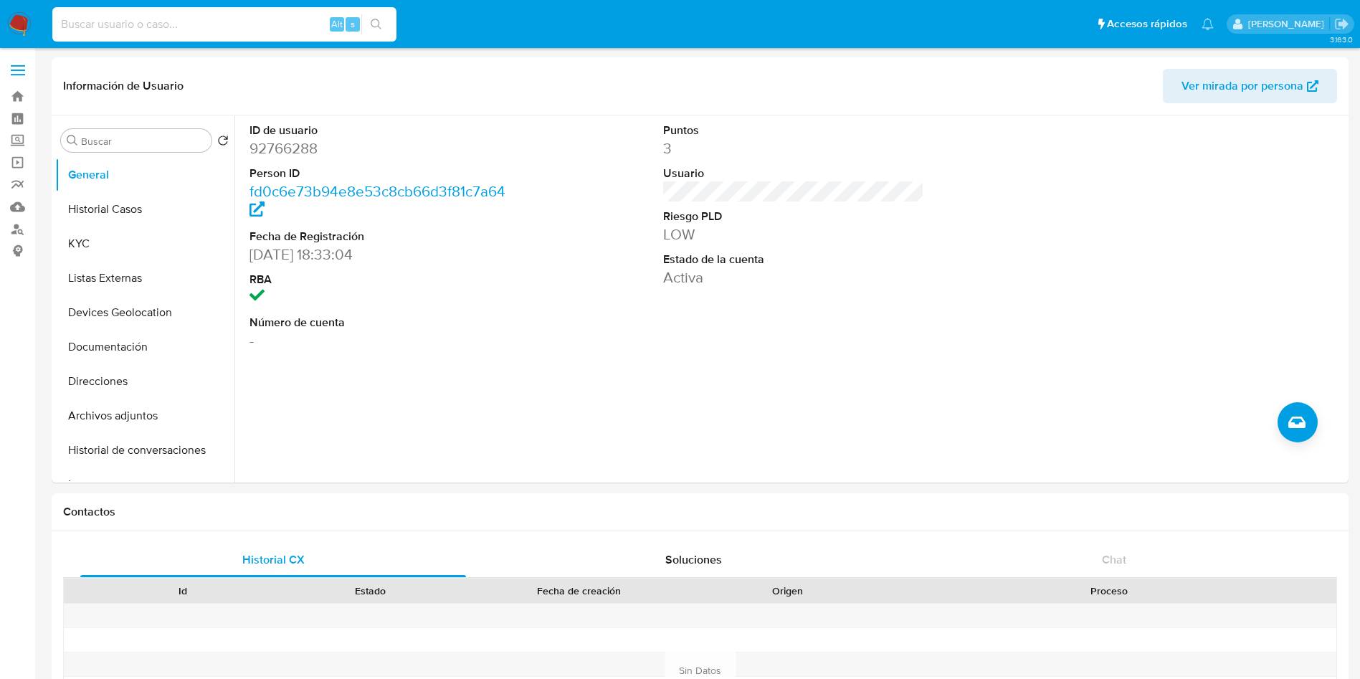
click at [227, 18] on input at bounding box center [224, 24] width 344 height 19
paste input "1978082307"
type input "1978082307"
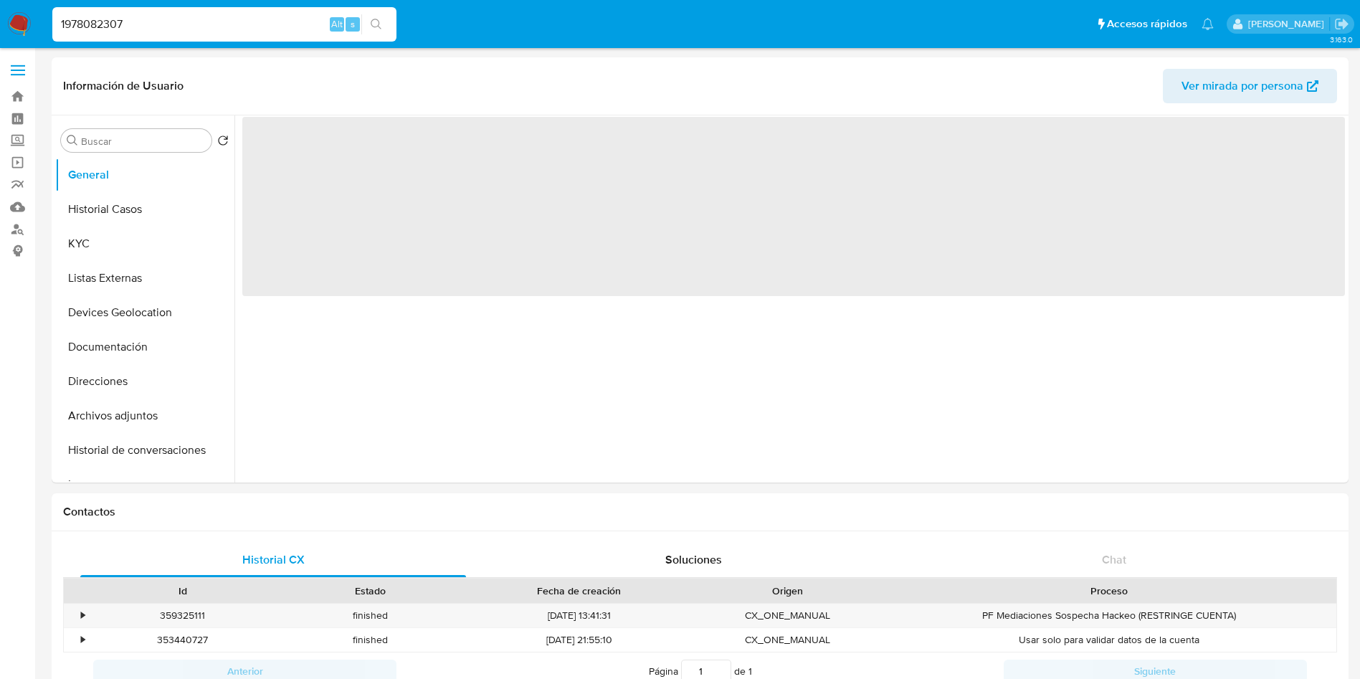
select select "10"
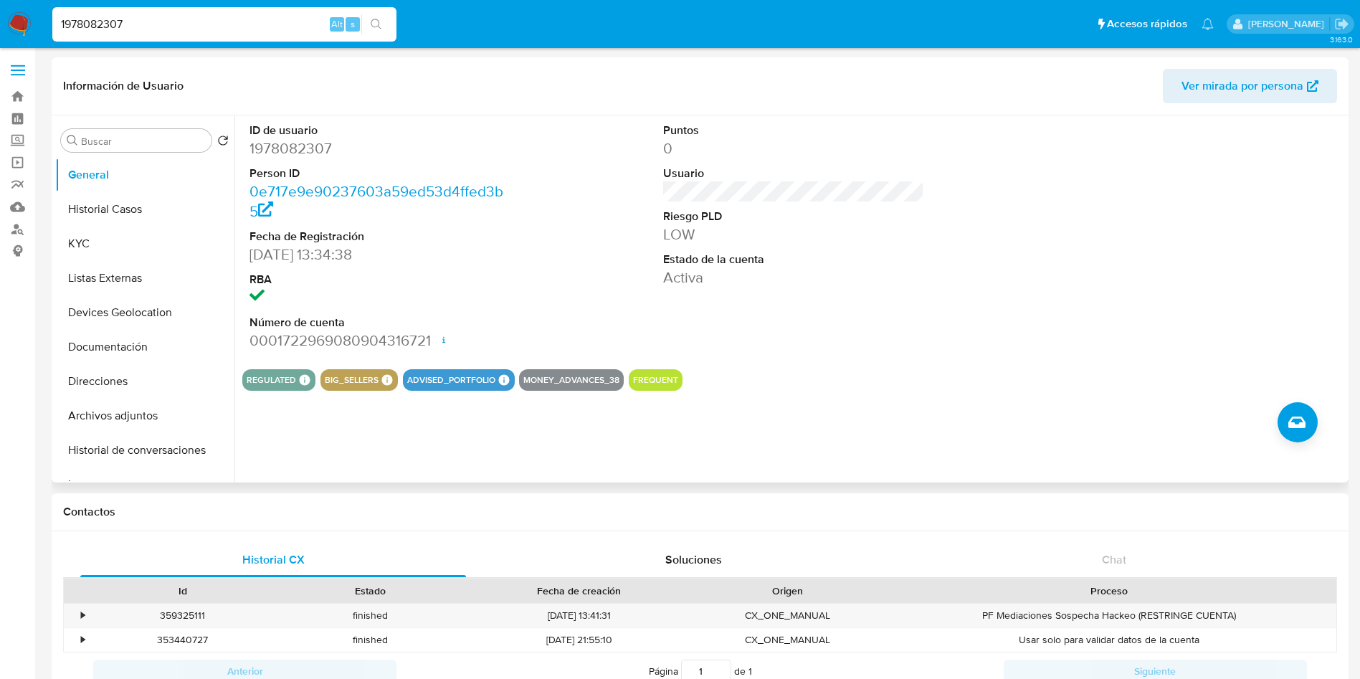
click at [924, 298] on div "Puntos 0 Usuario Riesgo PLD LOW Estado de la cuenta Activa" at bounding box center [794, 236] width 276 height 242
click at [153, 425] on button "Archivos adjuntos" at bounding box center [139, 415] width 168 height 34
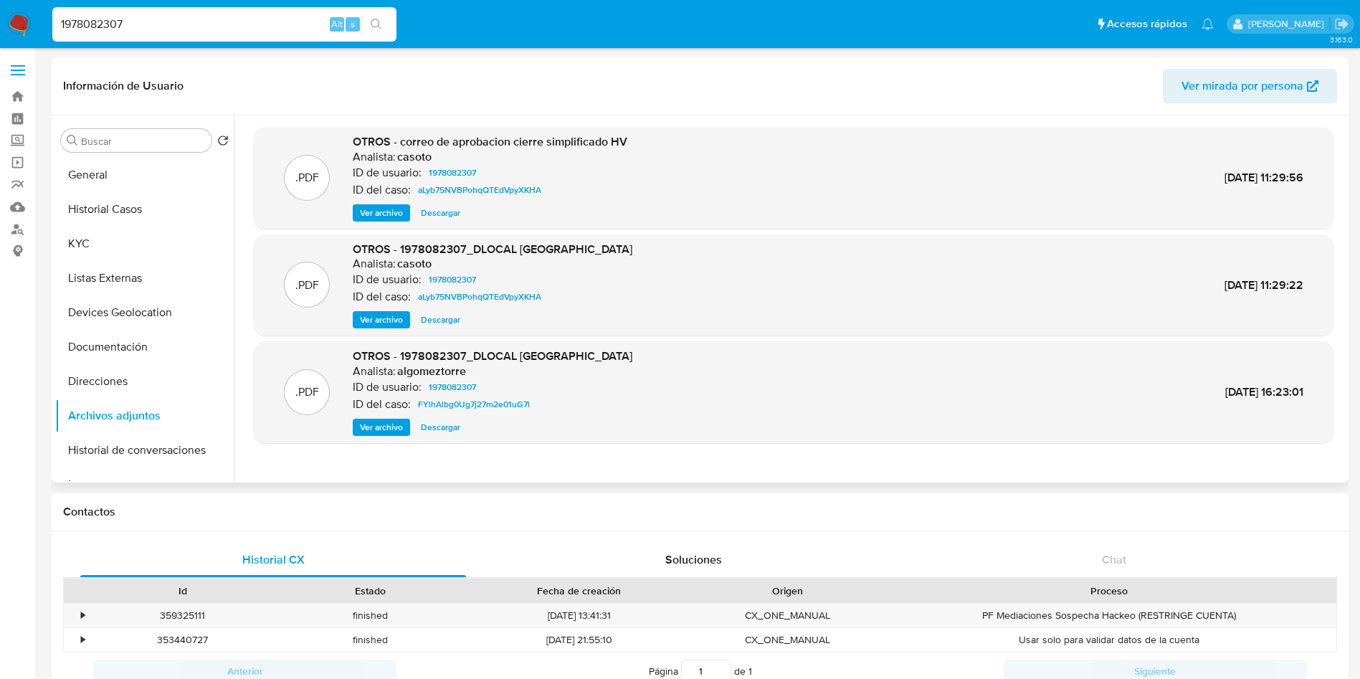
click at [446, 430] on span "Descargar" at bounding box center [440, 427] width 39 height 14
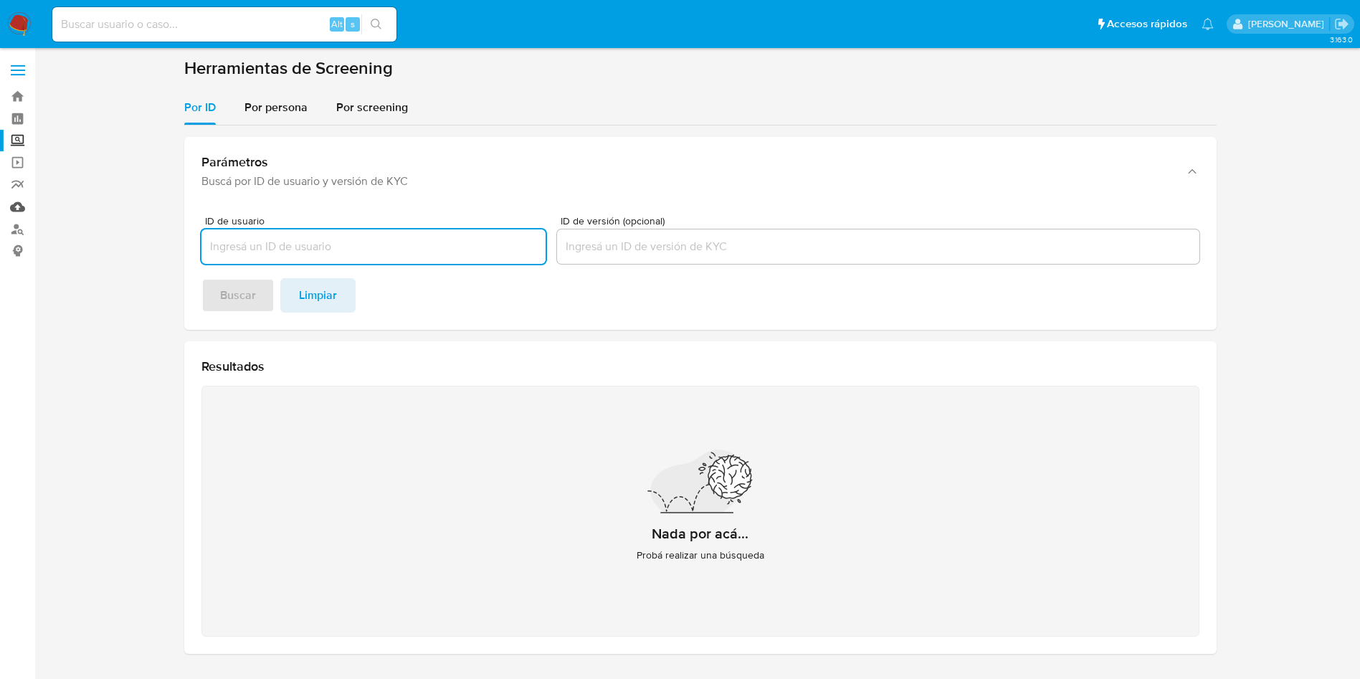
click at [18, 209] on link "Mulan" at bounding box center [85, 207] width 171 height 22
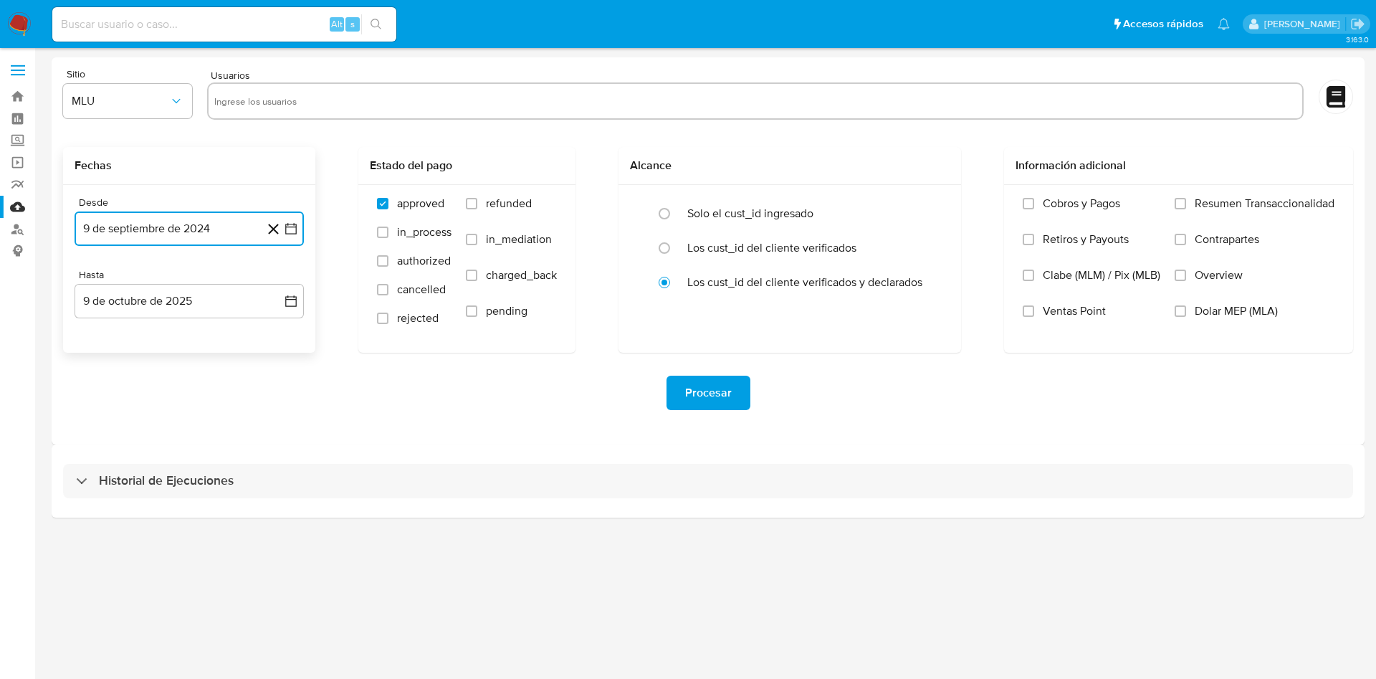
click at [295, 224] on icon "button" at bounding box center [290, 228] width 11 height 11
click at [97, 277] on icon "Mes anterior" at bounding box center [100, 280] width 17 height 17
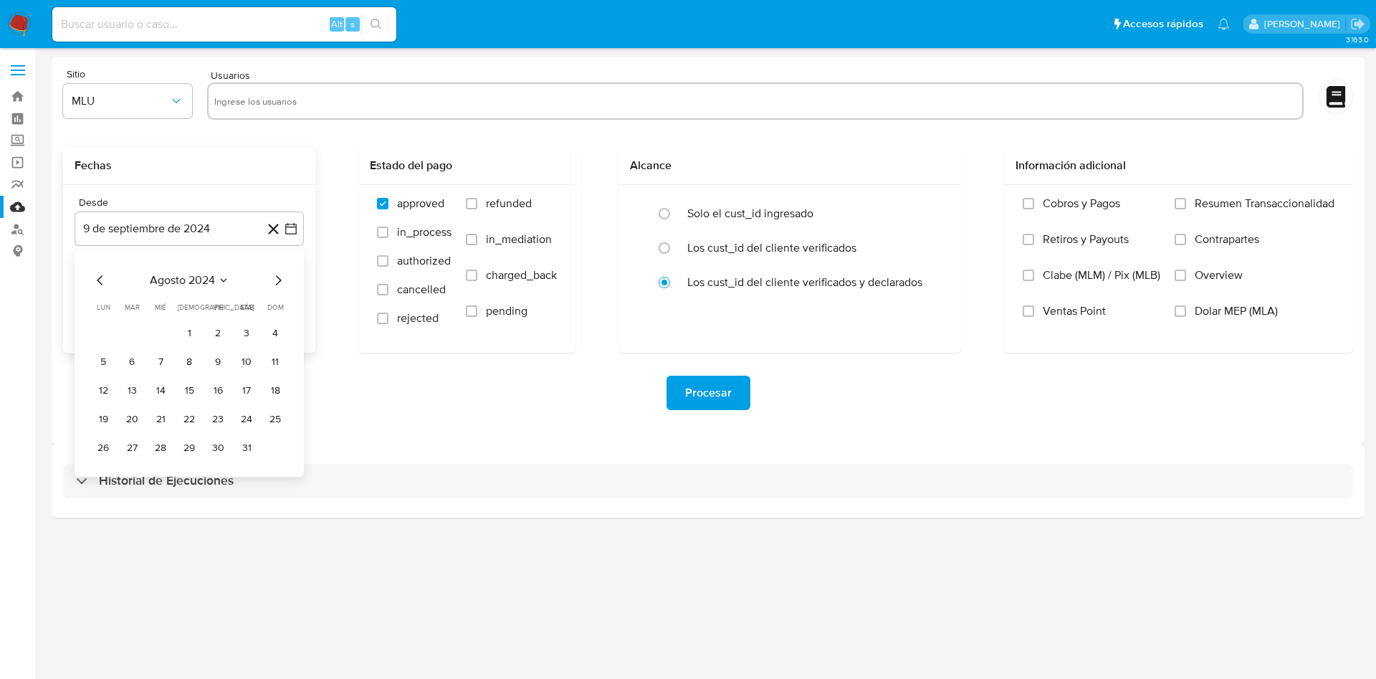
click at [102, 282] on icon "Mes anterior" at bounding box center [100, 280] width 17 height 17
click at [274, 284] on icon "Mes siguiente" at bounding box center [277, 280] width 17 height 17
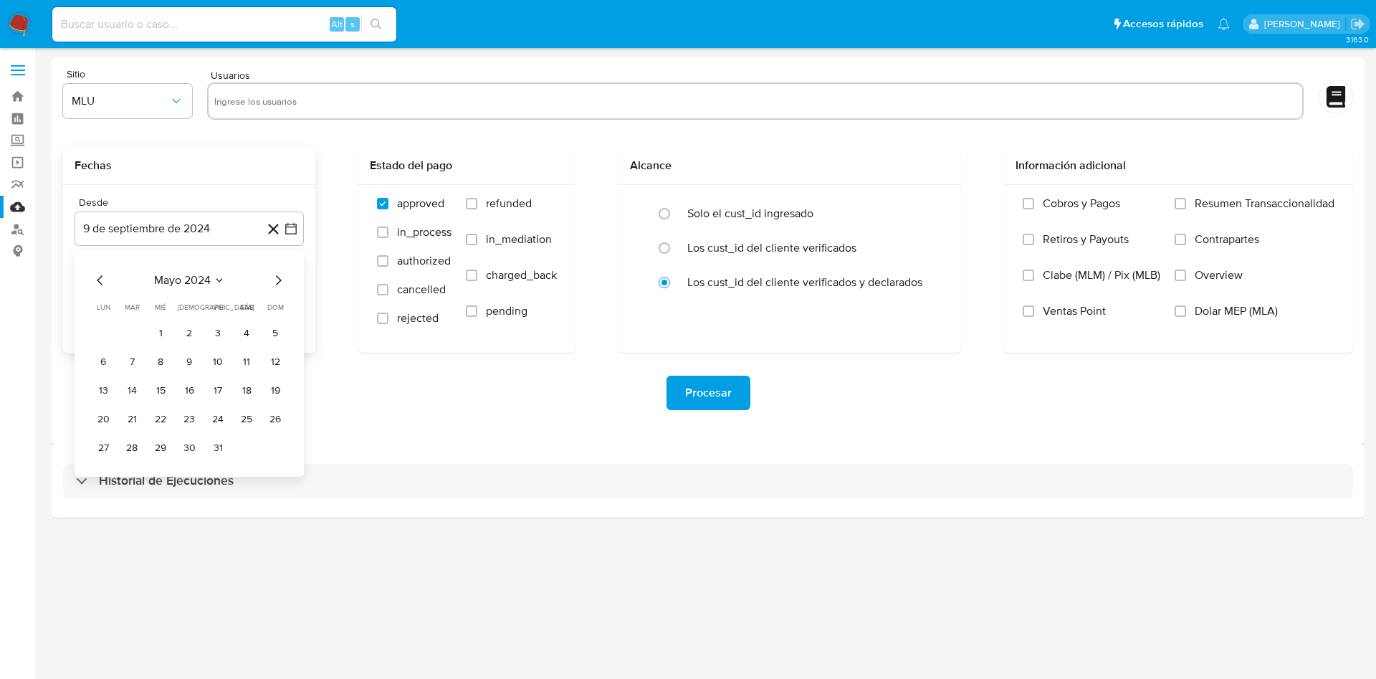
click at [274, 284] on icon "Mes siguiente" at bounding box center [277, 280] width 17 height 17
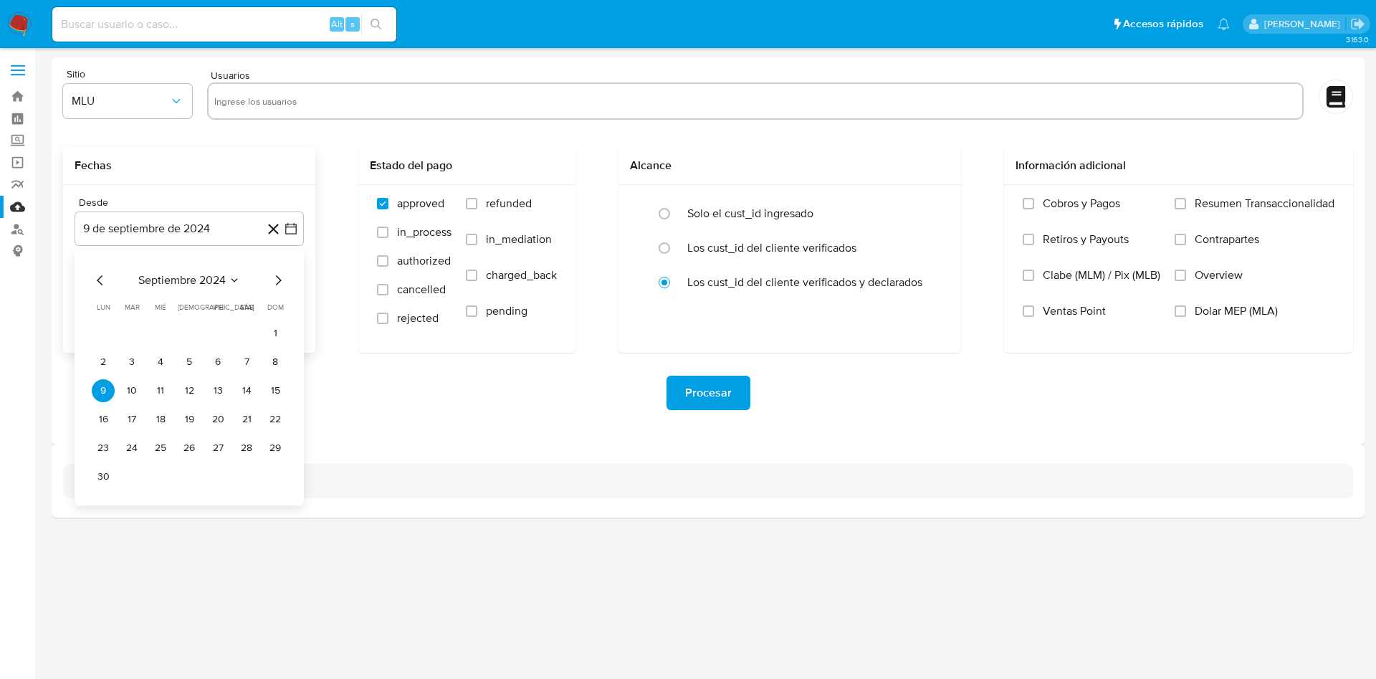
click at [274, 284] on icon "Mes siguiente" at bounding box center [277, 280] width 17 height 17
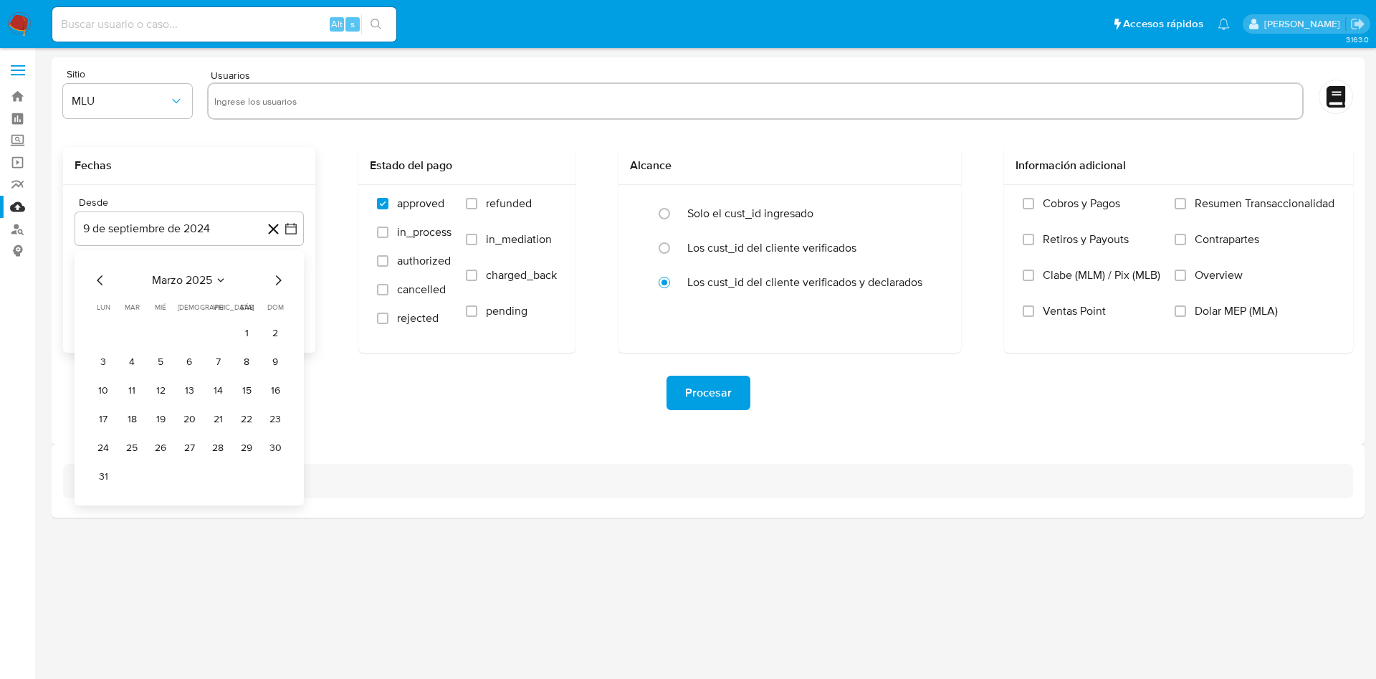
click at [104, 284] on icon "Mes anterior" at bounding box center [100, 280] width 17 height 17
click at [244, 328] on button "1" at bounding box center [246, 333] width 23 height 23
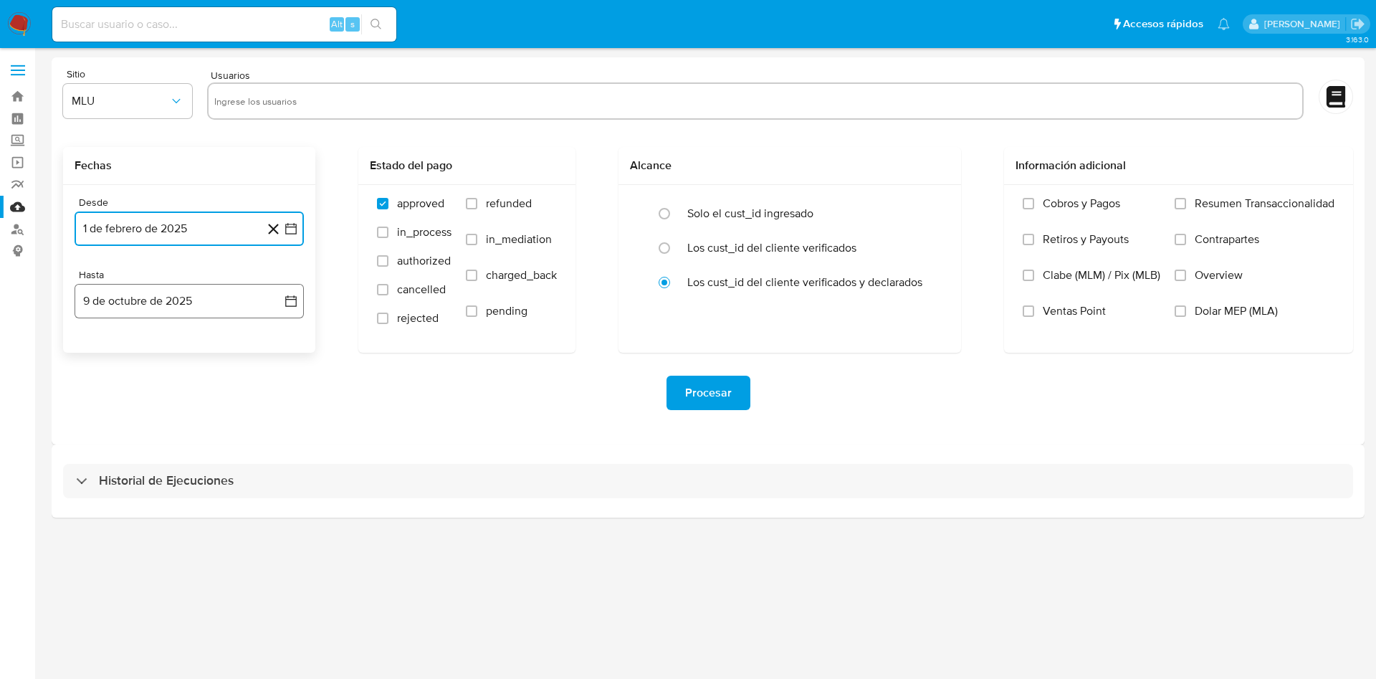
click at [286, 301] on icon "button" at bounding box center [290, 300] width 11 height 11
click at [100, 350] on icon "Mes anterior" at bounding box center [100, 353] width 6 height 10
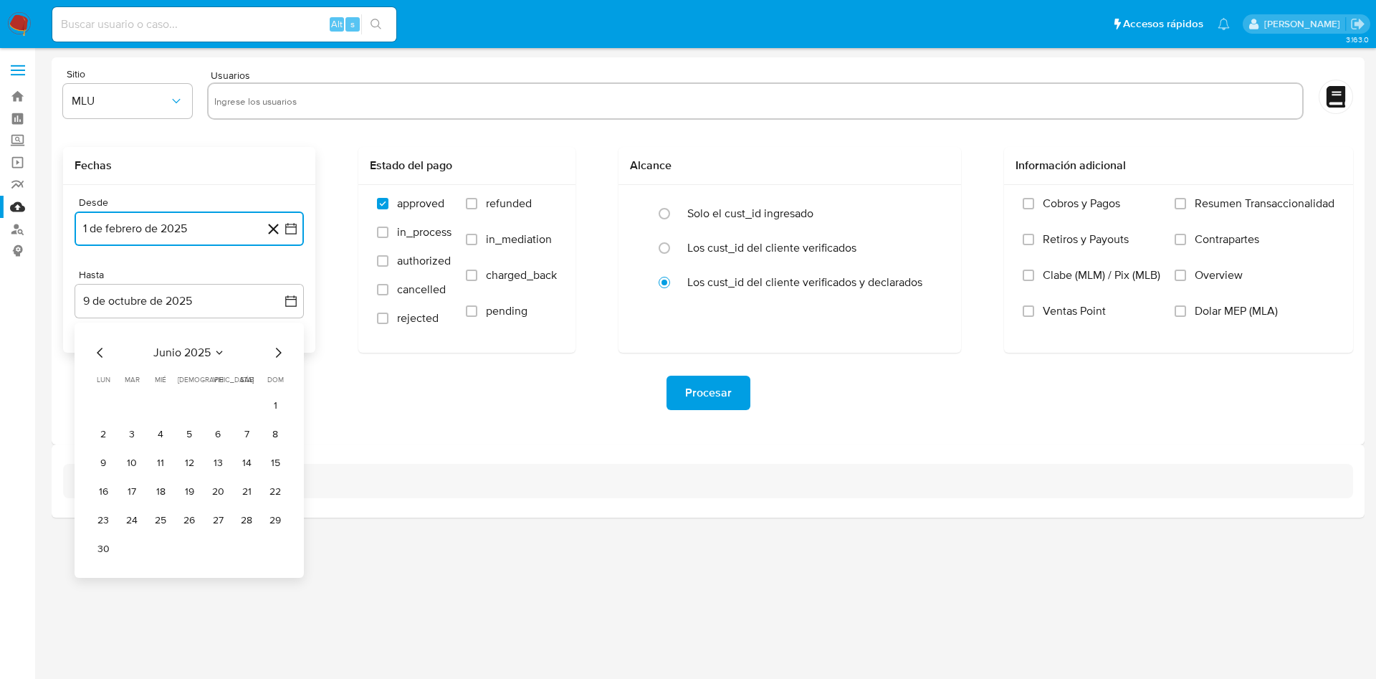
click at [100, 350] on icon "Mes anterior" at bounding box center [100, 353] width 6 height 10
click at [222, 514] on button "28" at bounding box center [217, 520] width 23 height 23
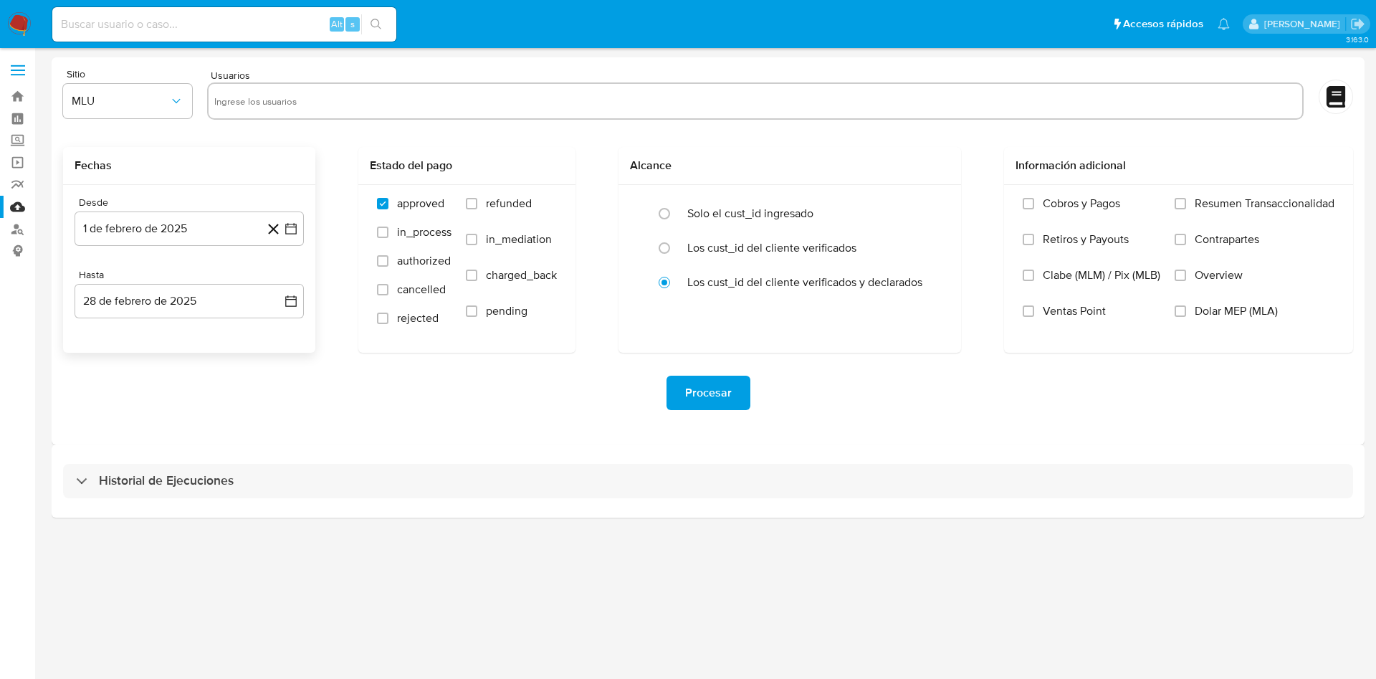
click at [375, 416] on div "Procesar" at bounding box center [708, 393] width 1290 height 80
click at [421, 103] on input "text" at bounding box center [755, 101] width 1082 height 23
paste input "1978082307"
type input "1978082307"
click at [171, 102] on icon "button" at bounding box center [176, 101] width 14 height 14
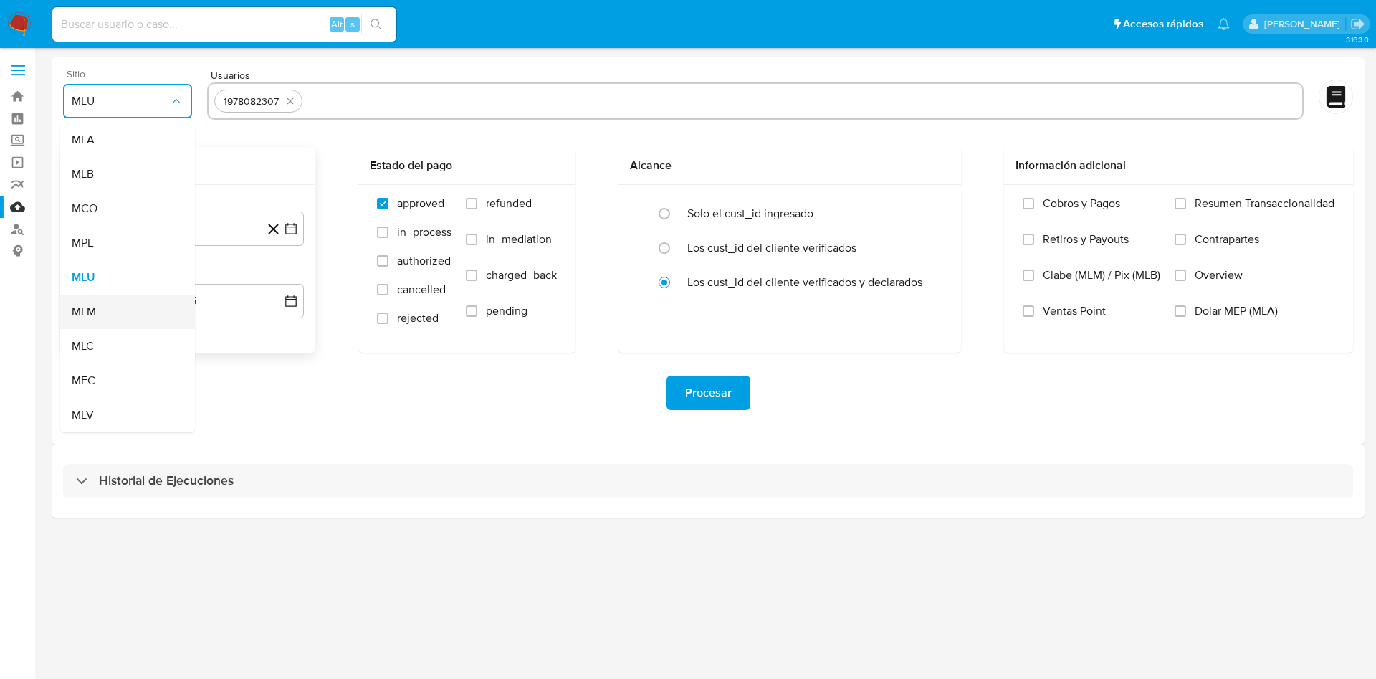
click at [113, 317] on div "MLM" at bounding box center [123, 312] width 103 height 34
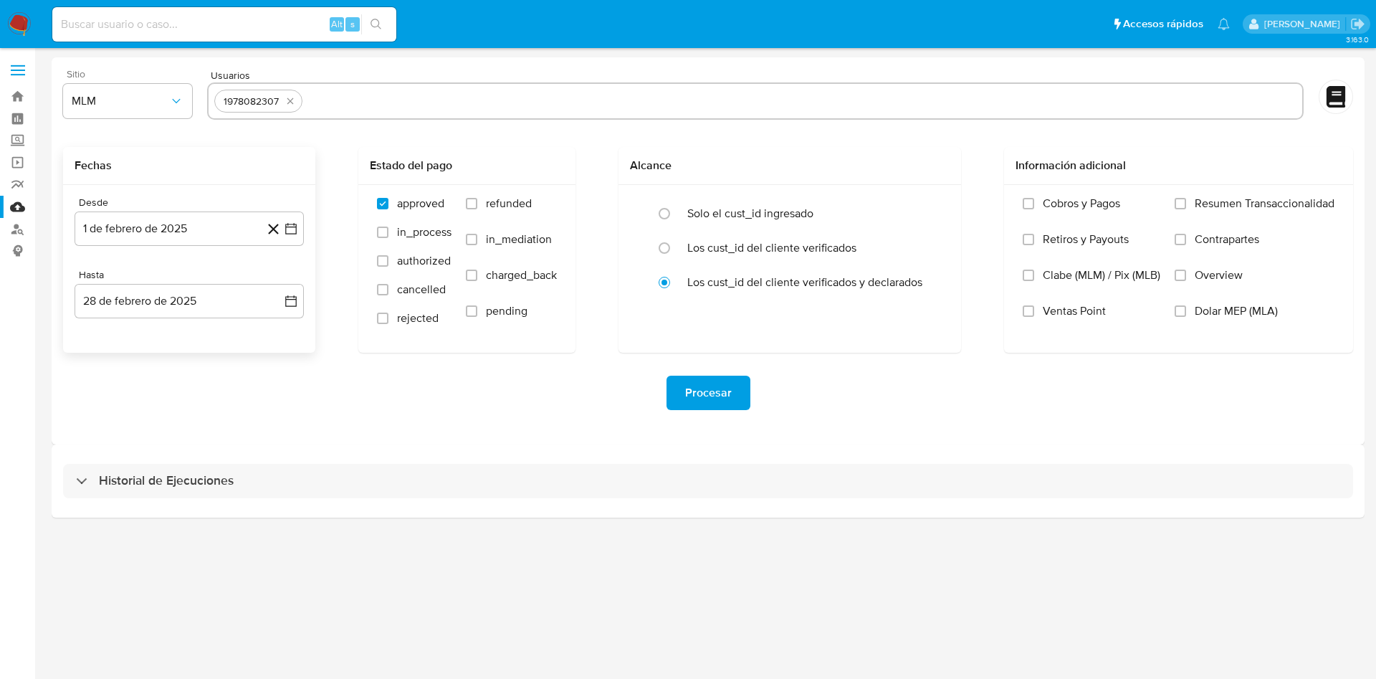
click at [447, 393] on div "Procesar" at bounding box center [708, 393] width 1290 height 34
click at [719, 388] on span "Procesar" at bounding box center [708, 393] width 47 height 32
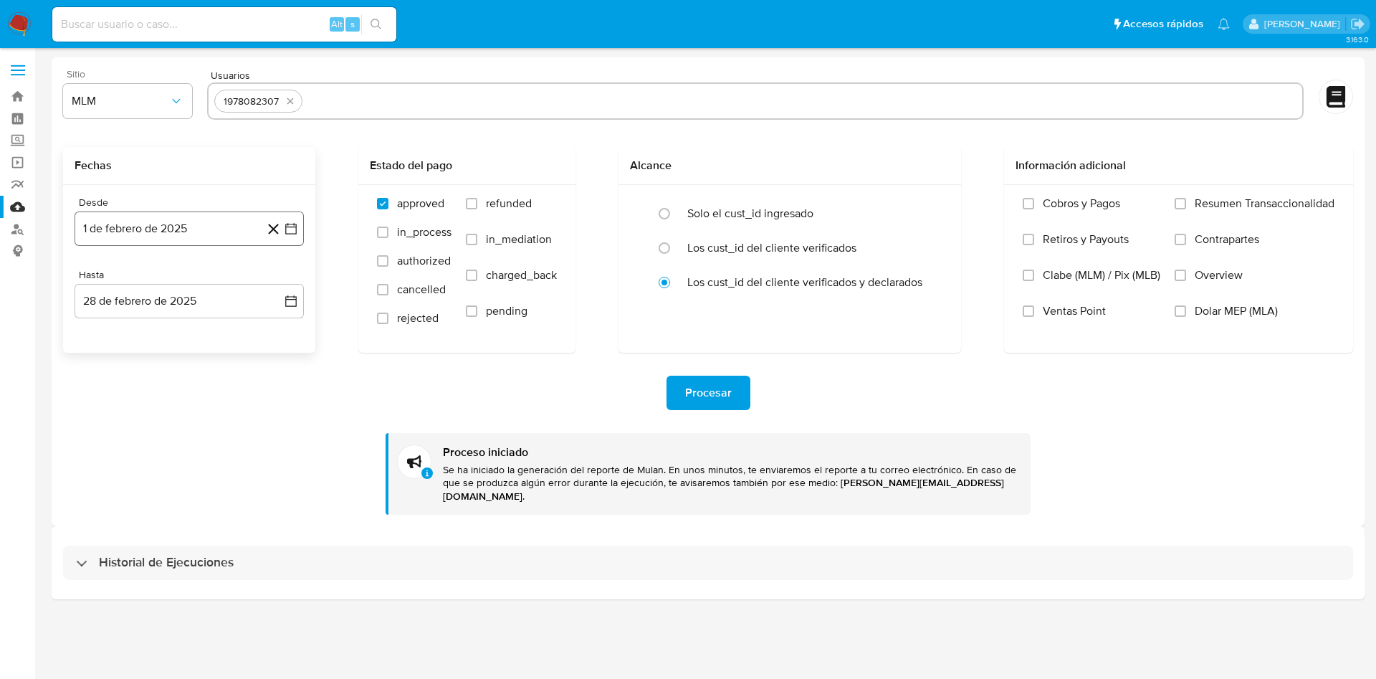
click at [291, 222] on icon "button" at bounding box center [291, 228] width 14 height 14
click at [276, 287] on icon "Mes siguiente" at bounding box center [277, 280] width 17 height 17
click at [239, 328] on button "1" at bounding box center [246, 333] width 23 height 23
click at [283, 297] on button "9 de octubre de 2025" at bounding box center [189, 301] width 229 height 34
click at [102, 345] on icon "Mes anterior" at bounding box center [100, 352] width 17 height 17
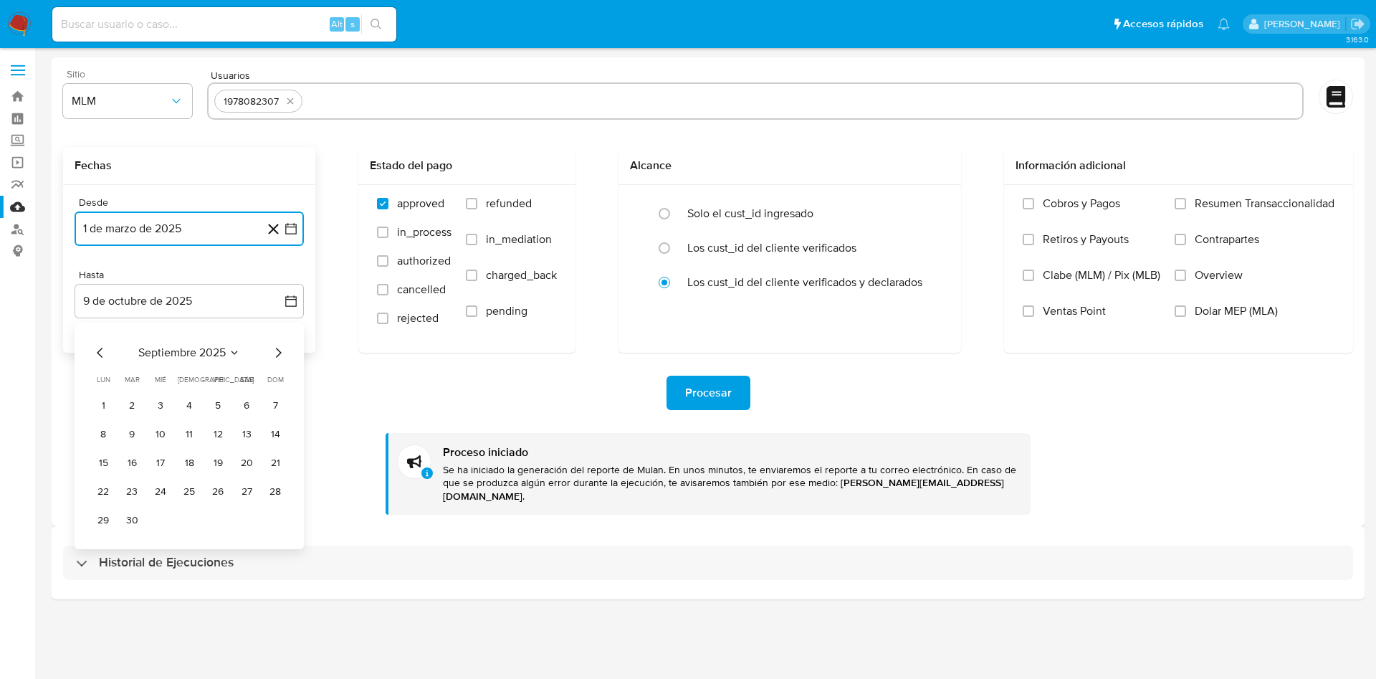
click at [102, 345] on icon "Mes anterior" at bounding box center [100, 352] width 17 height 17
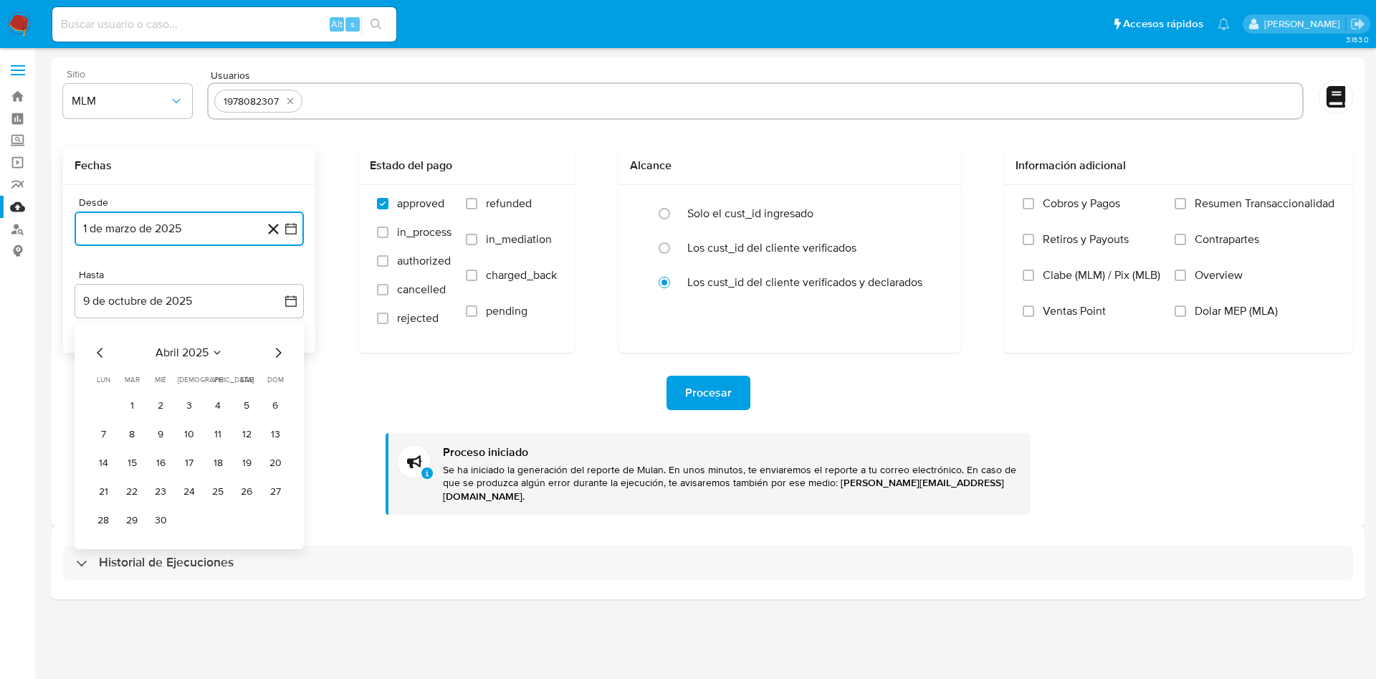
click at [102, 345] on icon "Mes anterior" at bounding box center [100, 352] width 17 height 17
click at [103, 548] on button "31" at bounding box center [103, 549] width 23 height 23
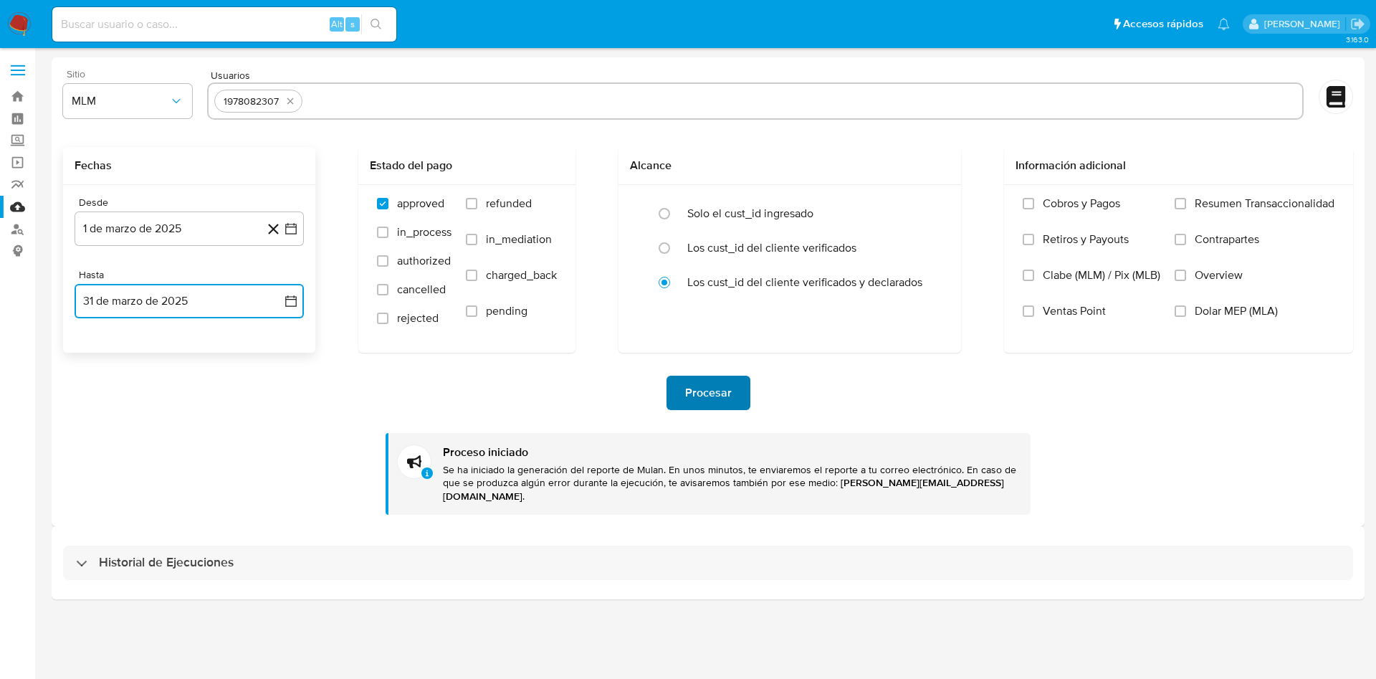
click at [707, 386] on span "Procesar" at bounding box center [708, 393] width 47 height 32
click at [294, 223] on icon "button" at bounding box center [290, 228] width 11 height 11
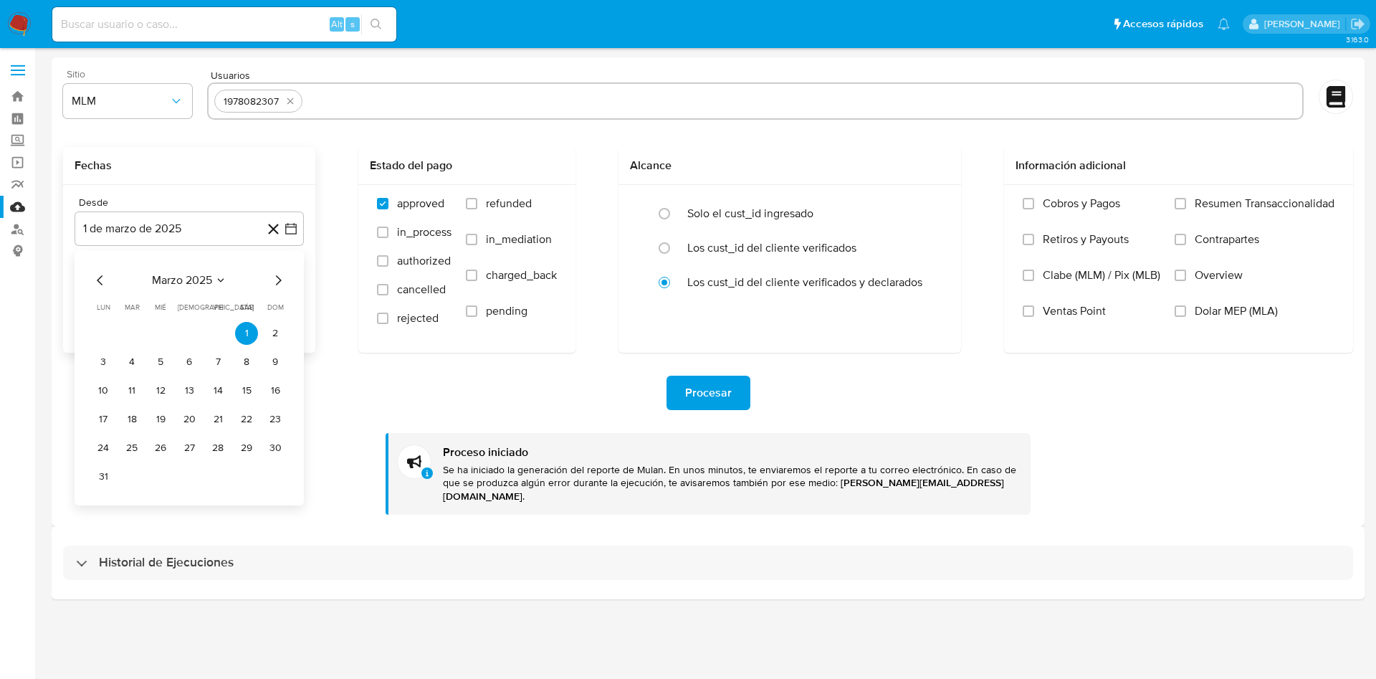
click at [274, 285] on icon "Mes siguiente" at bounding box center [277, 280] width 17 height 17
click at [134, 327] on button "1" at bounding box center [131, 333] width 23 height 23
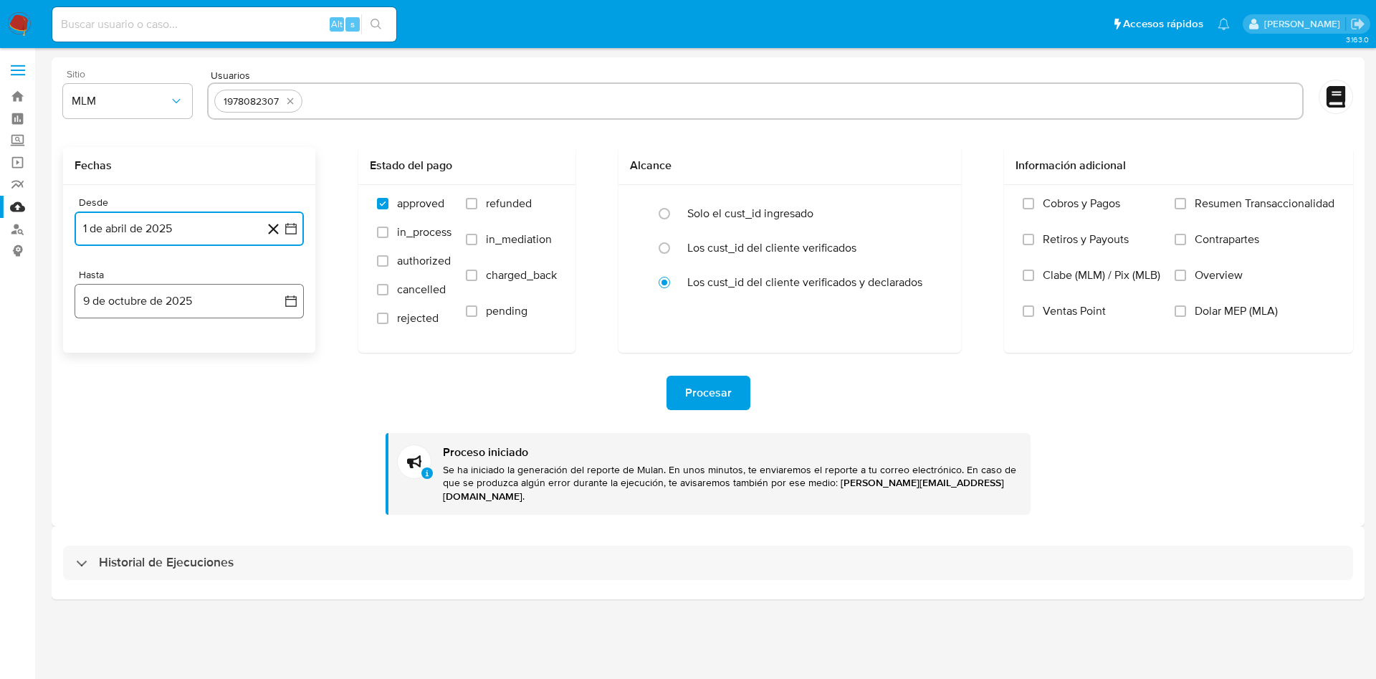
click at [293, 302] on icon "button" at bounding box center [291, 301] width 14 height 14
click at [101, 348] on icon "Mes anterior" at bounding box center [100, 352] width 17 height 17
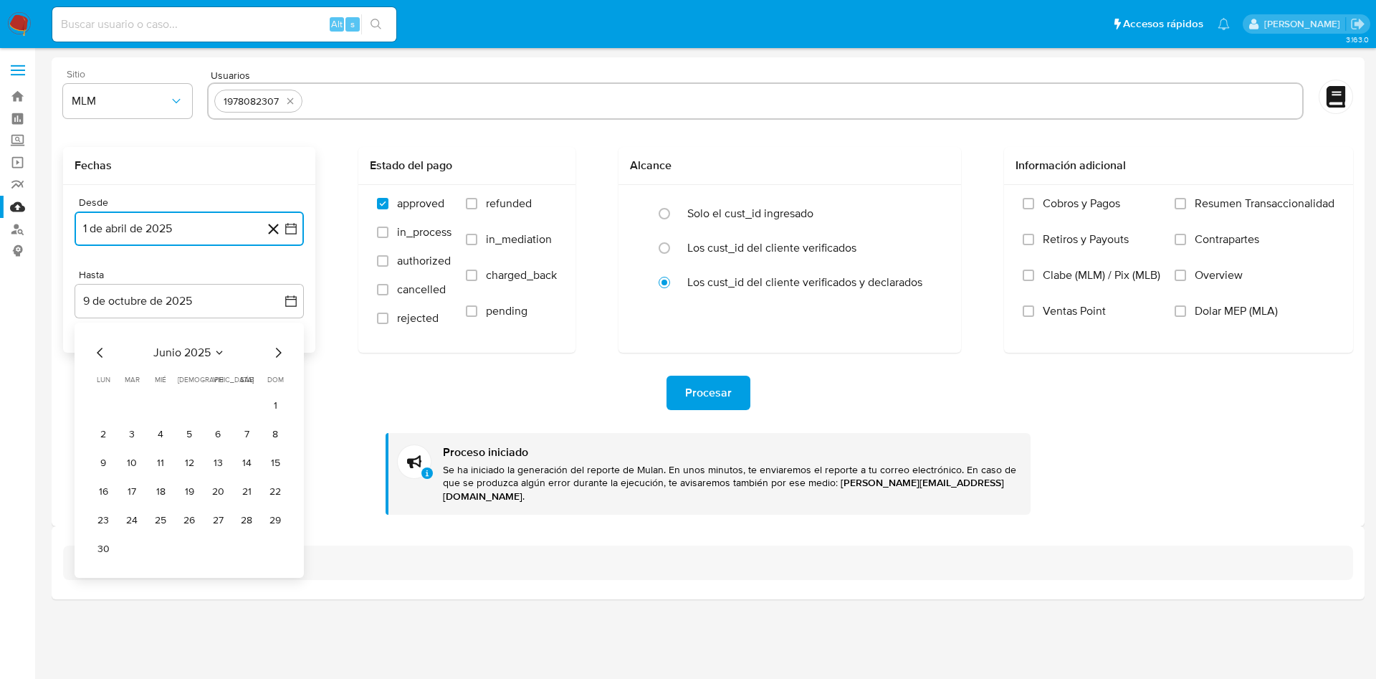
click at [101, 348] on icon "Mes anterior" at bounding box center [100, 352] width 17 height 17
click at [161, 512] on button "30" at bounding box center [160, 520] width 23 height 23
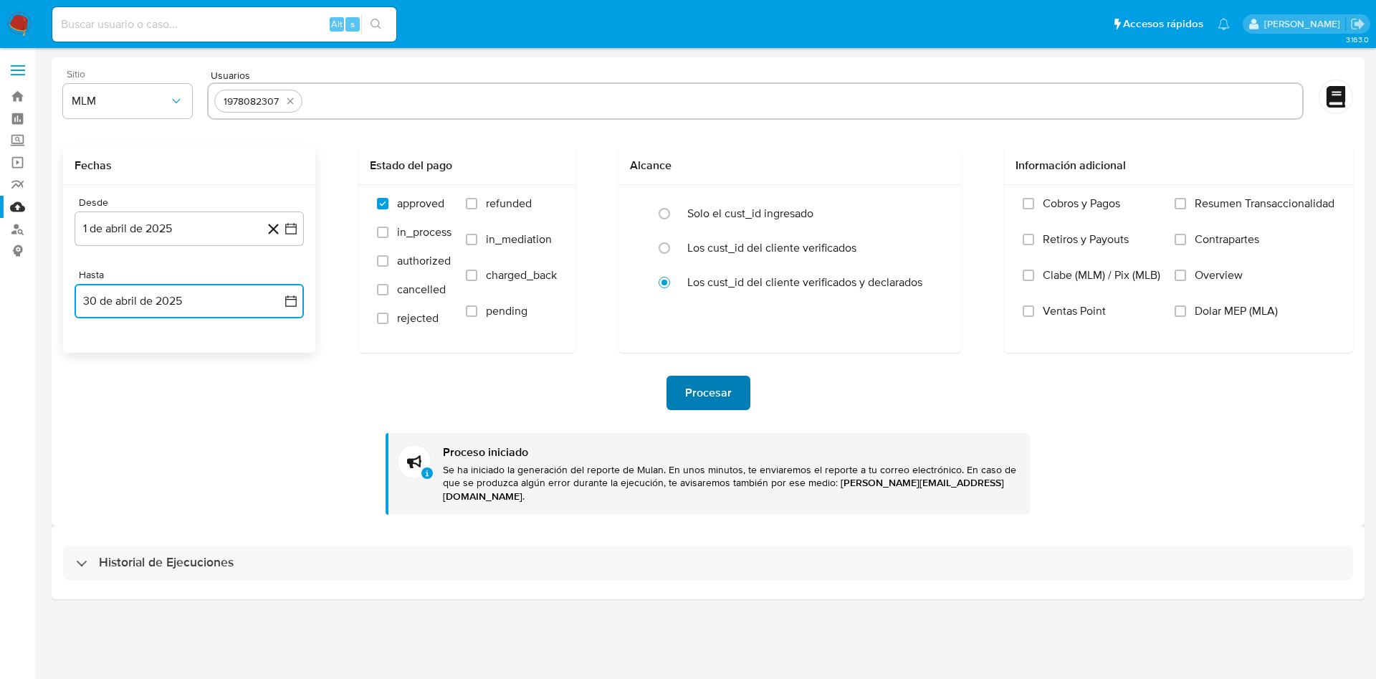
click at [730, 393] on span "Procesar" at bounding box center [708, 393] width 47 height 32
click at [299, 226] on button "1 de abril de 2025" at bounding box center [189, 228] width 229 height 34
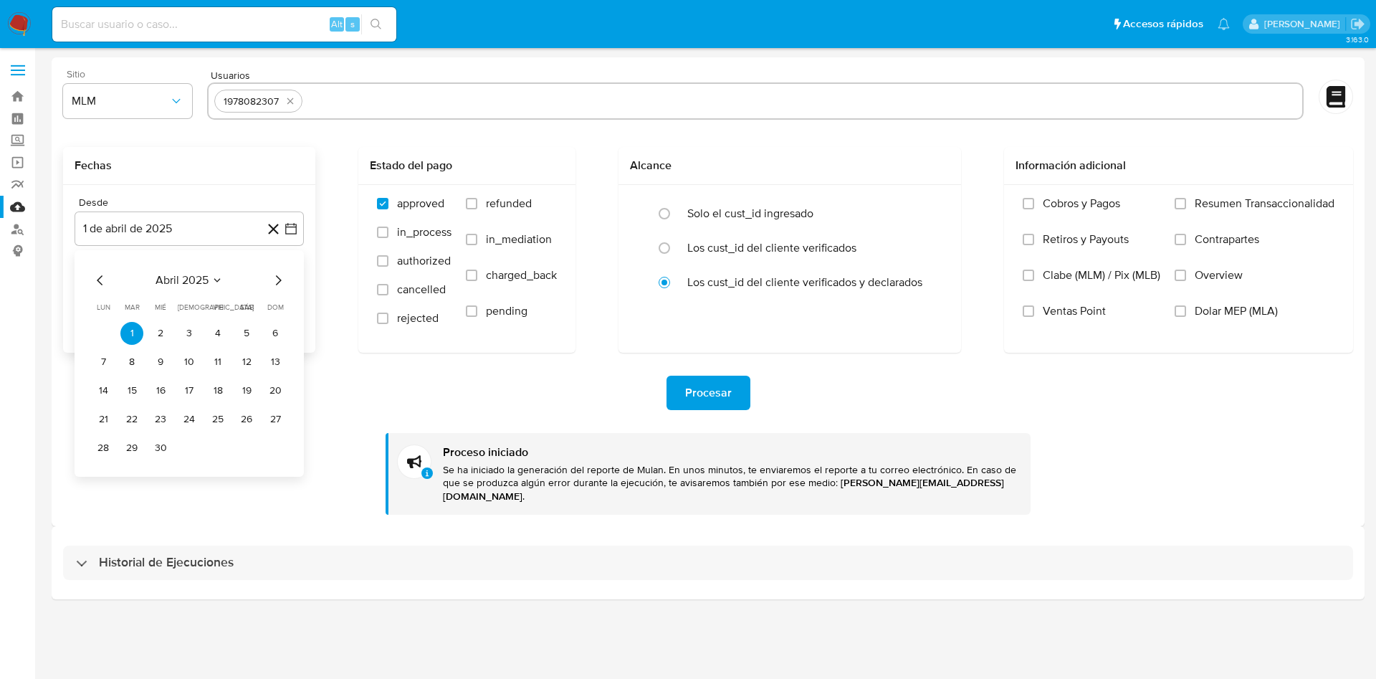
click at [277, 275] on icon "Mes siguiente" at bounding box center [277, 280] width 17 height 17
click at [186, 330] on button "1" at bounding box center [189, 333] width 23 height 23
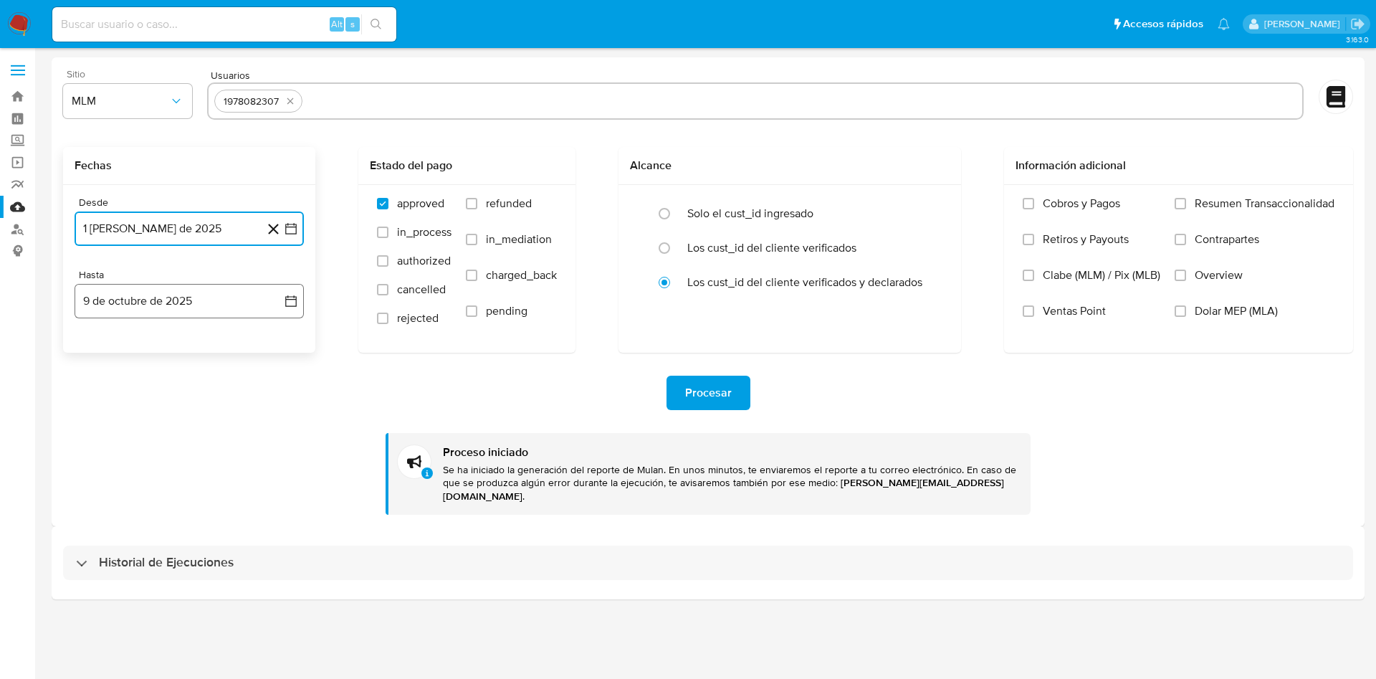
click at [295, 300] on icon "button" at bounding box center [291, 301] width 14 height 14
click at [92, 350] on icon "Mes anterior" at bounding box center [100, 352] width 17 height 17
click at [93, 350] on icon "Mes anterior" at bounding box center [100, 352] width 17 height 17
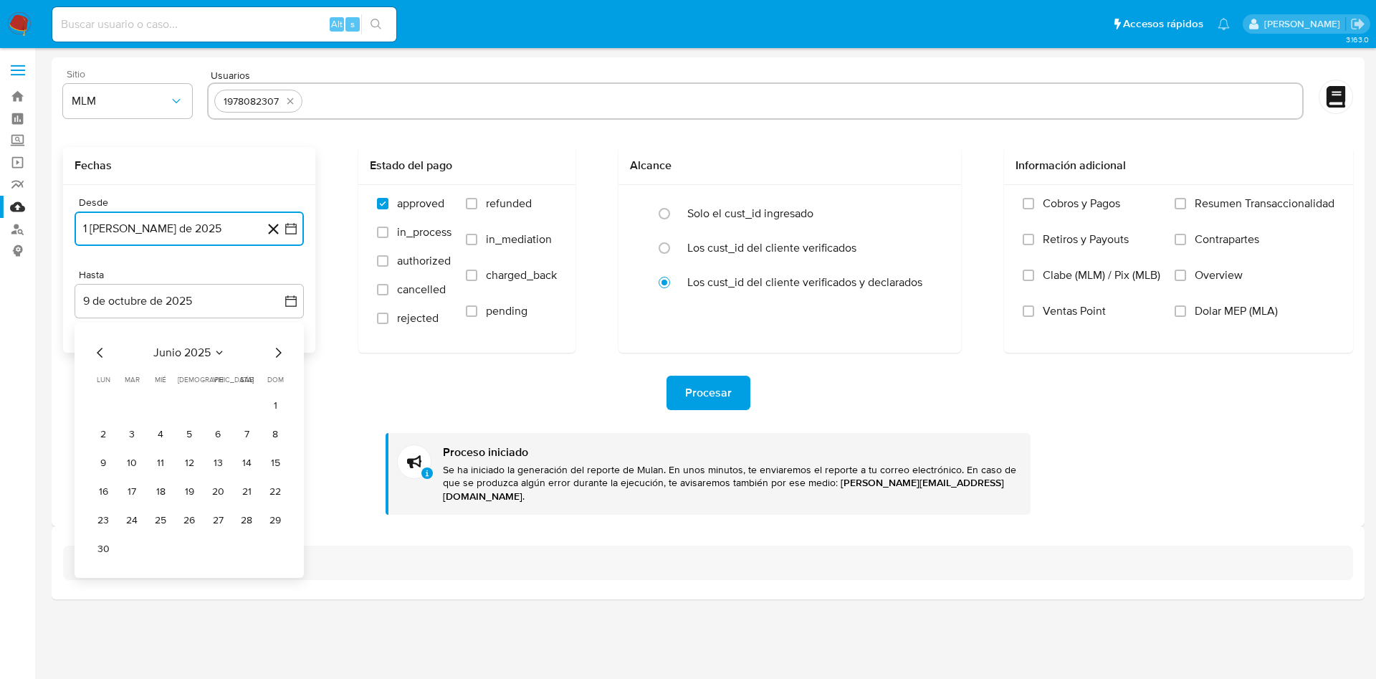
click at [93, 350] on icon "Mes anterior" at bounding box center [100, 352] width 17 height 17
click at [246, 520] on button "31" at bounding box center [246, 520] width 23 height 23
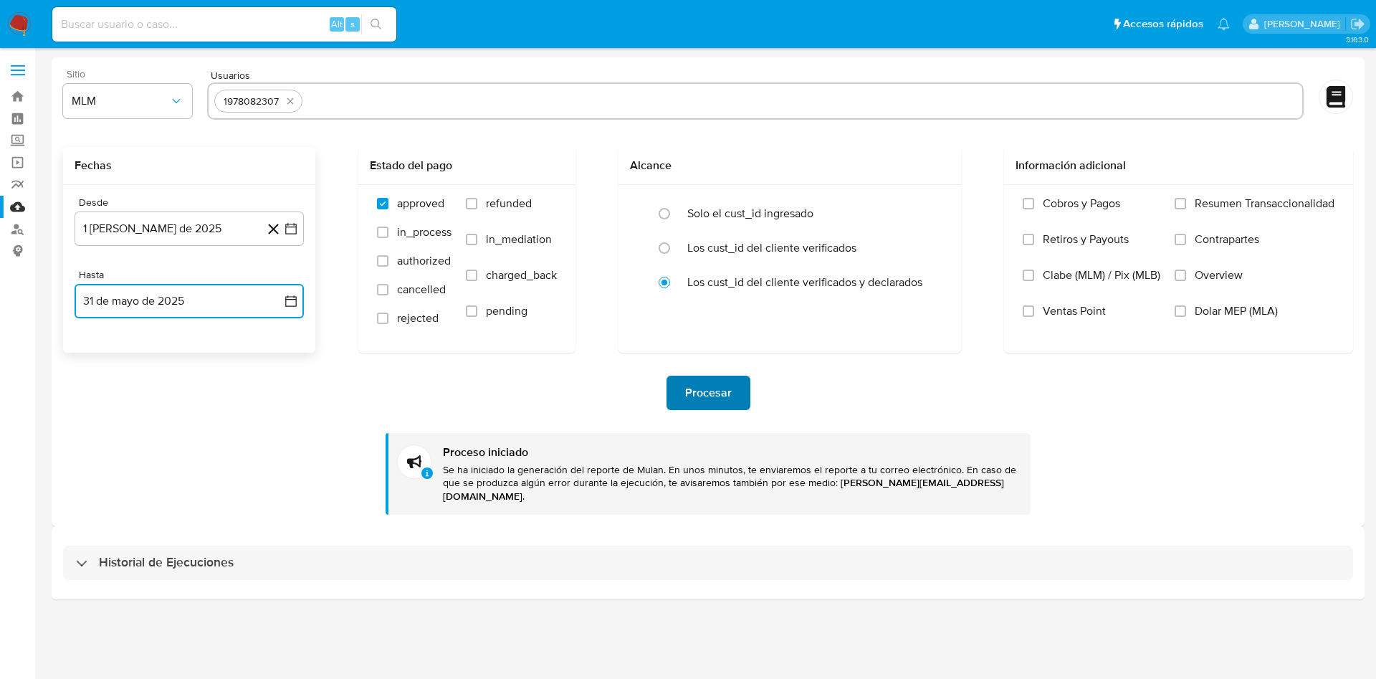
click at [723, 403] on span "Procesar" at bounding box center [708, 393] width 47 height 32
click at [300, 227] on button "1 [PERSON_NAME] de 2025" at bounding box center [189, 228] width 229 height 34
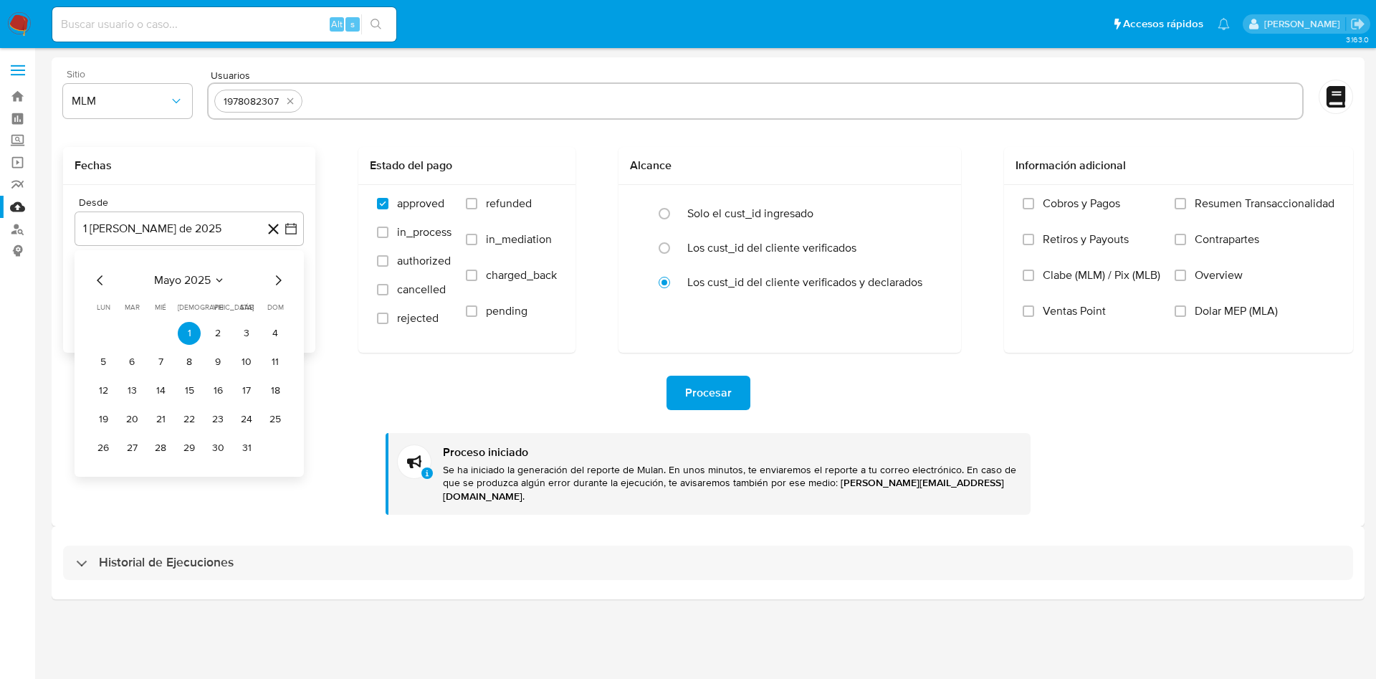
click at [274, 282] on icon "Mes siguiente" at bounding box center [277, 280] width 17 height 17
click at [277, 329] on button "1" at bounding box center [275, 333] width 23 height 23
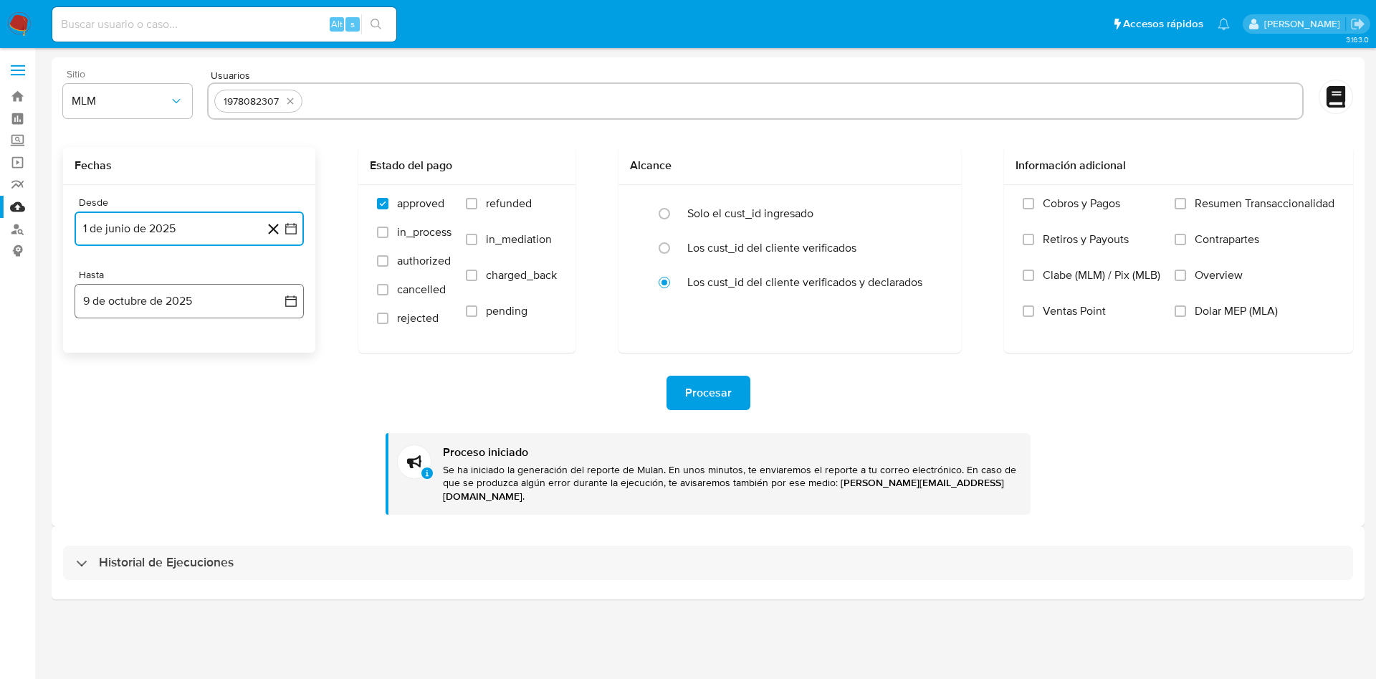
click at [287, 297] on icon "button" at bounding box center [291, 301] width 14 height 14
click at [94, 348] on icon "Mes anterior" at bounding box center [100, 352] width 17 height 17
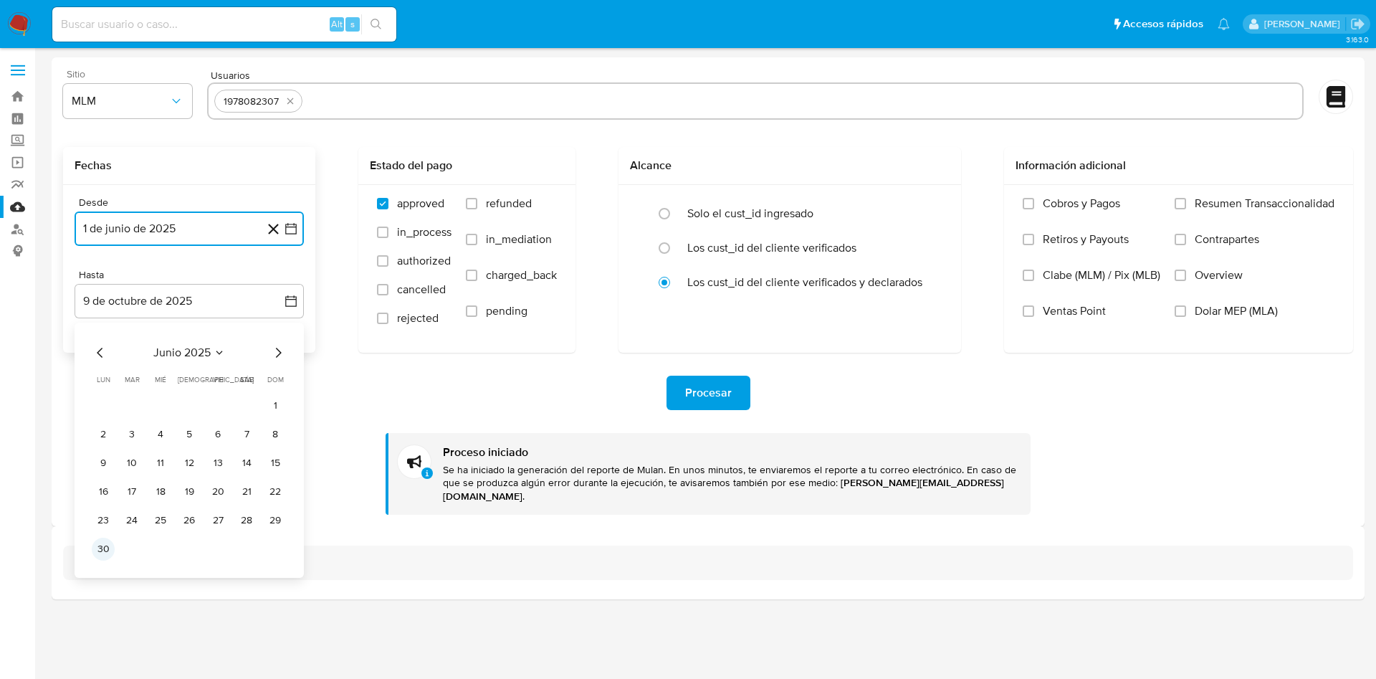
click at [95, 545] on button "30" at bounding box center [103, 549] width 23 height 23
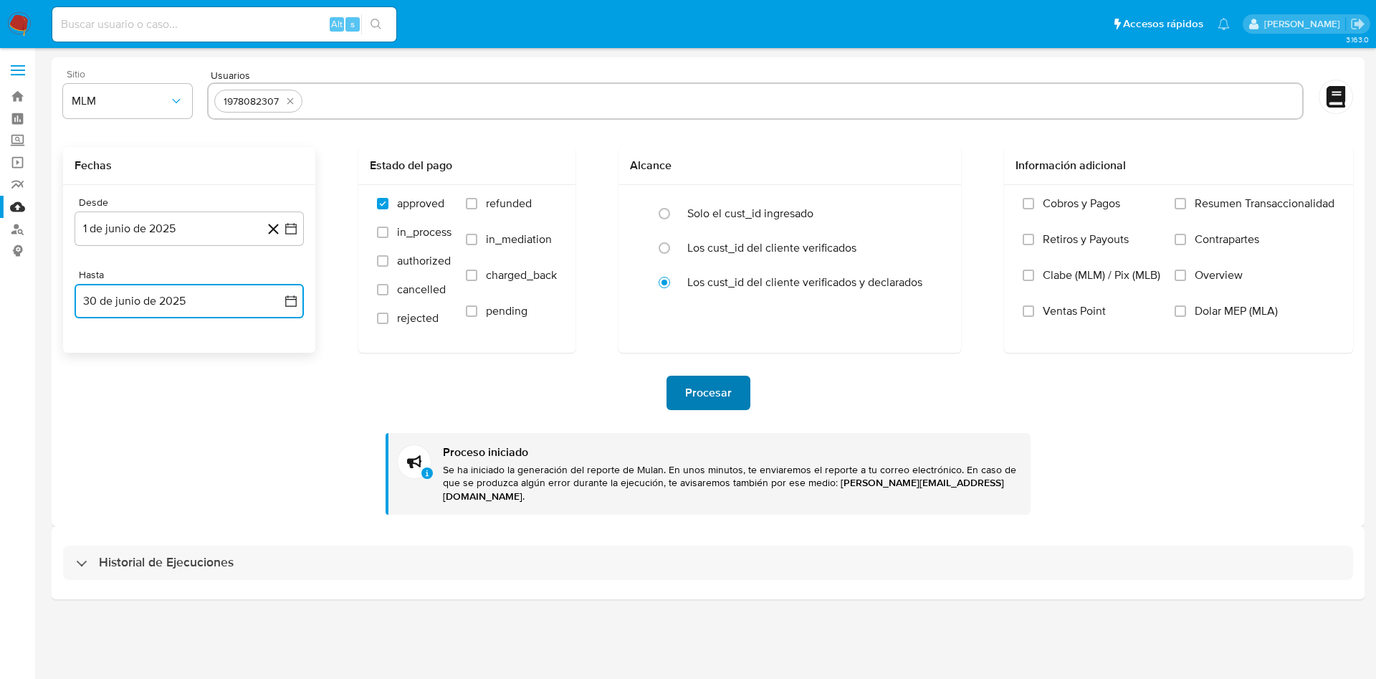
click at [733, 391] on button "Procesar" at bounding box center [709, 393] width 84 height 34
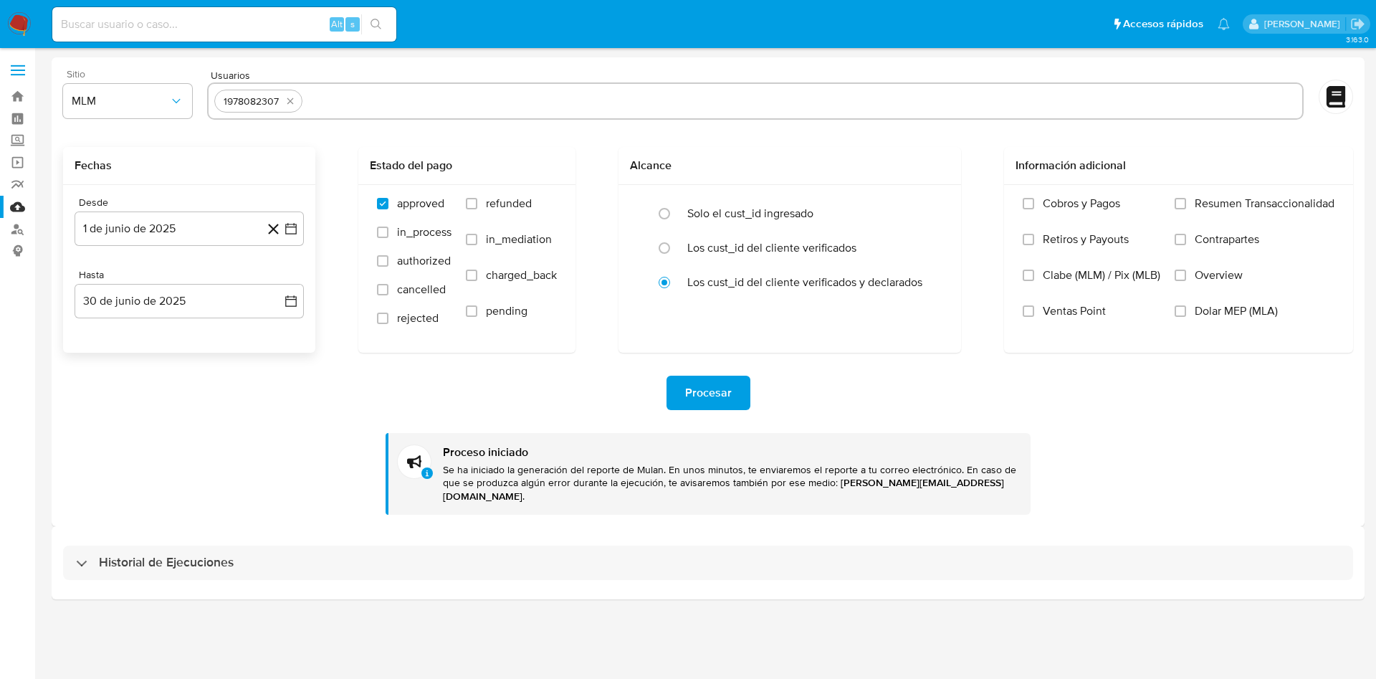
click at [305, 226] on div "Desde 1 de junio de 2025 [DATE] Hasta 30 de junio de 2025 [DATE]" at bounding box center [189, 269] width 252 height 168
click at [290, 229] on icon "button" at bounding box center [291, 228] width 14 height 14
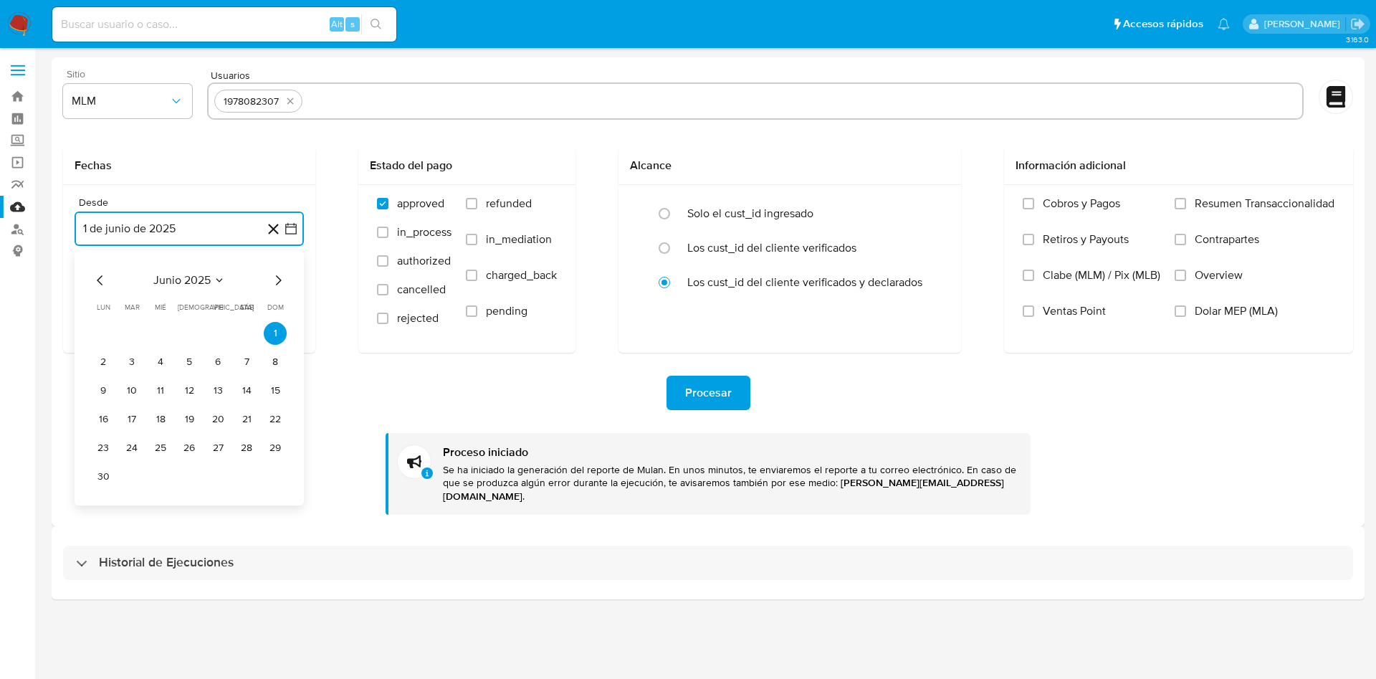
click at [275, 280] on icon "Mes siguiente" at bounding box center [277, 280] width 17 height 17
click at [130, 330] on button "1" at bounding box center [131, 333] width 23 height 23
click at [282, 304] on button "9 de octubre de 2025" at bounding box center [189, 301] width 229 height 34
click at [100, 359] on icon "Mes anterior" at bounding box center [100, 352] width 17 height 17
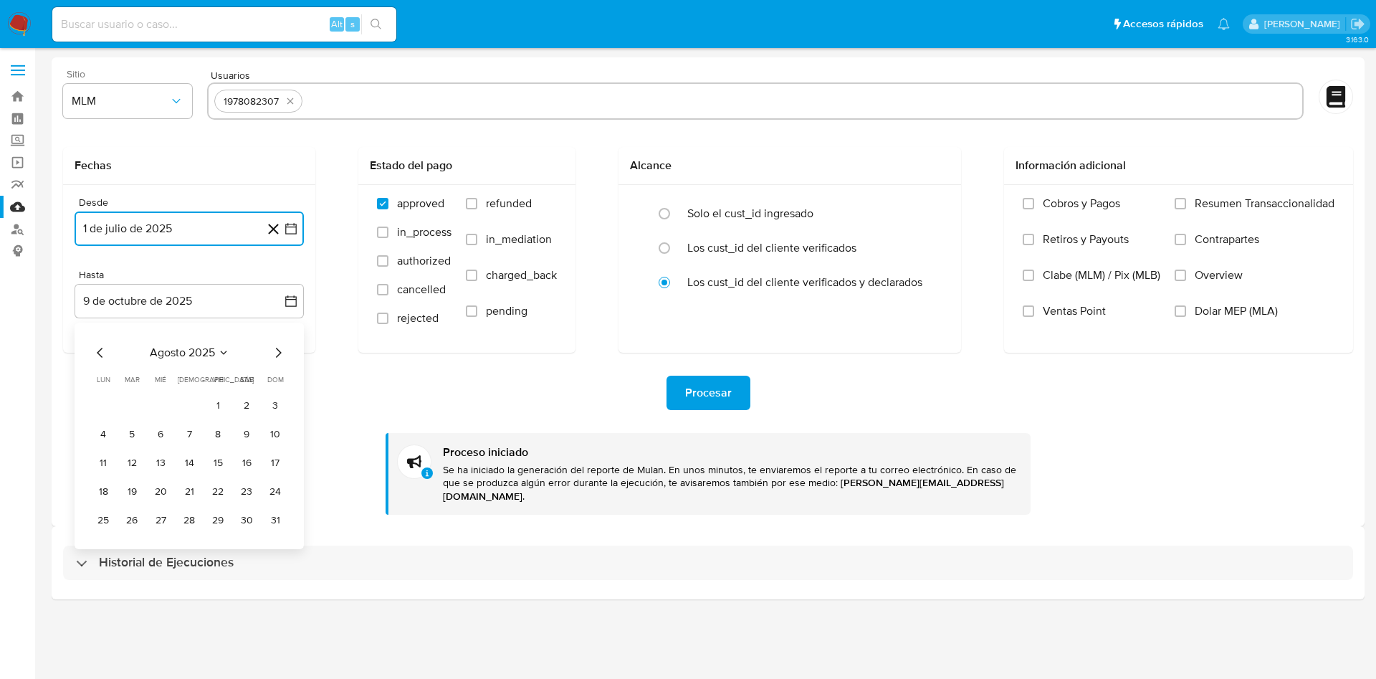
click at [100, 359] on icon "Mes anterior" at bounding box center [100, 352] width 17 height 17
click at [186, 513] on button "31" at bounding box center [189, 520] width 23 height 23
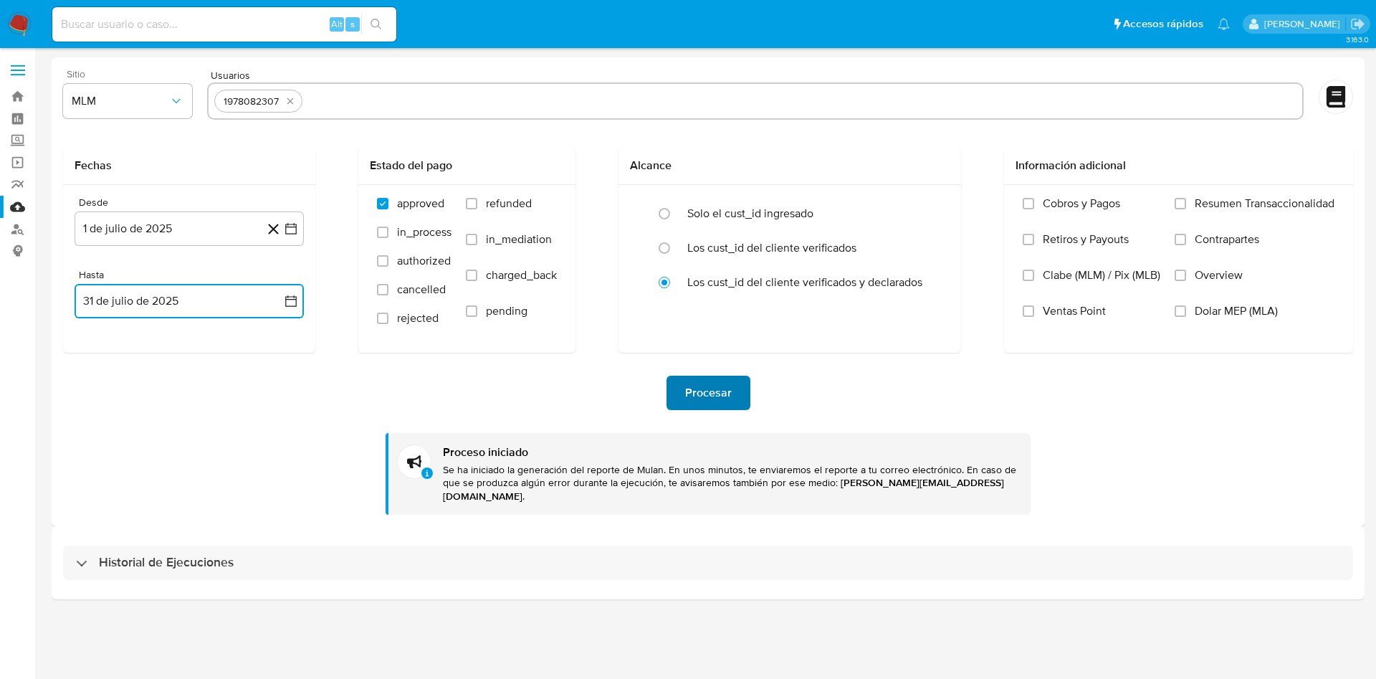
click at [711, 383] on span "Procesar" at bounding box center [708, 393] width 47 height 32
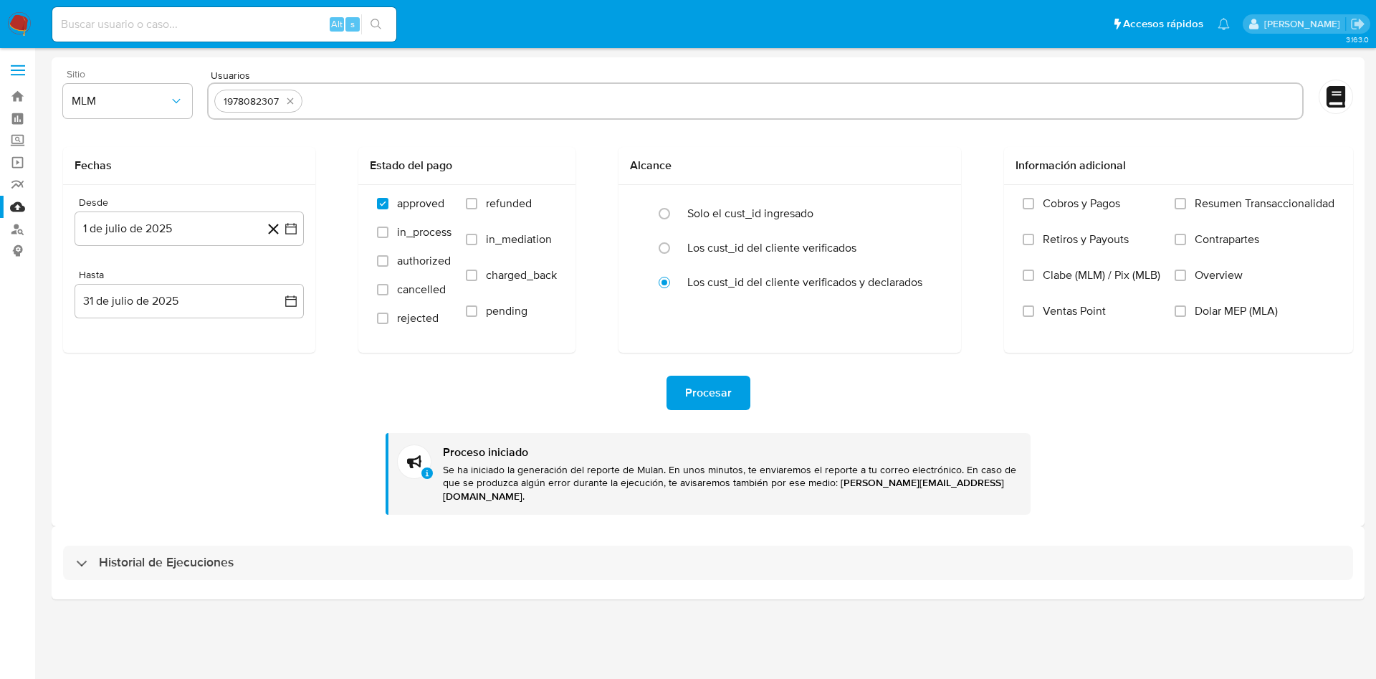
click at [1077, 470] on div "Procesar Proceso iniciado Se ha iniciado la generación del reporte de Mulan. En…" at bounding box center [708, 434] width 1290 height 162
click at [272, 23] on input at bounding box center [224, 24] width 344 height 19
paste input "1978082307"
type input "1978082307"
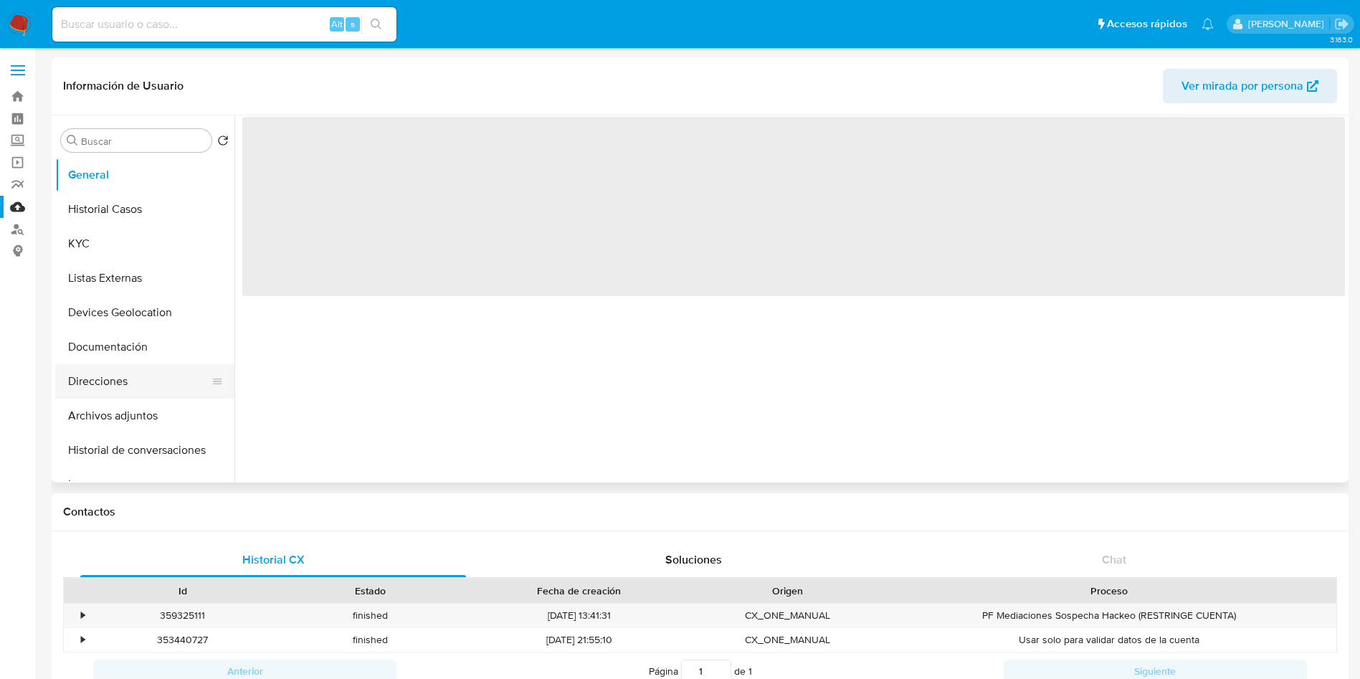
select select "10"
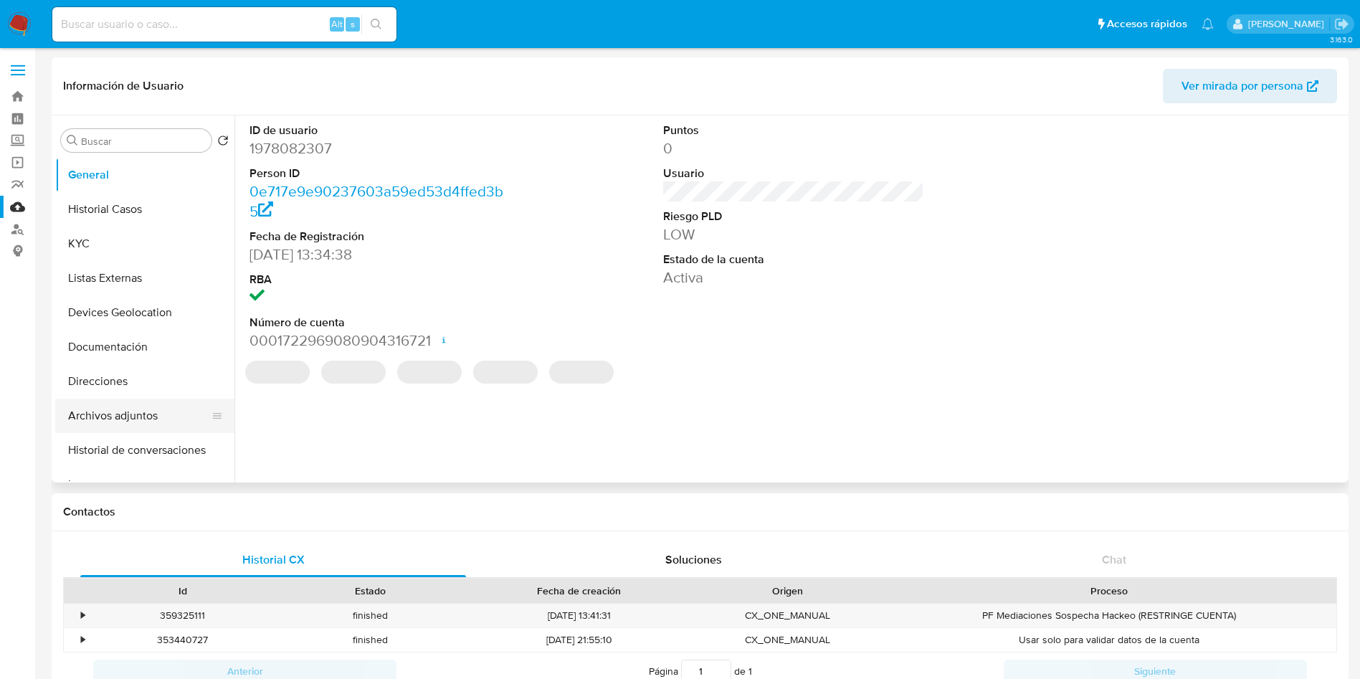
click at [149, 412] on button "Archivos adjuntos" at bounding box center [139, 415] width 168 height 34
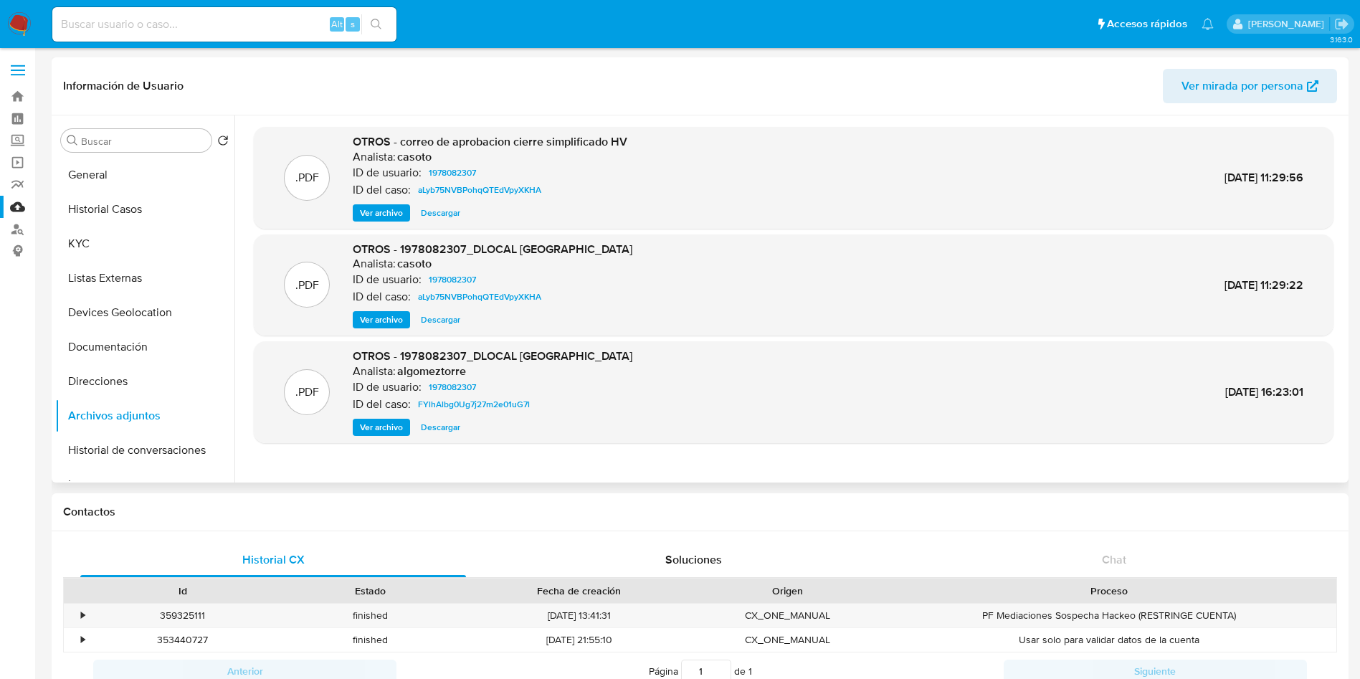
click at [386, 208] on span "Ver archivo" at bounding box center [381, 213] width 43 height 14
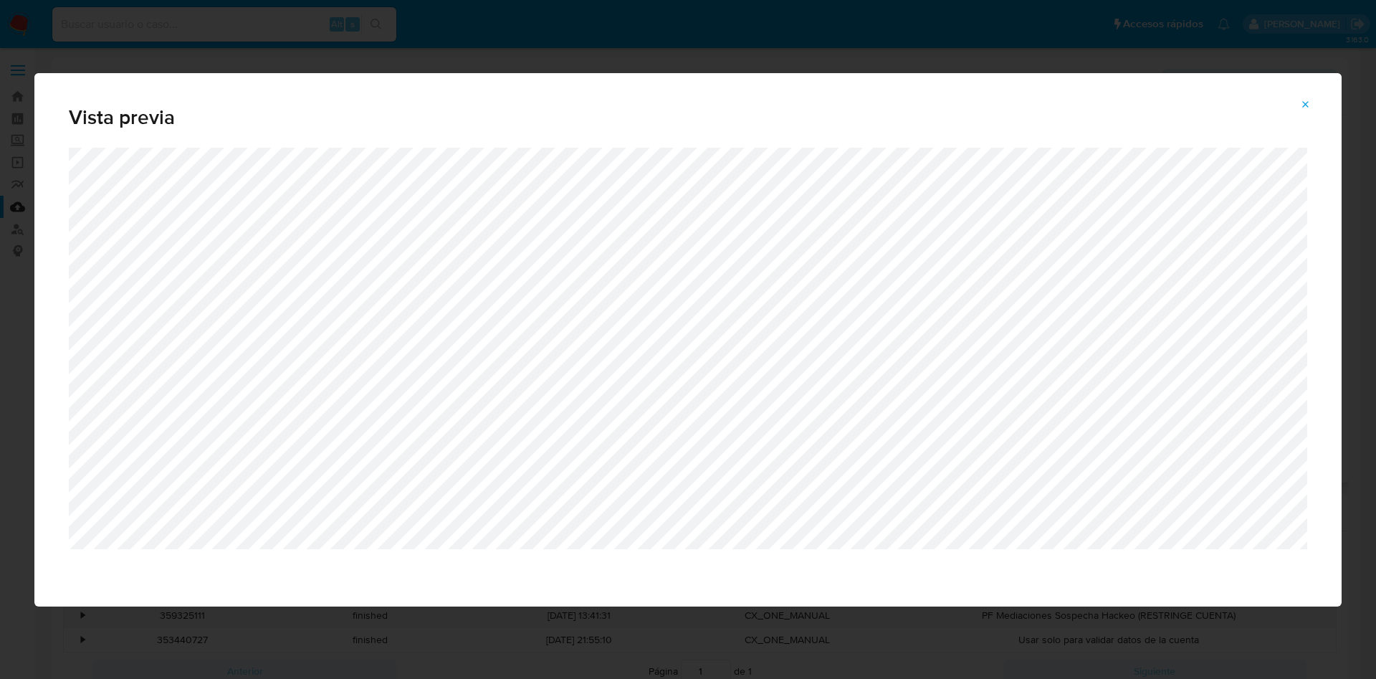
click at [1305, 95] on span "Attachment preview" at bounding box center [1305, 105] width 11 height 20
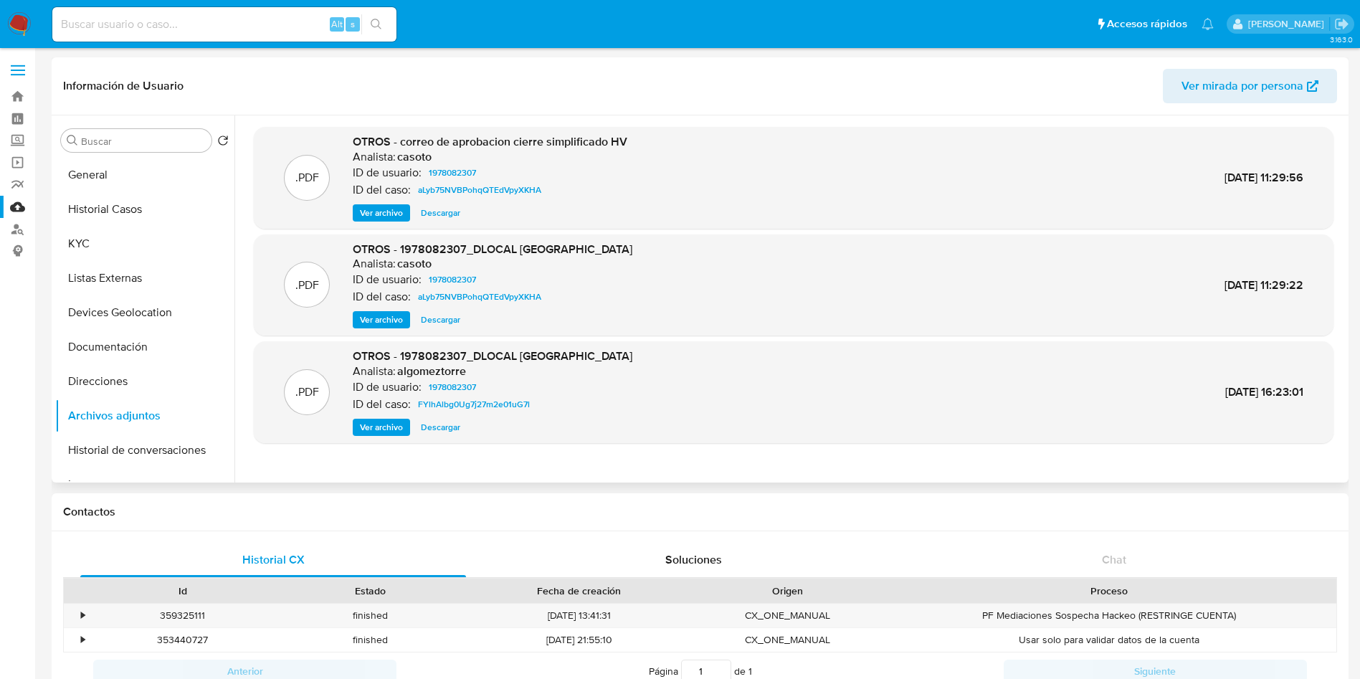
click at [387, 313] on span "Ver archivo" at bounding box center [381, 319] width 43 height 14
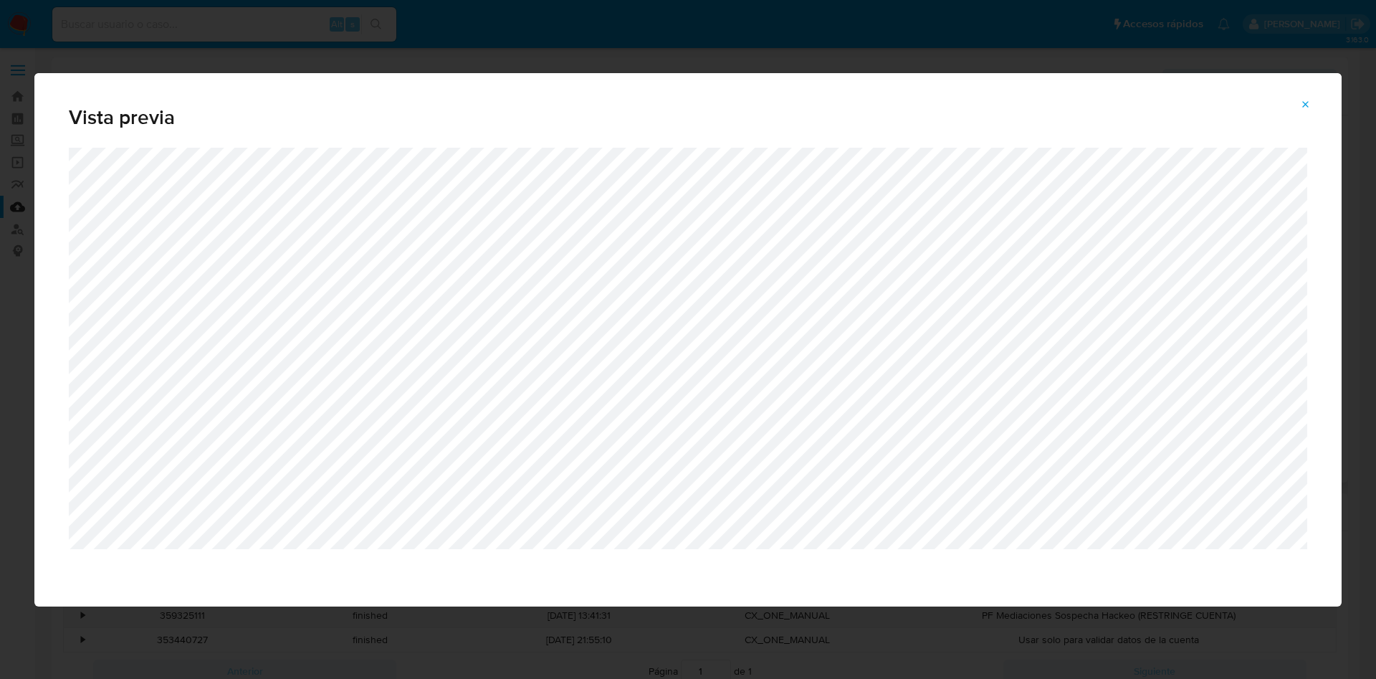
click at [1307, 105] on icon "Attachment preview" at bounding box center [1306, 104] width 6 height 6
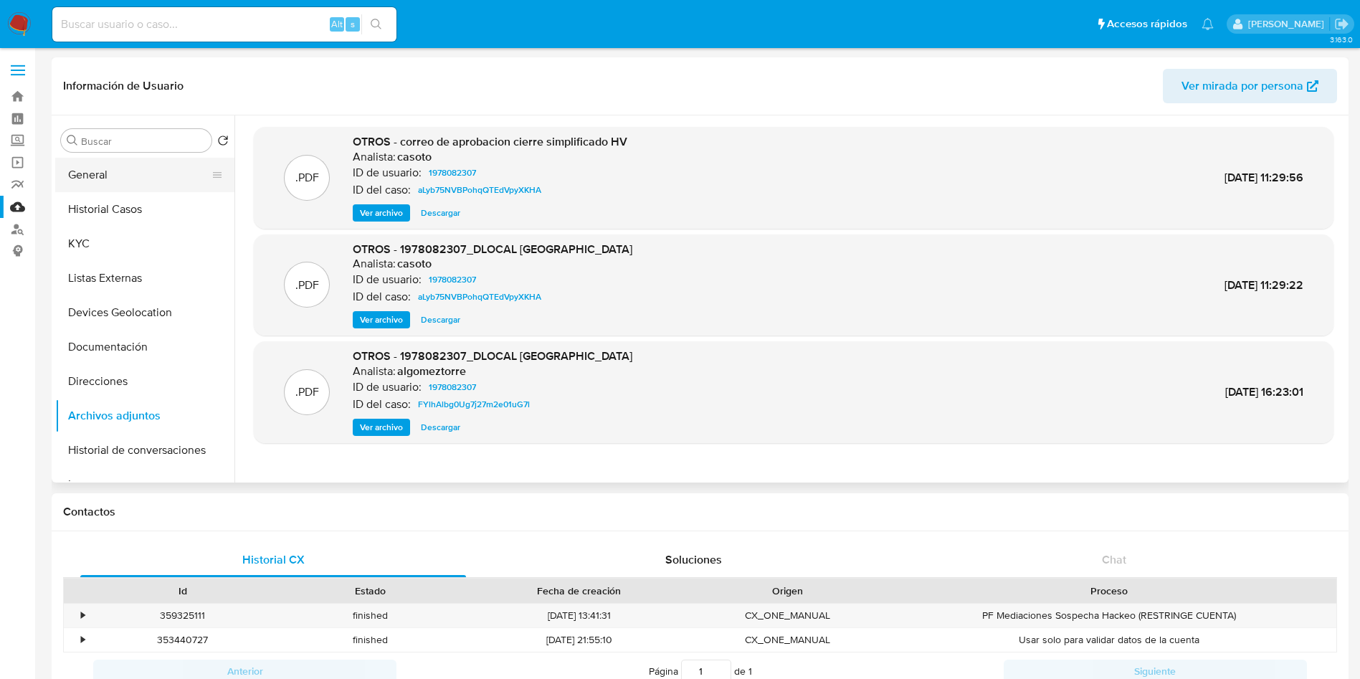
click at [140, 178] on button "General" at bounding box center [139, 175] width 168 height 34
